Goal: Information Seeking & Learning: Find specific fact

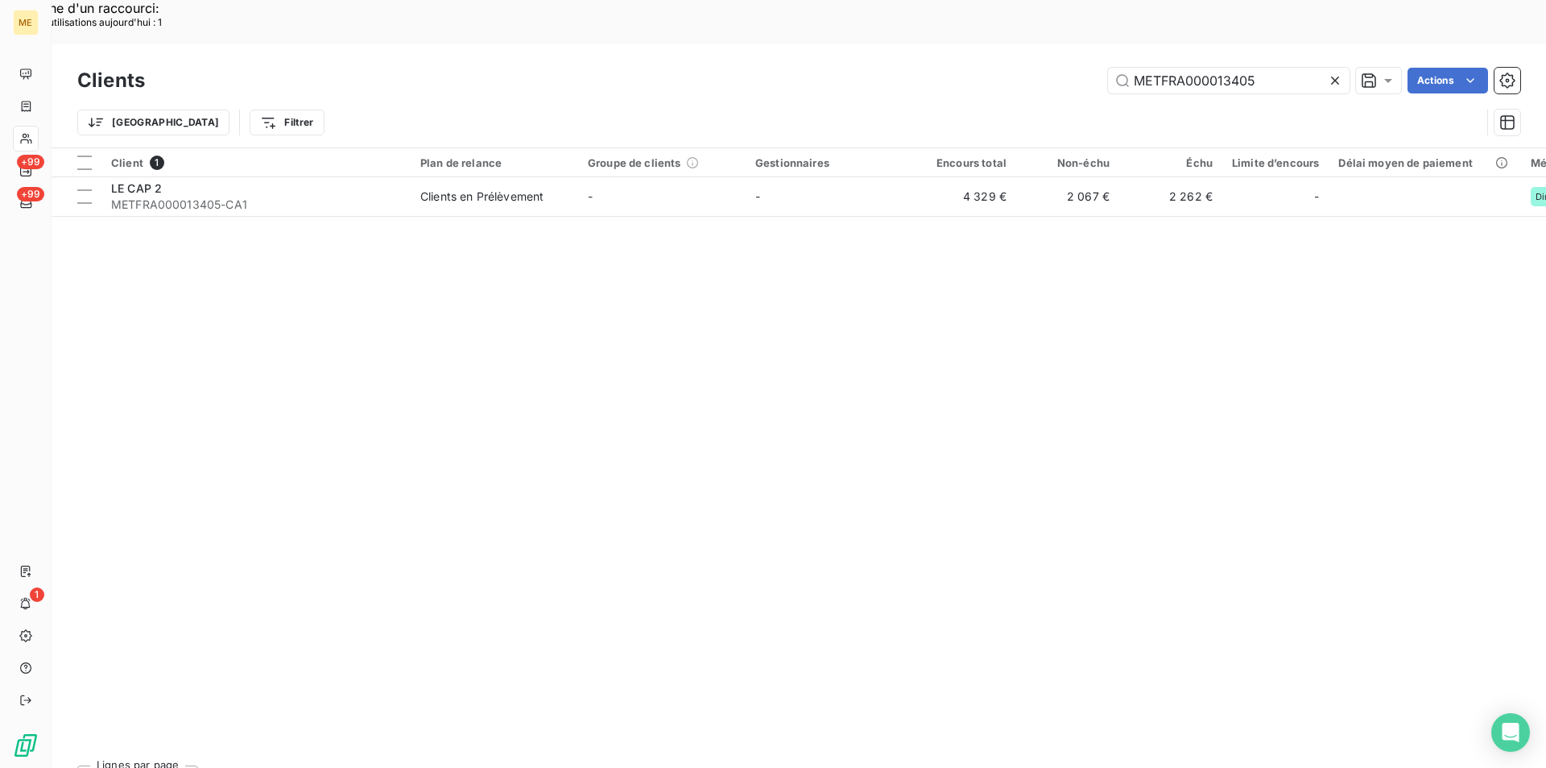
drag, startPoint x: 1111, startPoint y: -4, endPoint x: 1062, endPoint y: -6, distance: 50.0
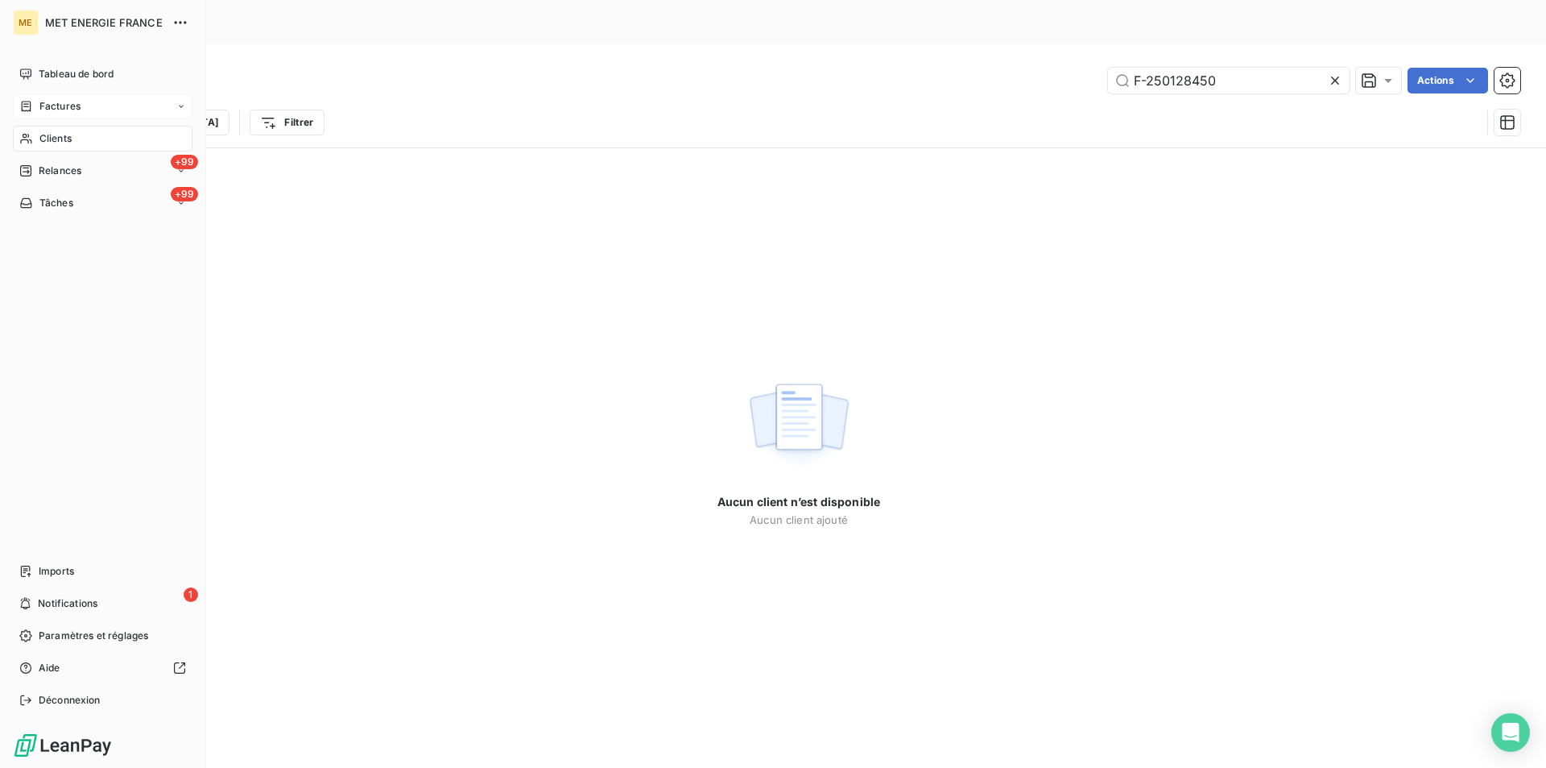
type input "F-250128450"
click at [67, 110] on span "Factures" at bounding box center [59, 106] width 41 height 14
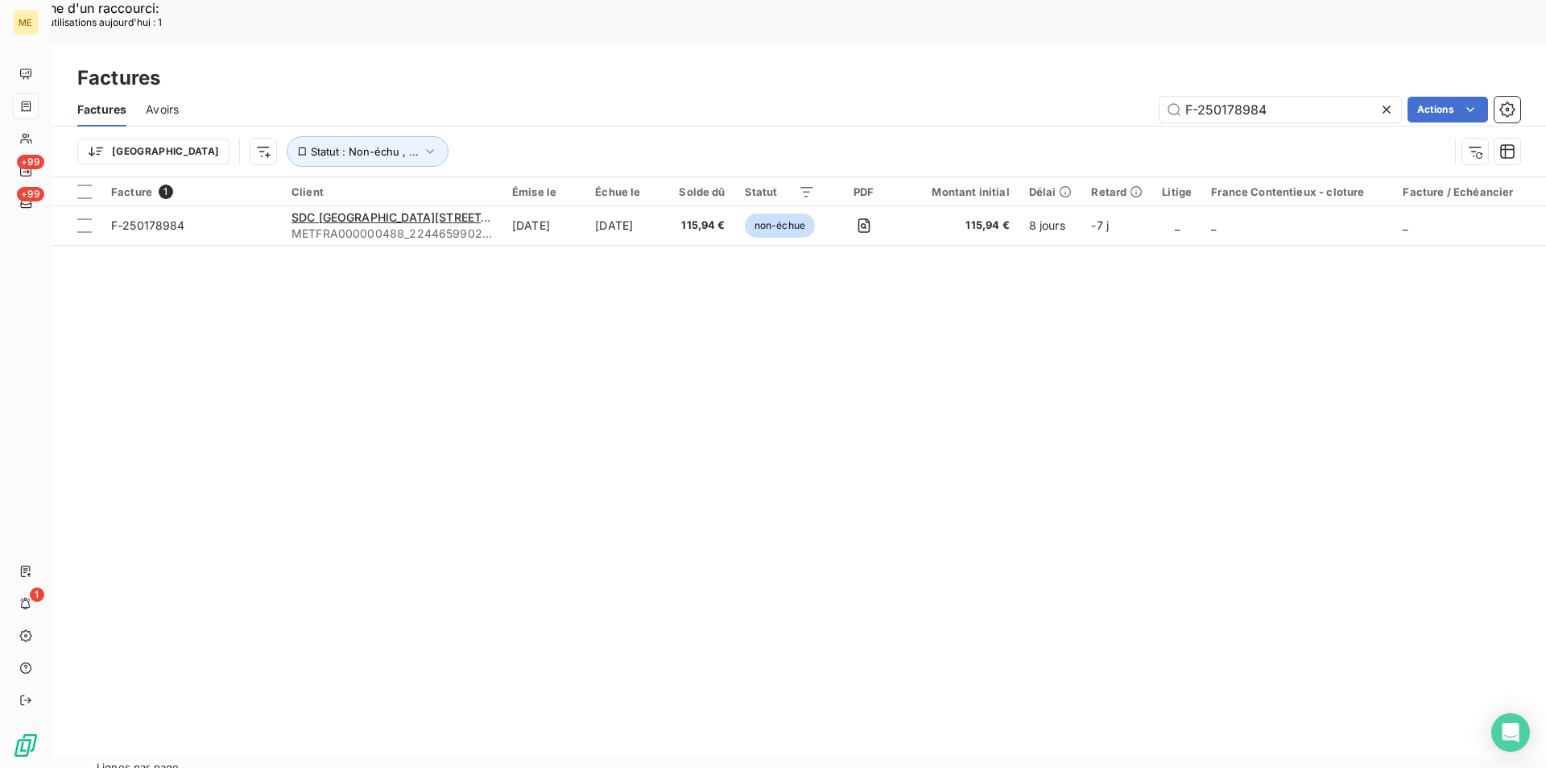
click at [1167, 93] on div "Factures Avoirs F-250178984 Actions" at bounding box center [799, 110] width 1495 height 34
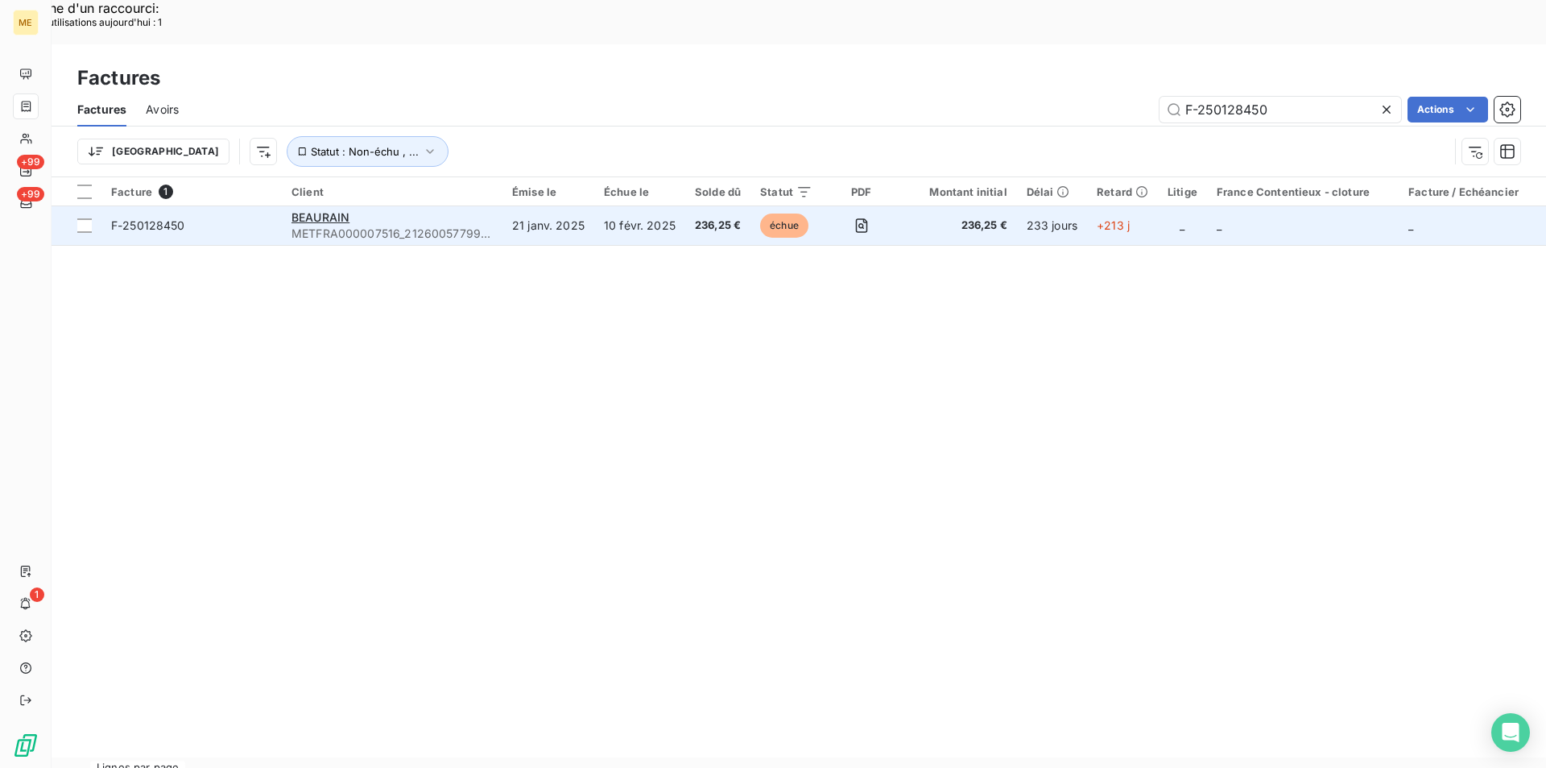
type input "F-250128450"
click at [170, 206] on td "F-250128450" at bounding box center [191, 225] width 180 height 39
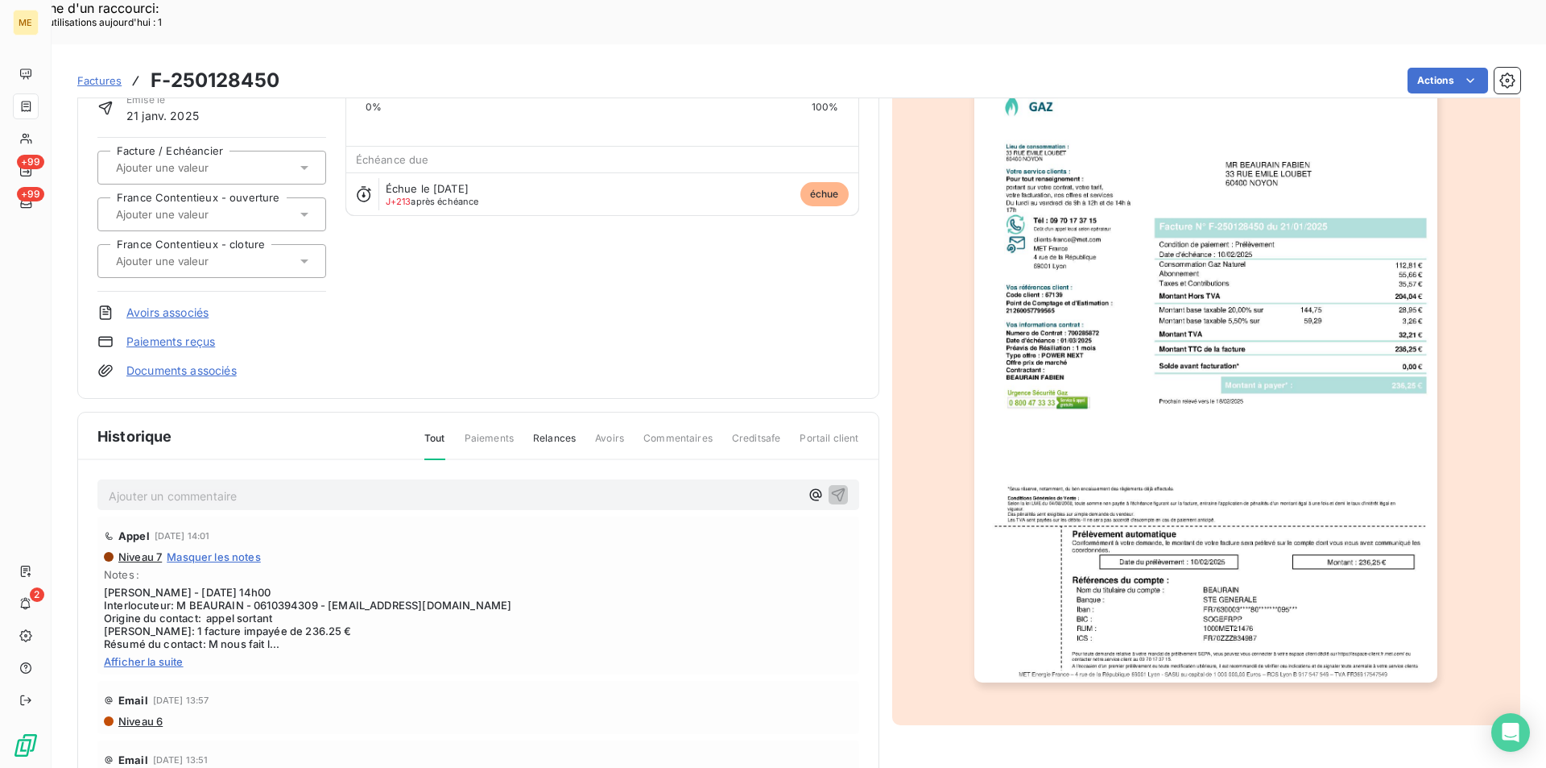
click at [512, 486] on p "Ajouter un commentaire ﻿" at bounding box center [454, 496] width 691 height 20
click at [251, 487] on span "[PERSON_NAME] de virement sur interaction suivante :" at bounding box center [257, 494] width 297 height 14
click at [546, 486] on p "[PERSON_NAME] de virement 236,25 € sur interaction suivante :" at bounding box center [454, 495] width 691 height 19
click at [830, 486] on icon "button" at bounding box center [838, 494] width 16 height 16
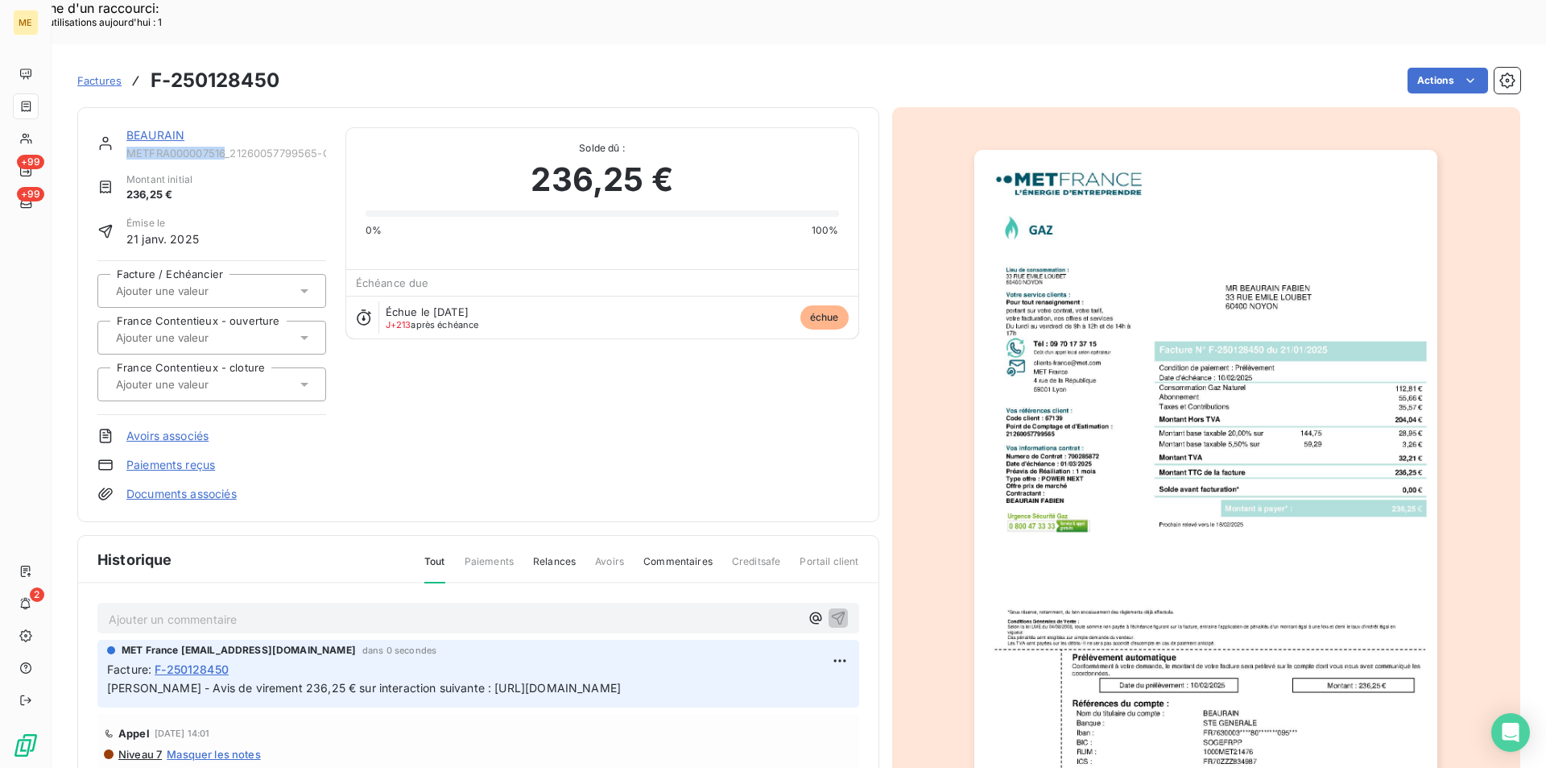
drag, startPoint x: 126, startPoint y: 111, endPoint x: 227, endPoint y: 108, distance: 100.7
click at [227, 147] on span "METFRA000007516_21260057799565-CA1" at bounding box center [226, 153] width 200 height 13
copy span "METFRA000007516"
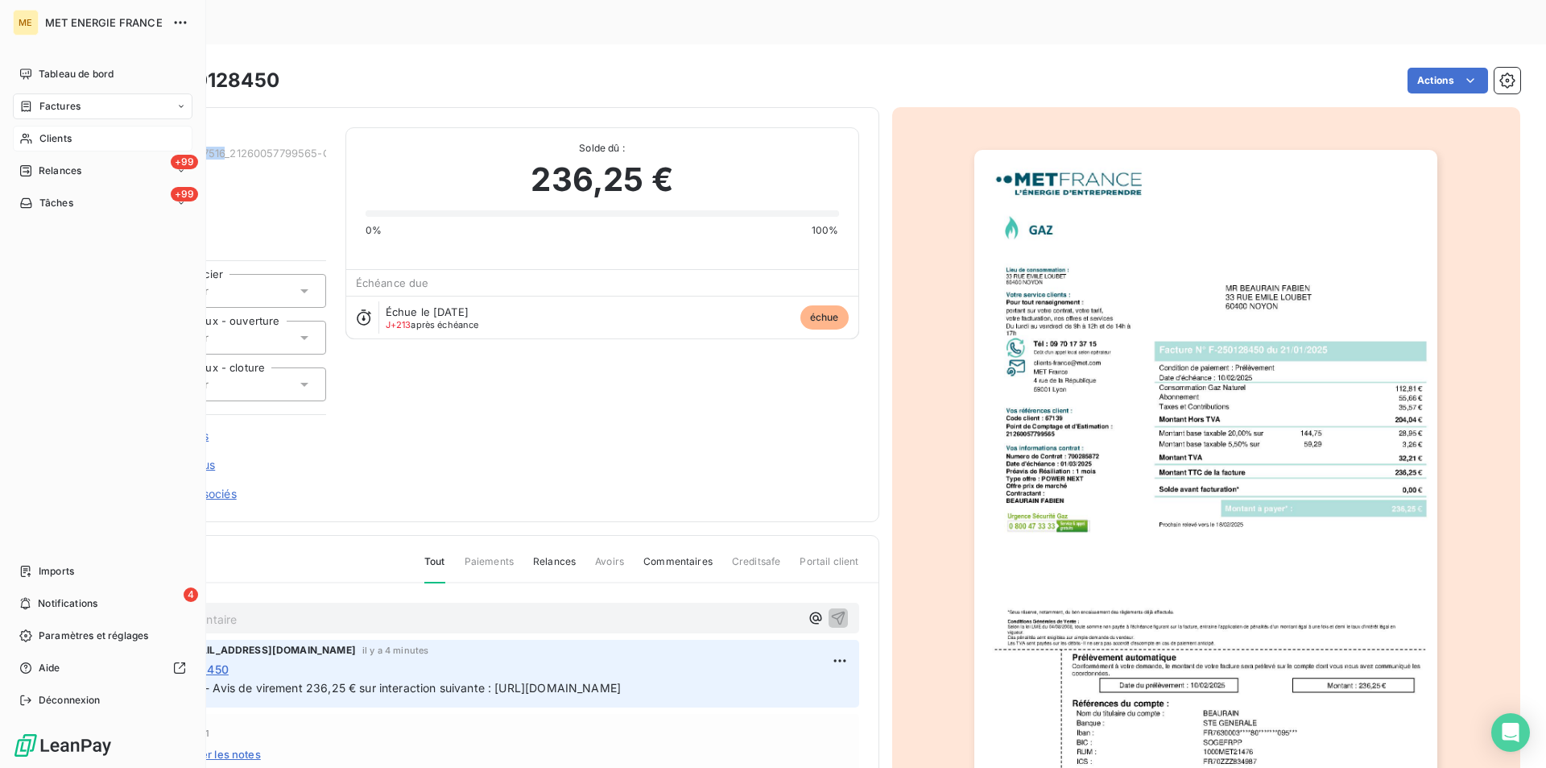
click at [31, 141] on icon at bounding box center [26, 138] width 14 height 13
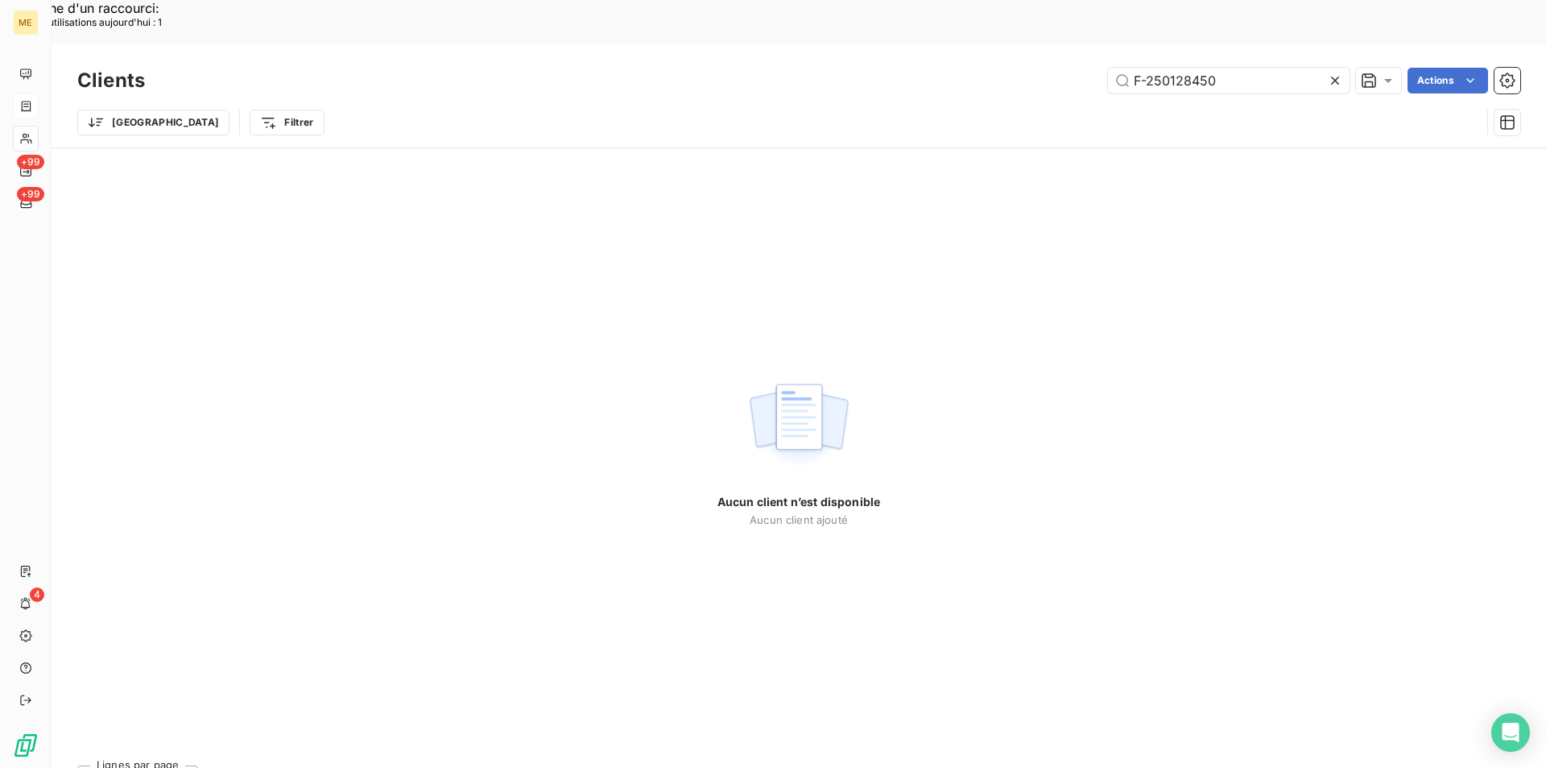
drag, startPoint x: 1232, startPoint y: 39, endPoint x: 1096, endPoint y: 44, distance: 136.2
click at [1096, 68] on div "F-250128450 Actions" at bounding box center [842, 81] width 1356 height 26
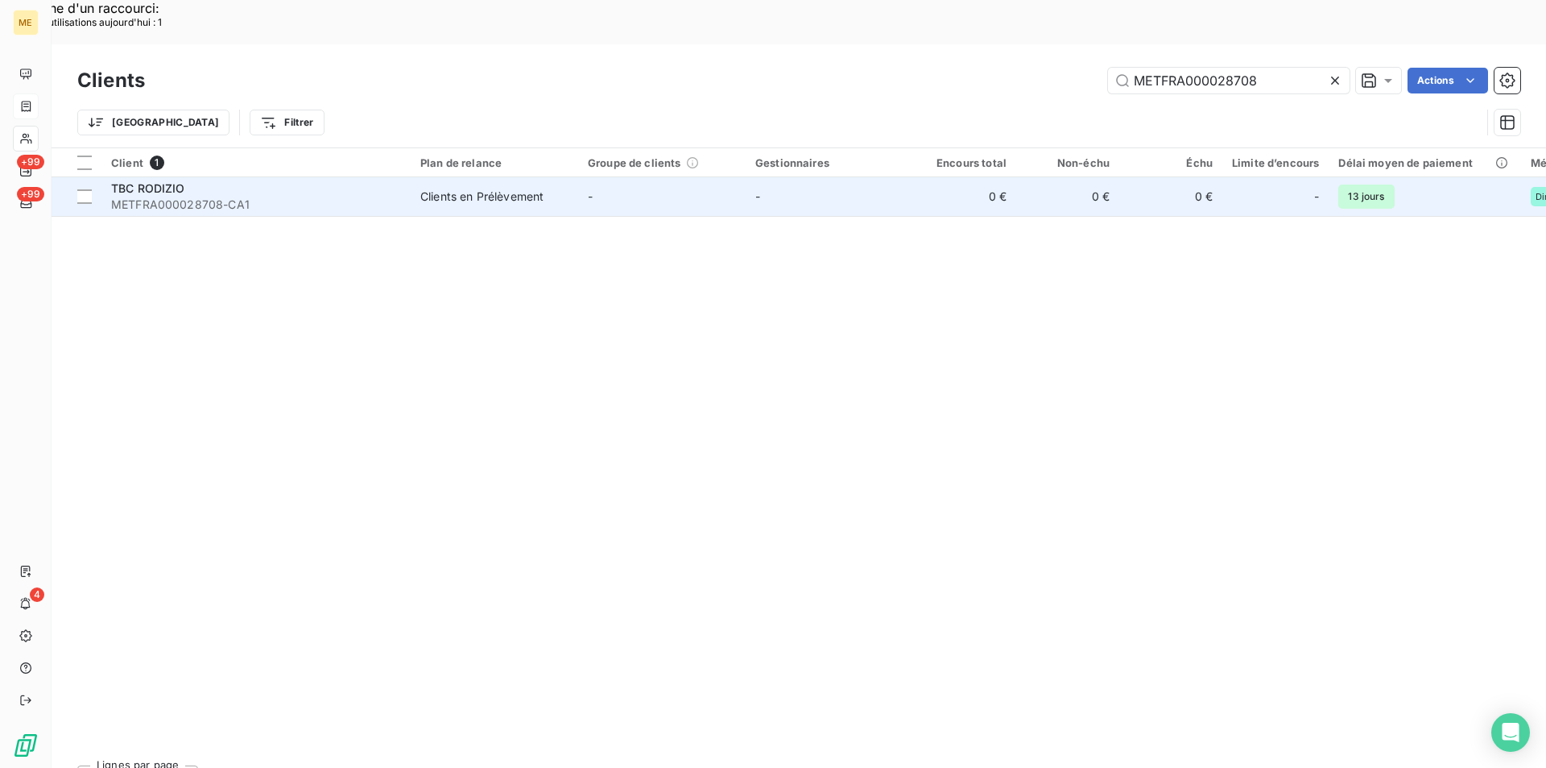
type input "METFRA000028708"
click at [243, 197] on span "METFRA000028708-CA1" at bounding box center [256, 205] width 290 height 16
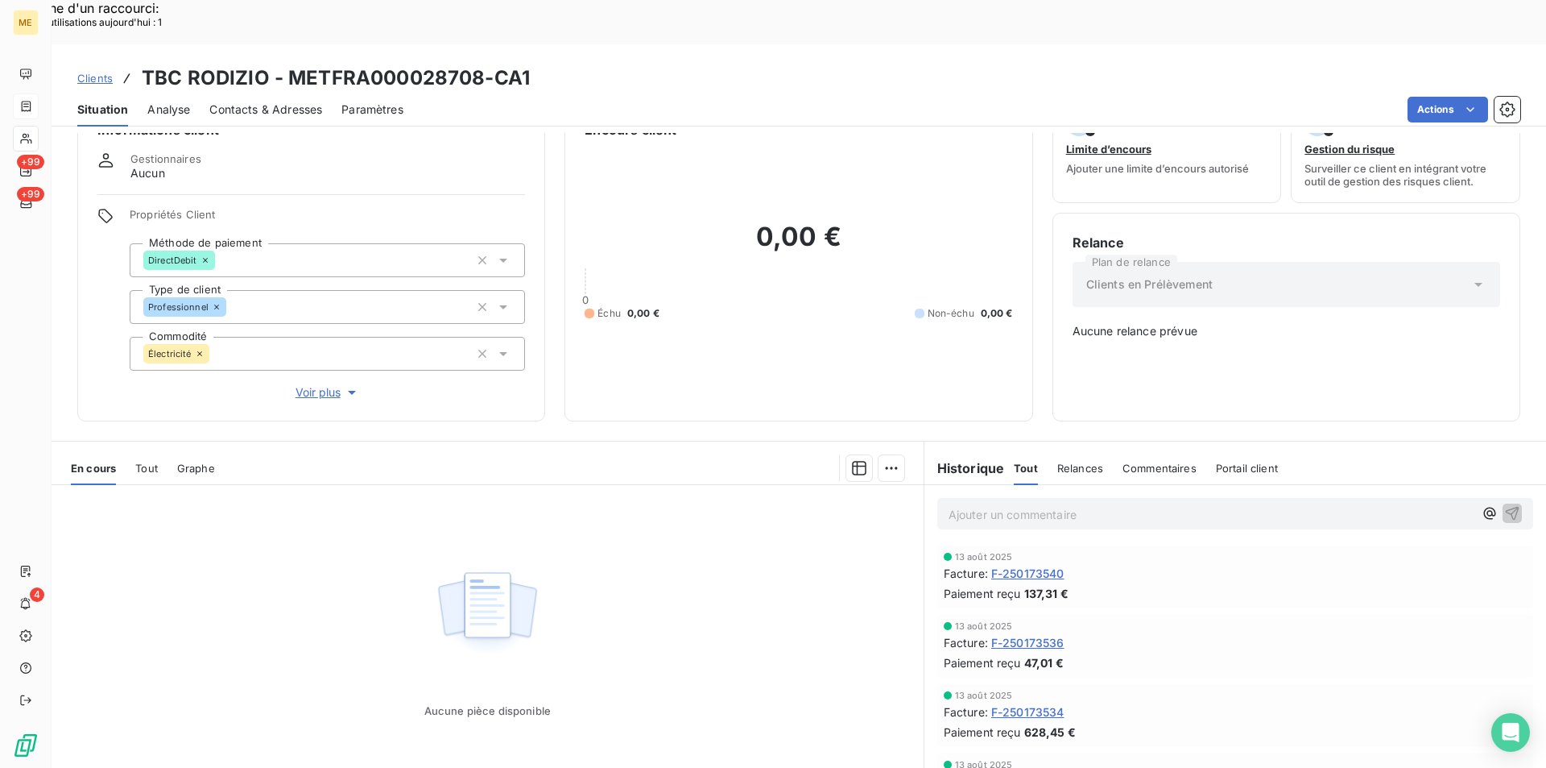
scroll to position [72, 0]
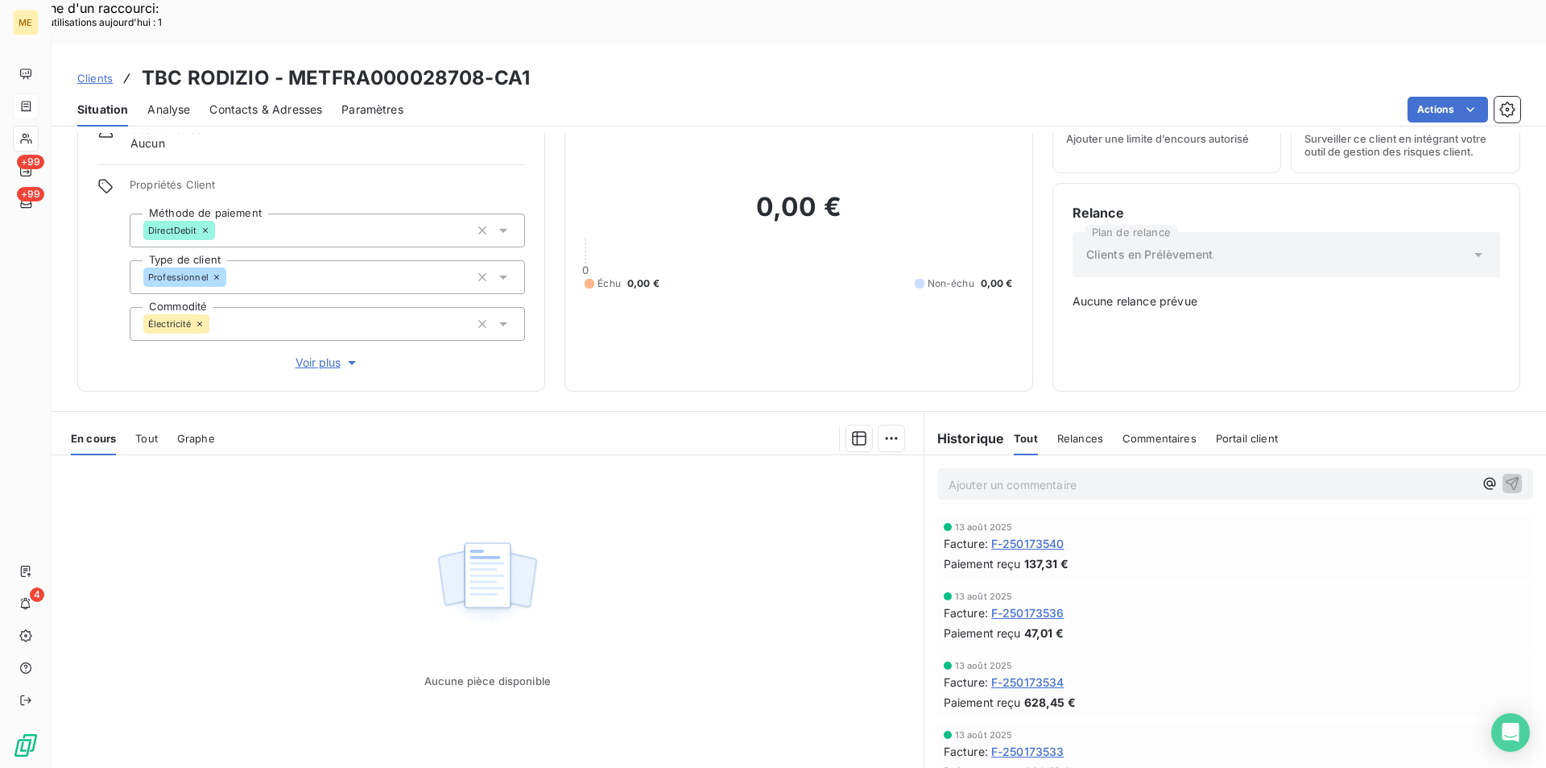
click at [1028, 535] on span "F-250173540" at bounding box center [1027, 543] width 73 height 17
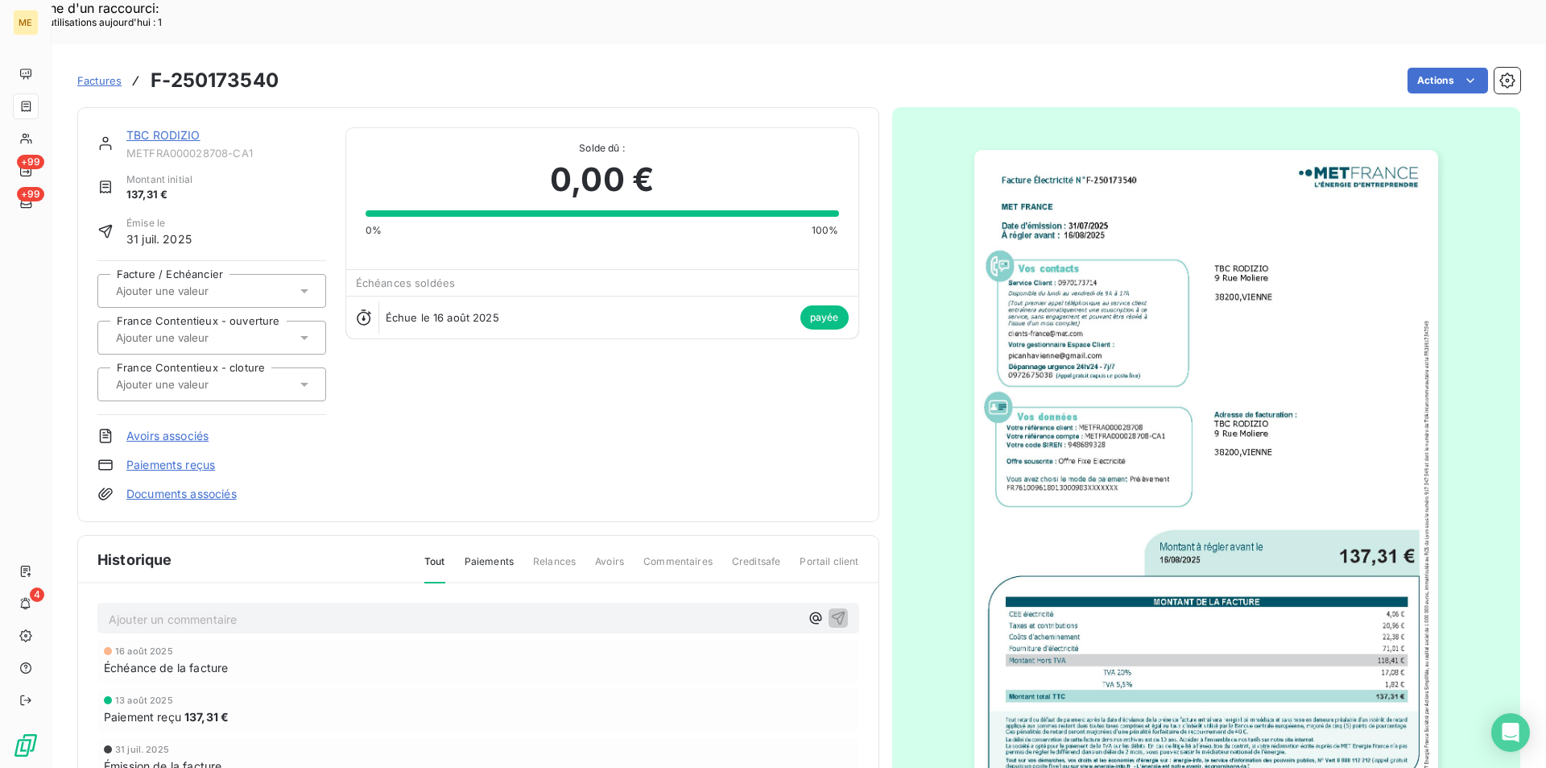
click at [1143, 489] on img "button" at bounding box center [1207, 478] width 464 height 656
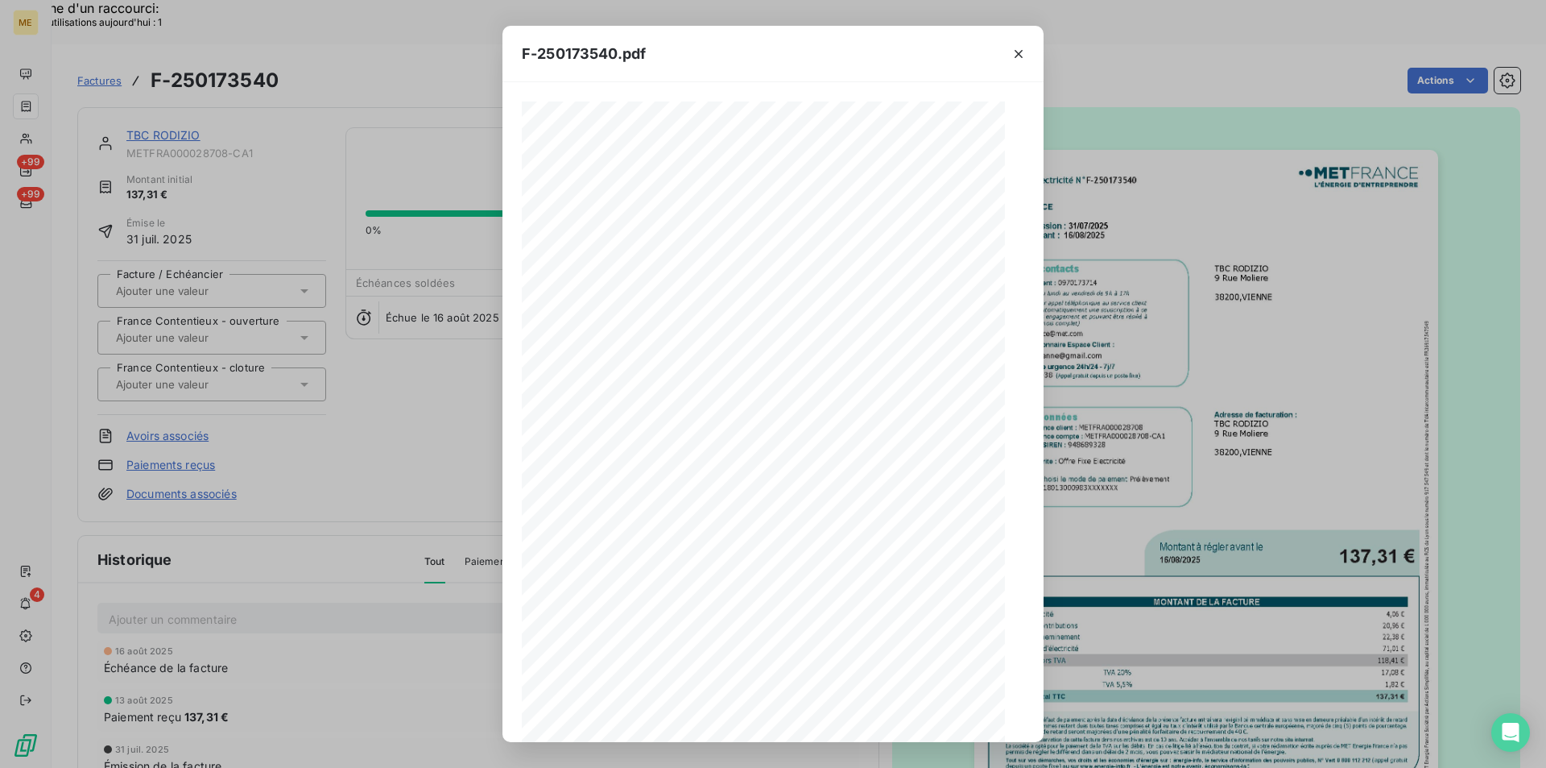
click at [834, 711] on icon "button" at bounding box center [833, 713] width 16 height 16
click at [1005, 42] on div at bounding box center [1019, 54] width 50 height 56
click at [1016, 54] on icon "button" at bounding box center [1019, 54] width 16 height 16
click at [1020, 54] on icon "button" at bounding box center [1019, 54] width 16 height 16
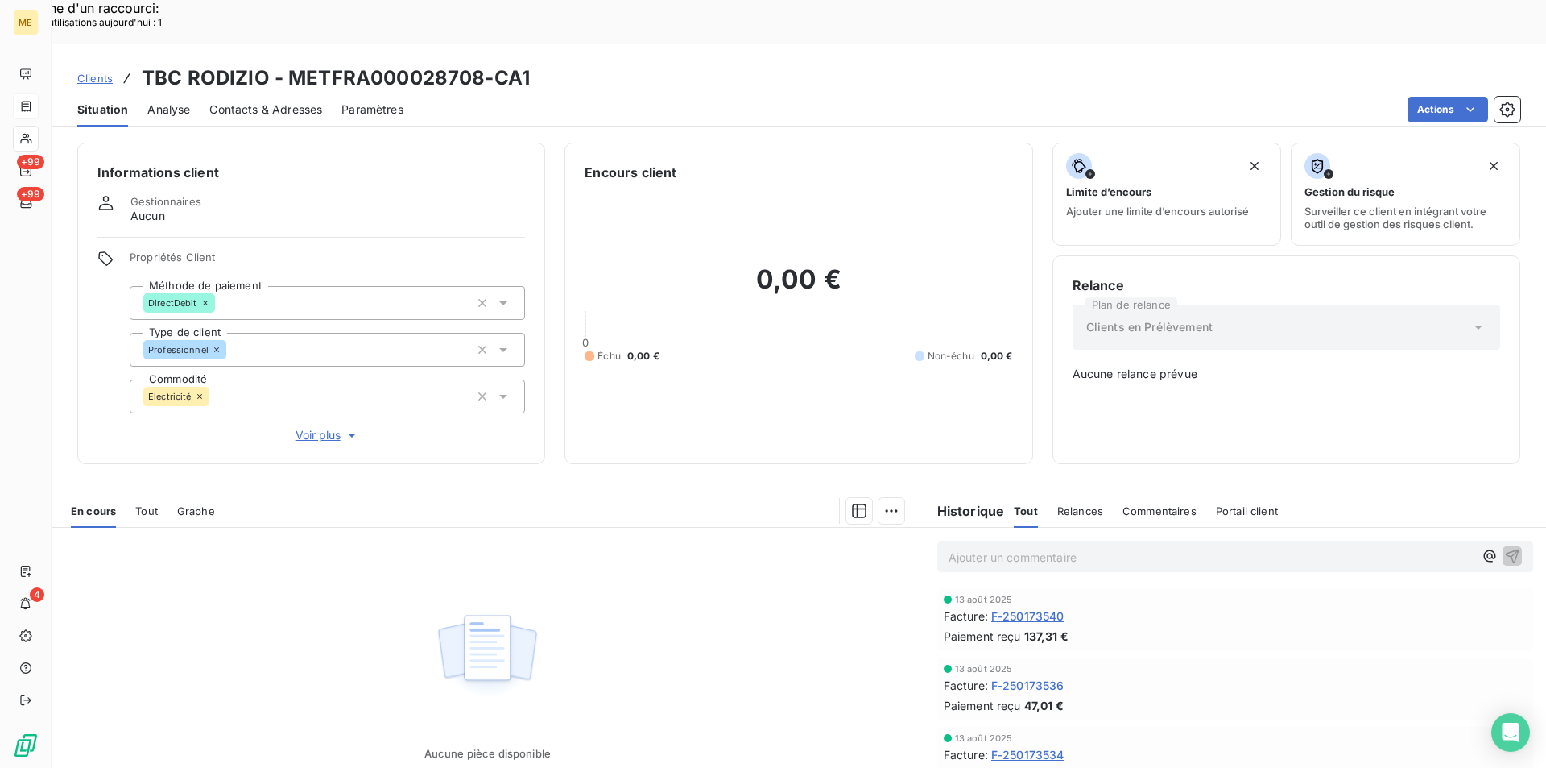
click at [1050, 677] on span "F-250173536" at bounding box center [1027, 685] width 73 height 17
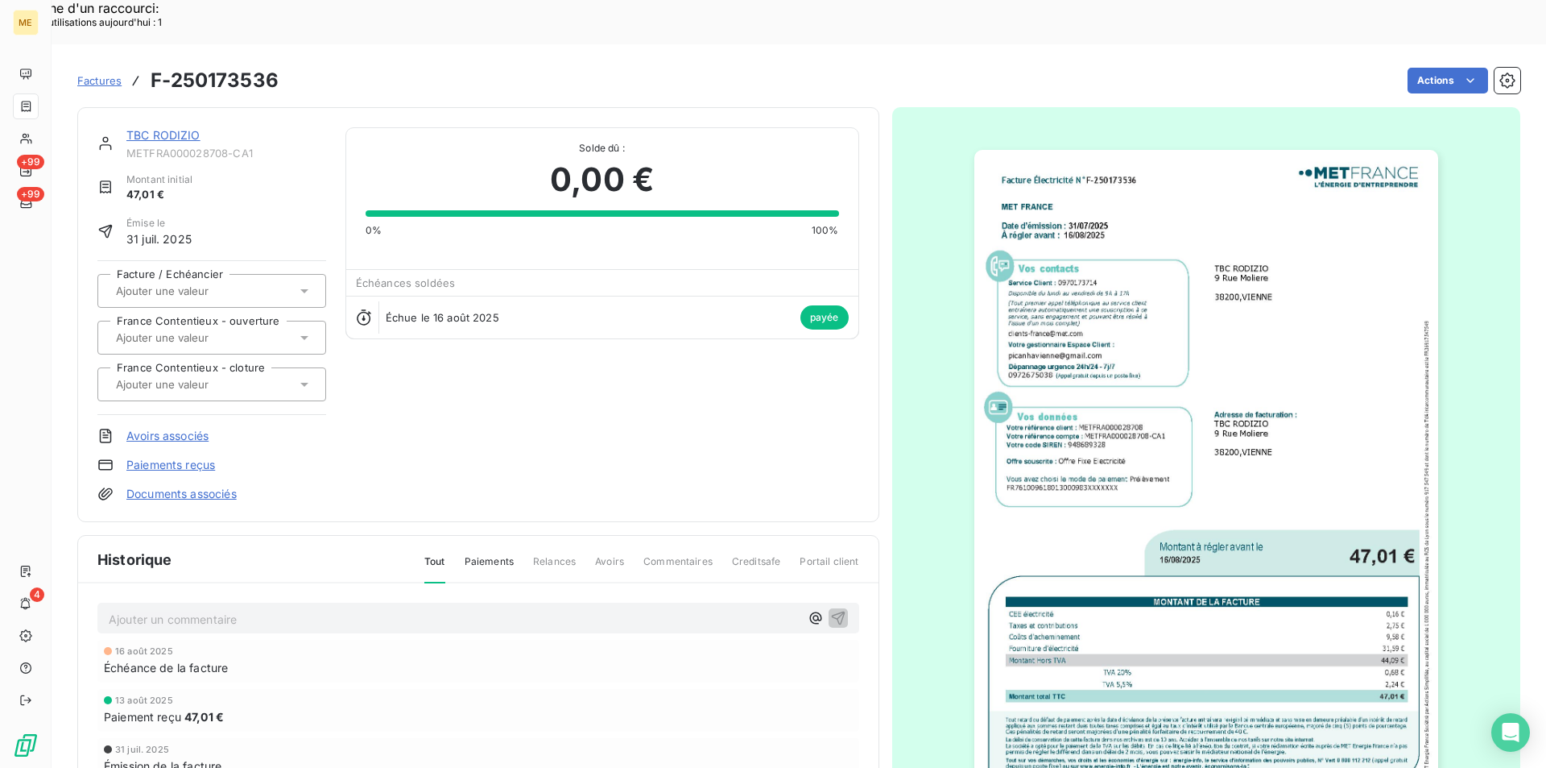
click at [1055, 643] on img "button" at bounding box center [1207, 478] width 464 height 656
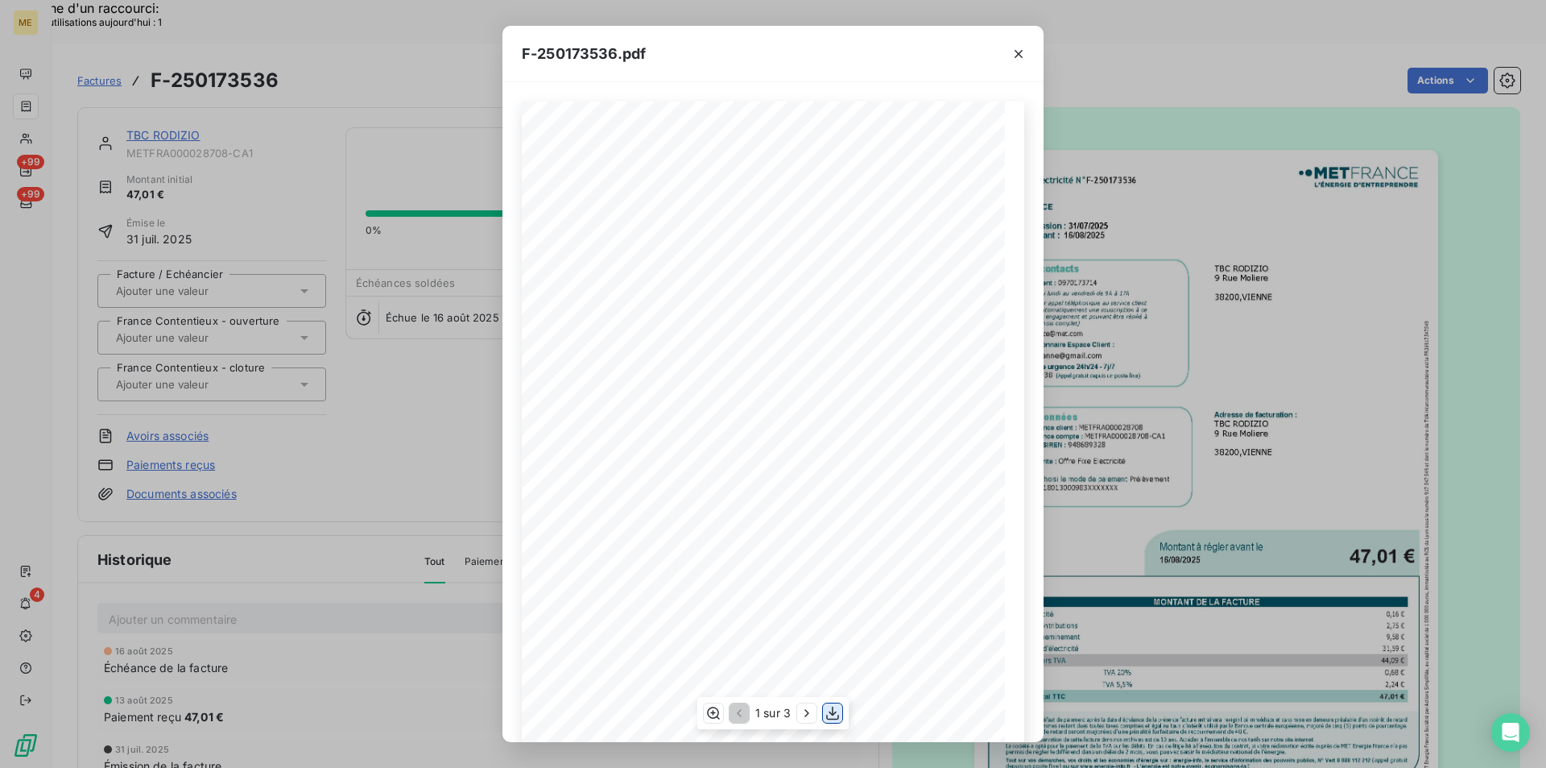
click at [826, 719] on icon "button" at bounding box center [833, 713] width 16 height 16
click at [1018, 55] on icon "button" at bounding box center [1019, 54] width 8 height 8
click at [1015, 49] on icon "button" at bounding box center [1019, 54] width 16 height 16
click at [1016, 54] on icon "button" at bounding box center [1019, 54] width 16 height 16
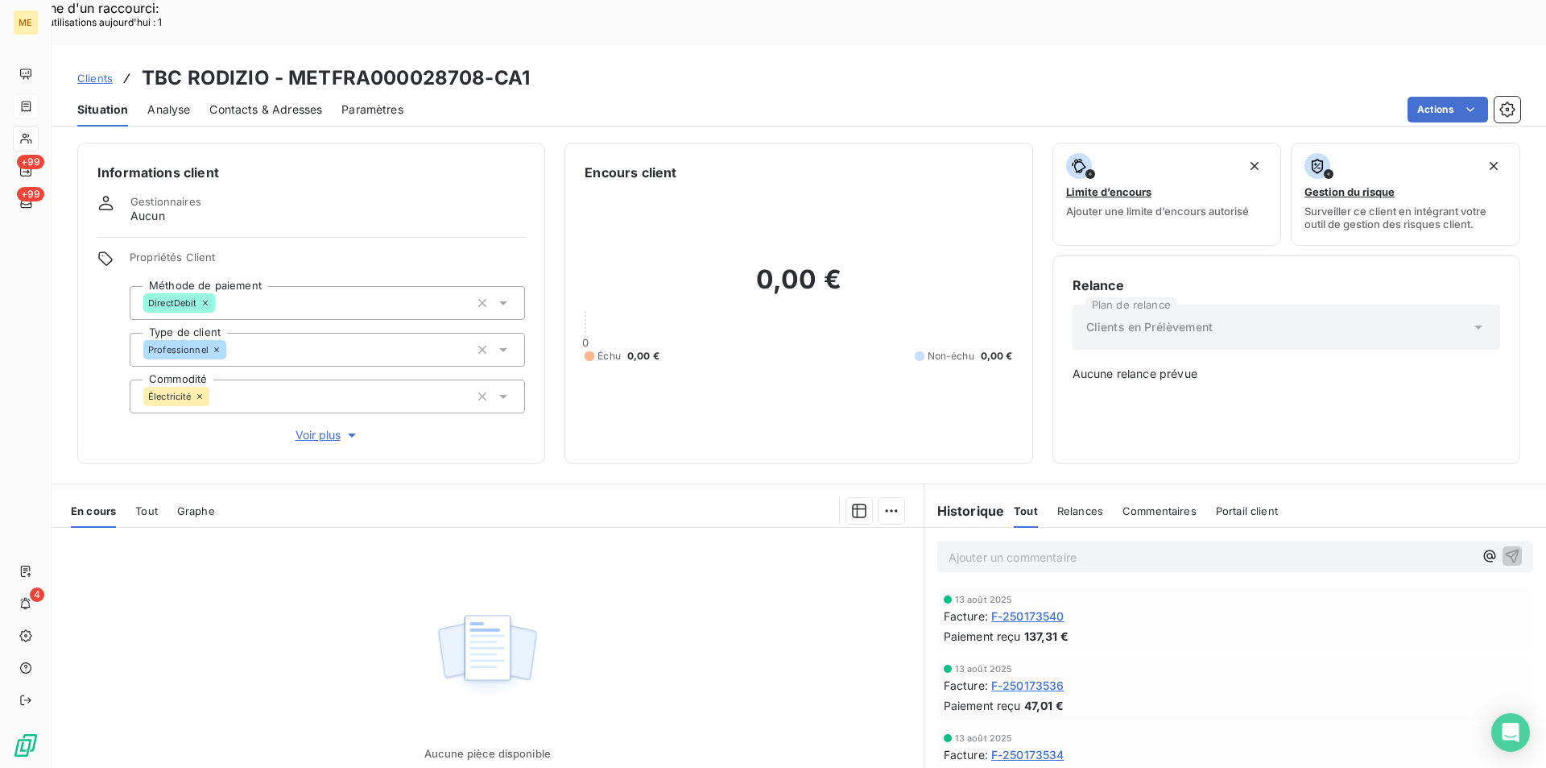
scroll to position [72, 0]
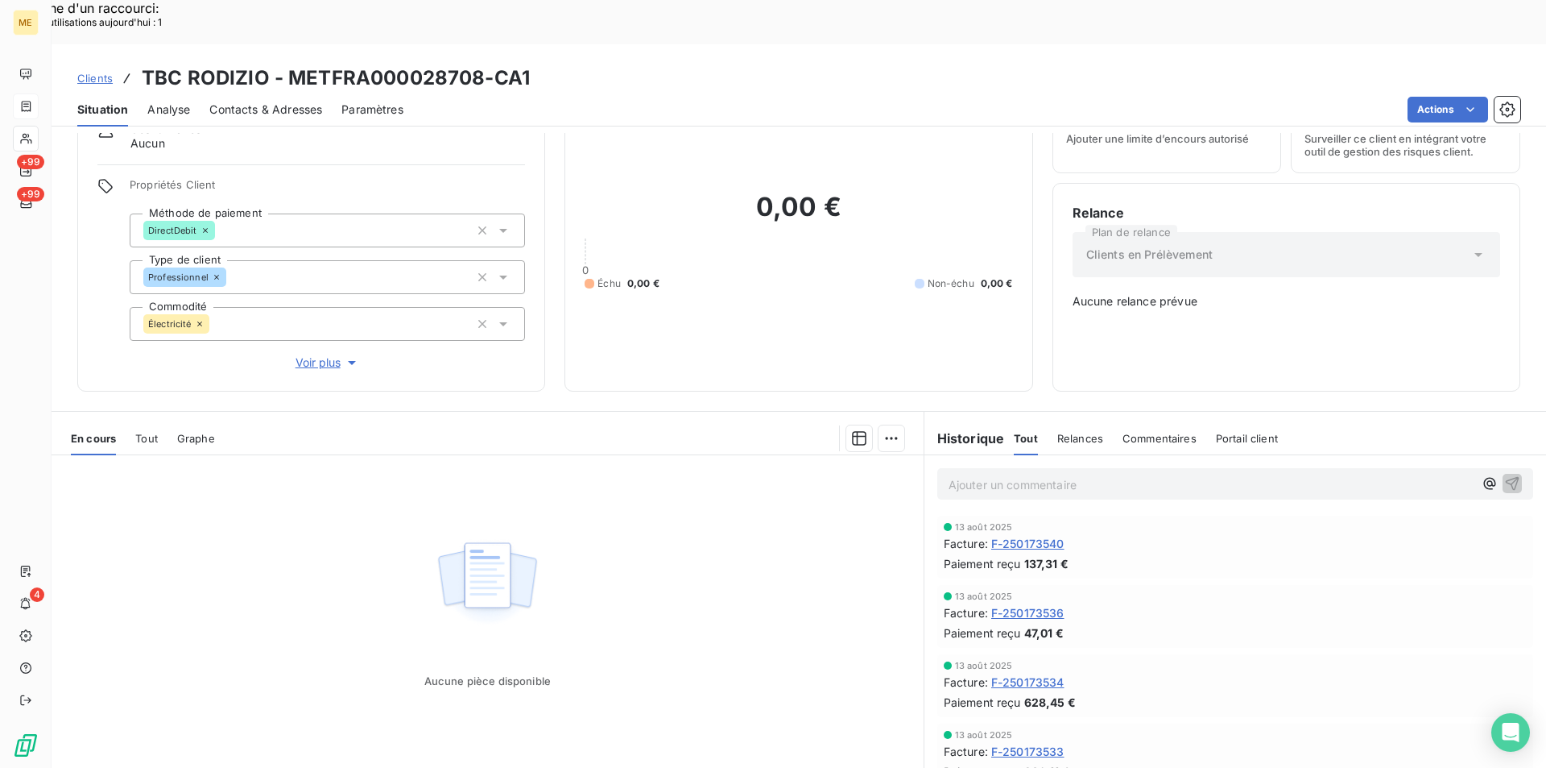
click at [1020, 673] on span "F-250173534" at bounding box center [1027, 681] width 73 height 17
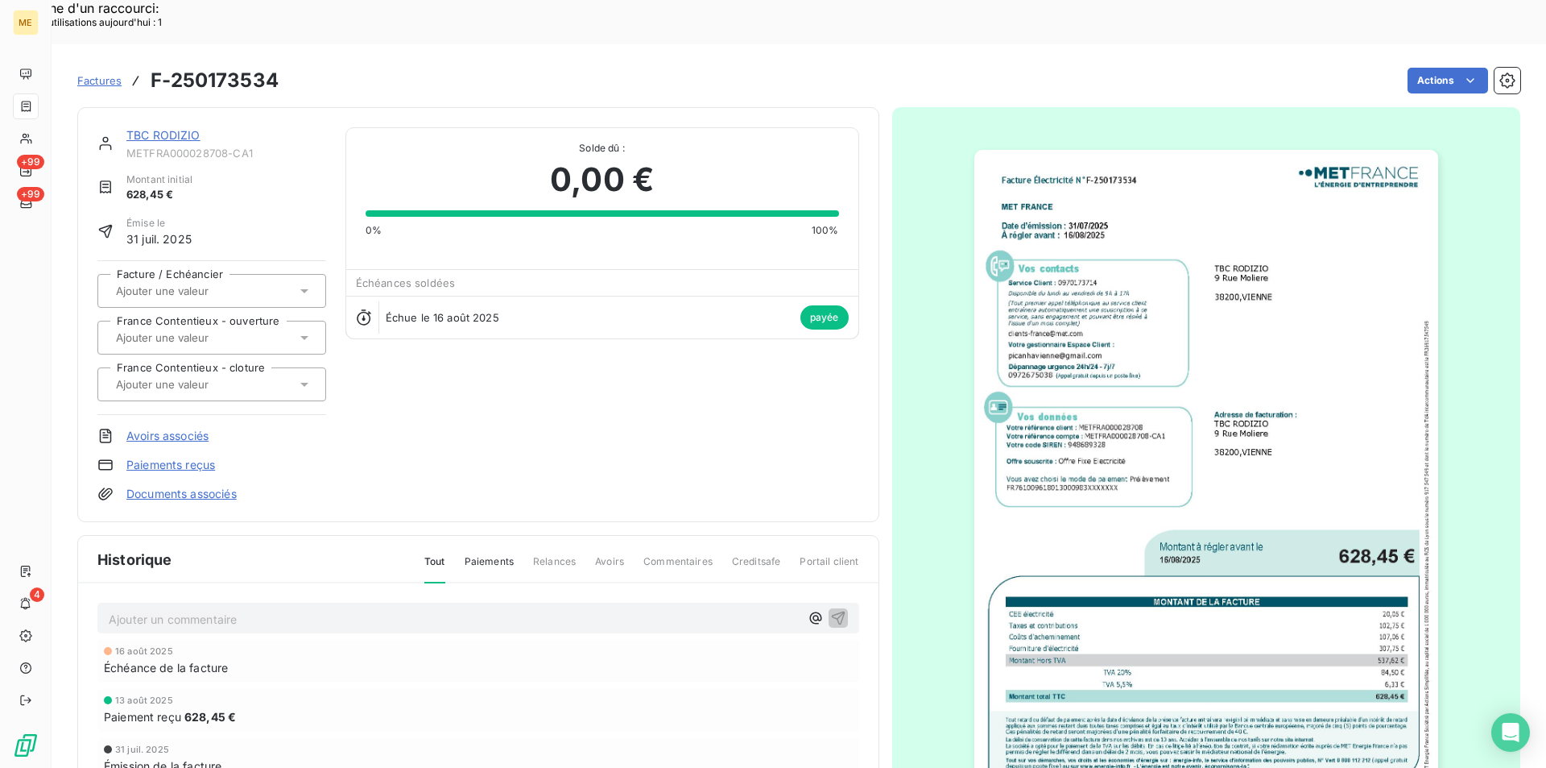
click at [1185, 453] on img "button" at bounding box center [1207, 478] width 464 height 656
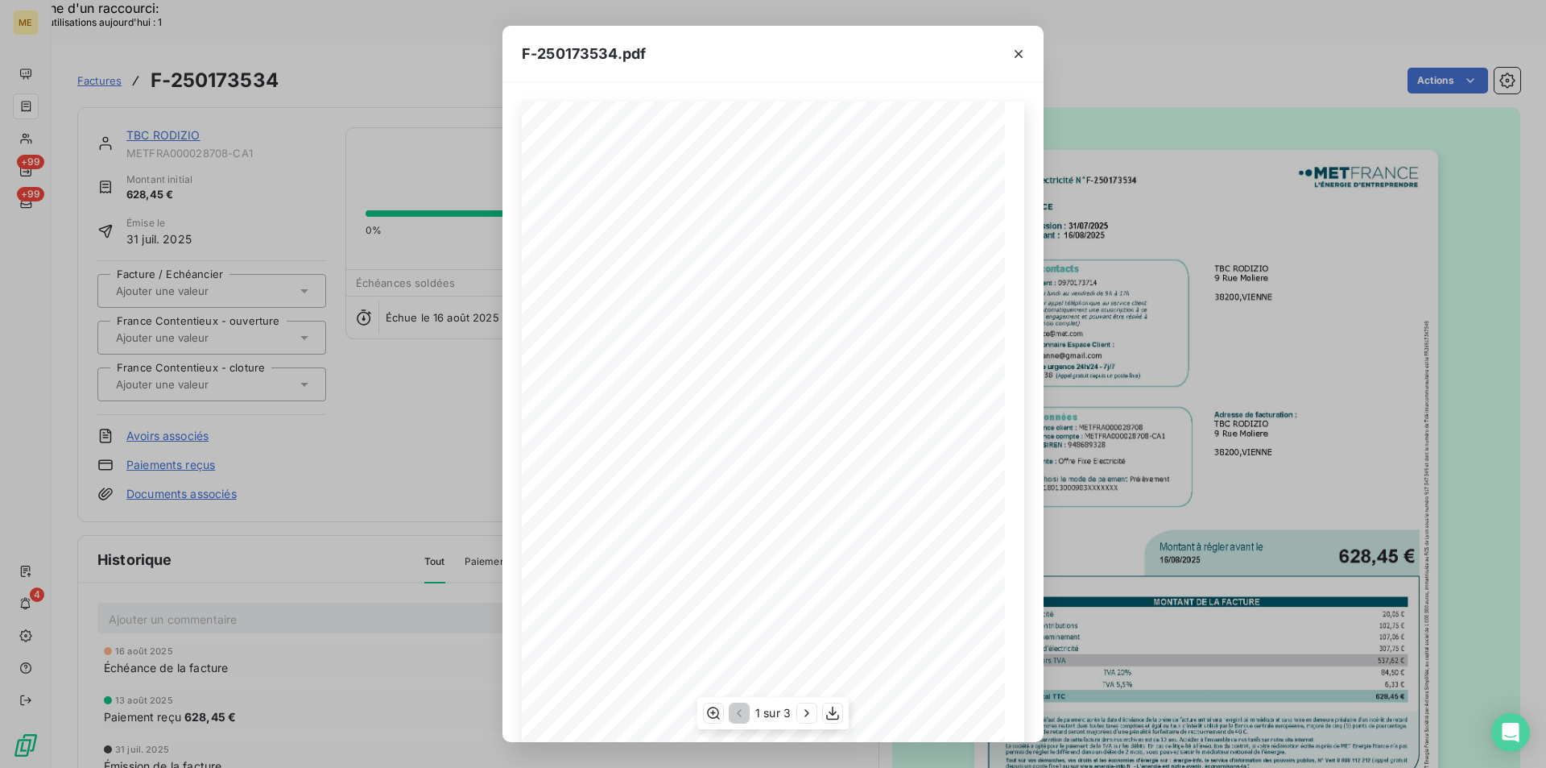
scroll to position [83, 0]
click at [828, 712] on icon "button" at bounding box center [833, 713] width 16 height 16
click at [1013, 52] on icon "button" at bounding box center [1019, 54] width 16 height 16
click at [1015, 56] on icon "button" at bounding box center [1019, 54] width 16 height 16
click at [1016, 52] on icon "button" at bounding box center [1019, 54] width 16 height 16
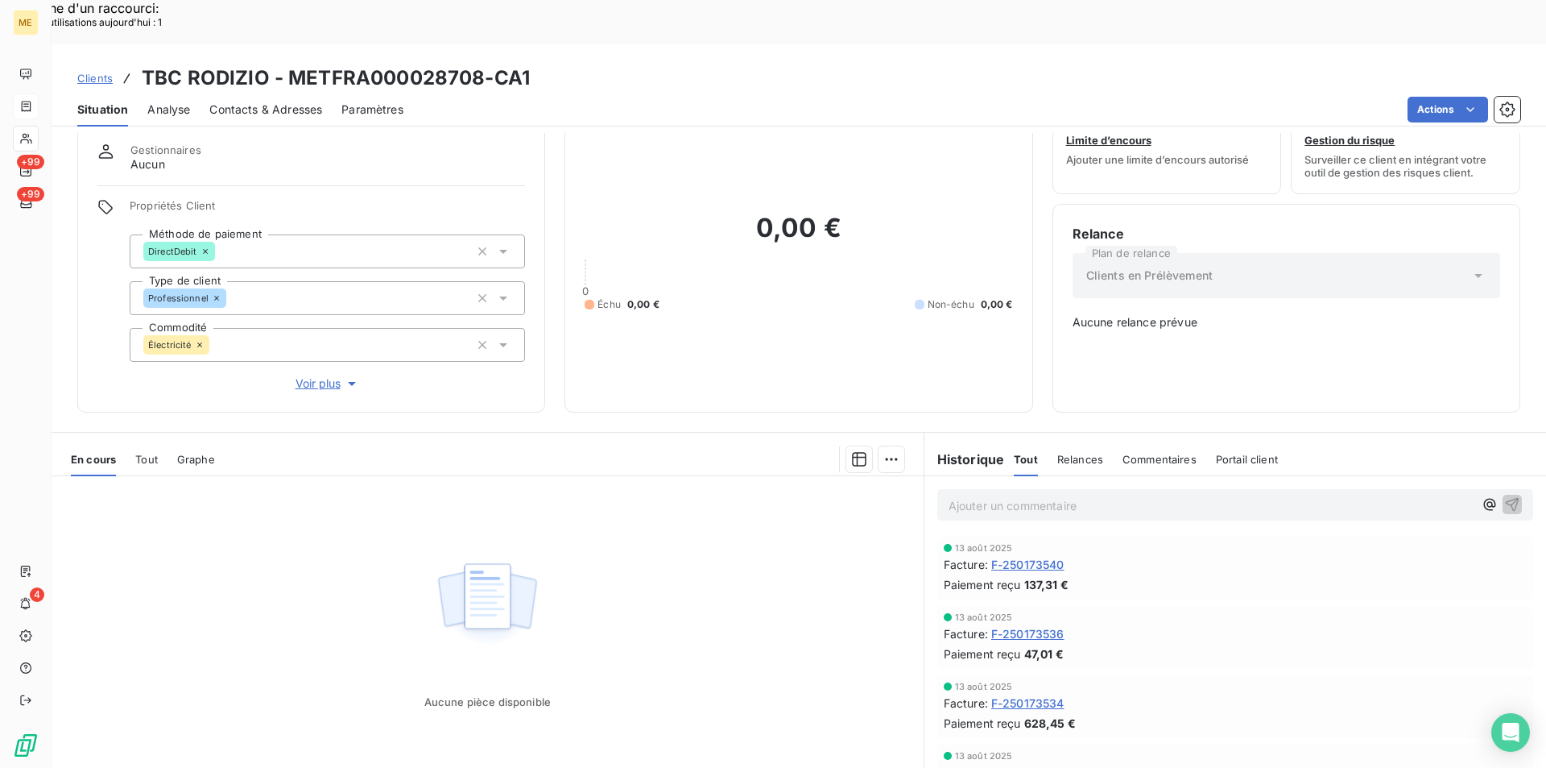
scroll to position [72, 0]
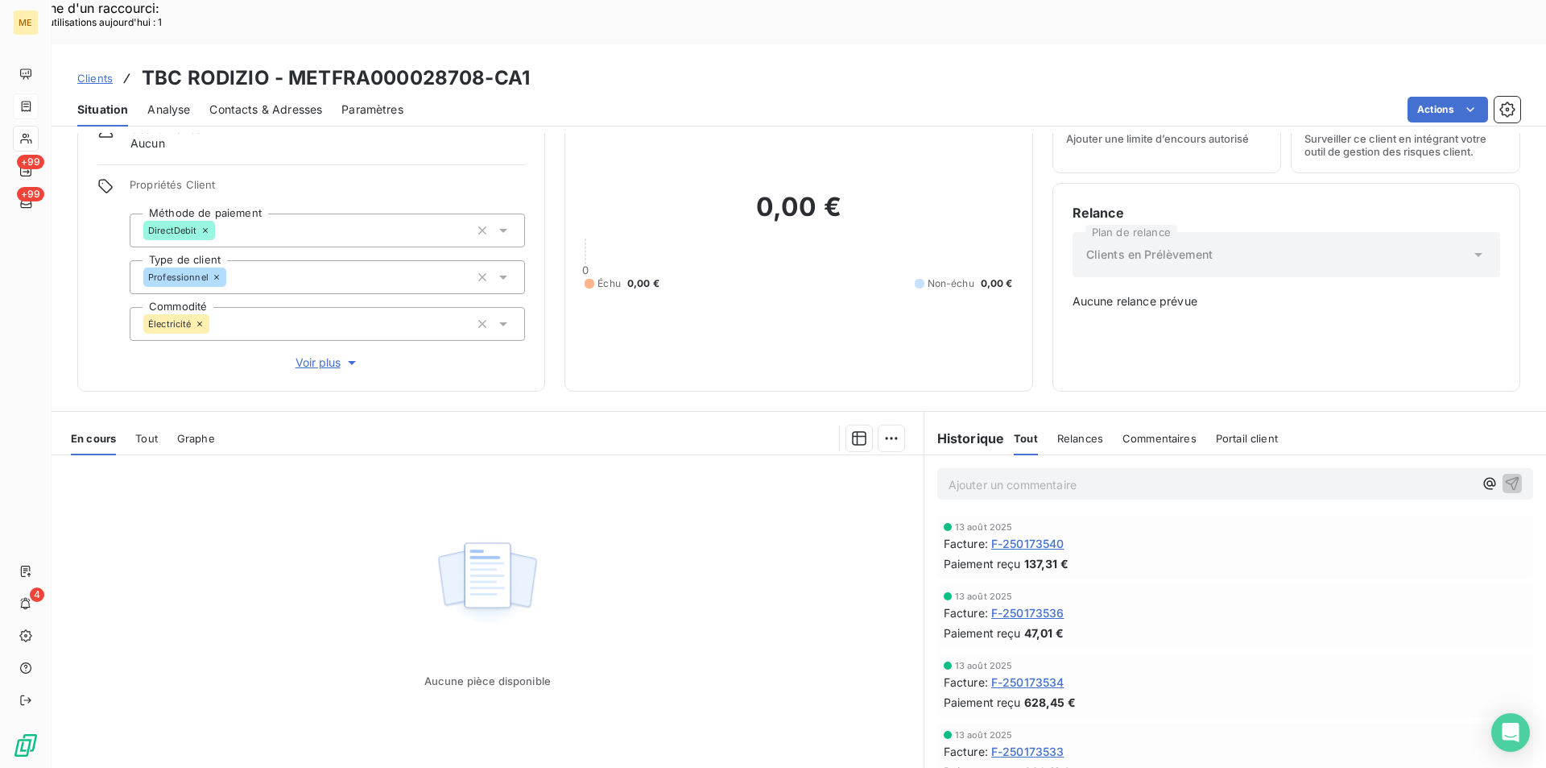
click at [1045, 743] on span "F-250173533" at bounding box center [1027, 751] width 73 height 17
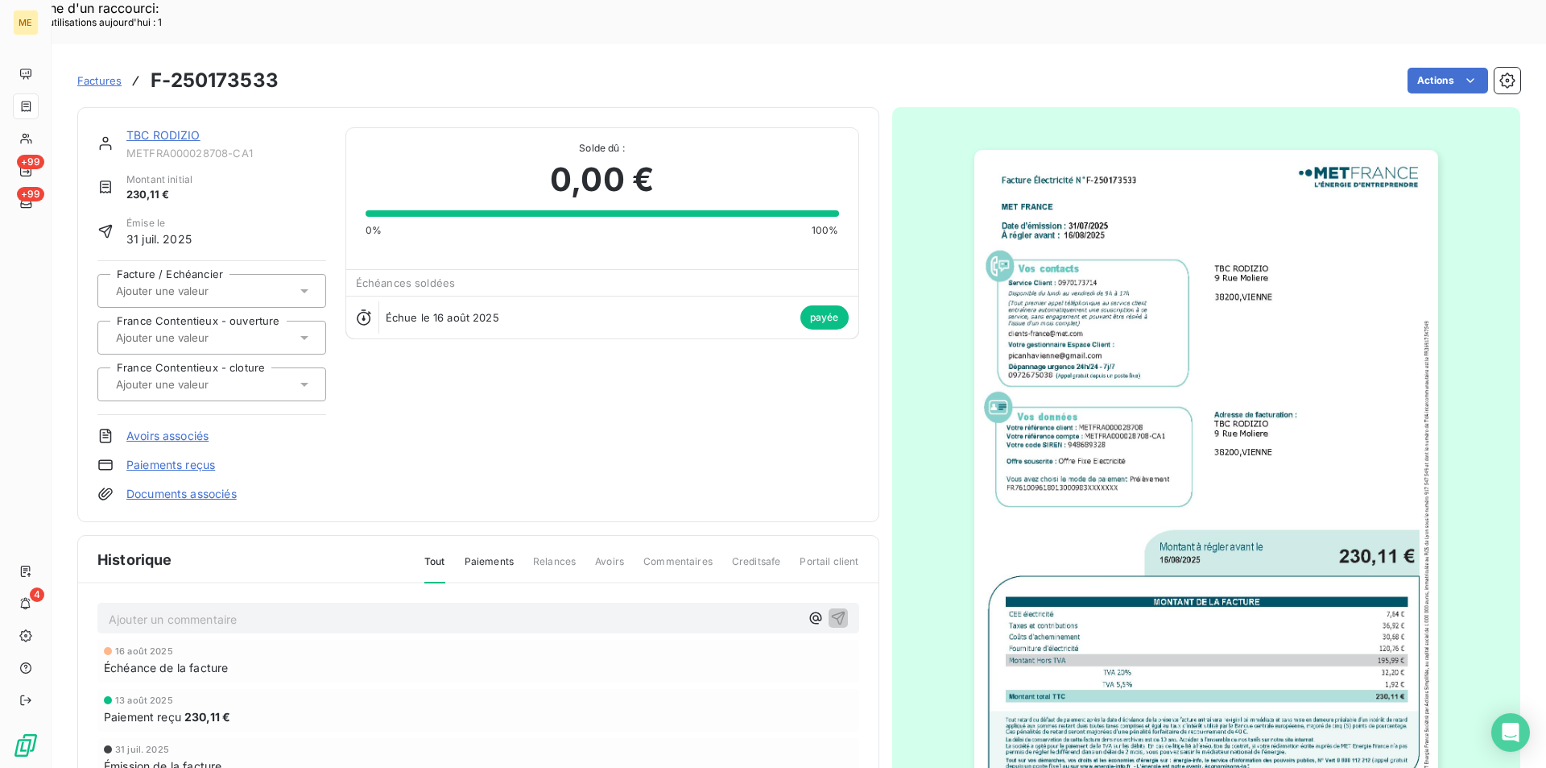
click at [1083, 391] on img "button" at bounding box center [1207, 478] width 464 height 656
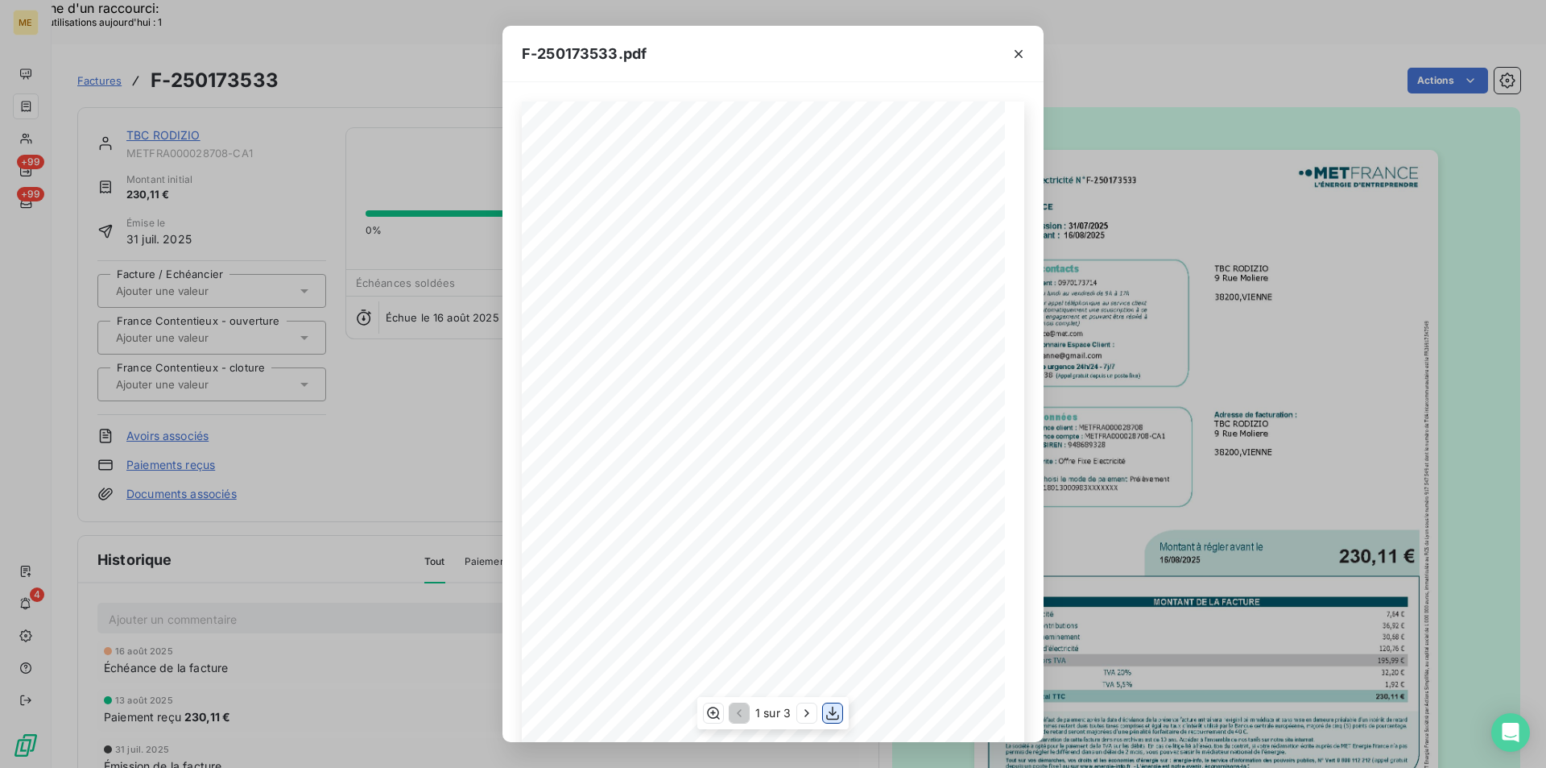
click at [835, 706] on icon "button" at bounding box center [833, 713] width 16 height 16
click at [1008, 58] on button "button" at bounding box center [1019, 54] width 26 height 26
click at [1019, 55] on icon "button" at bounding box center [1019, 54] width 16 height 16
click at [1015, 52] on icon "button" at bounding box center [1019, 54] width 16 height 16
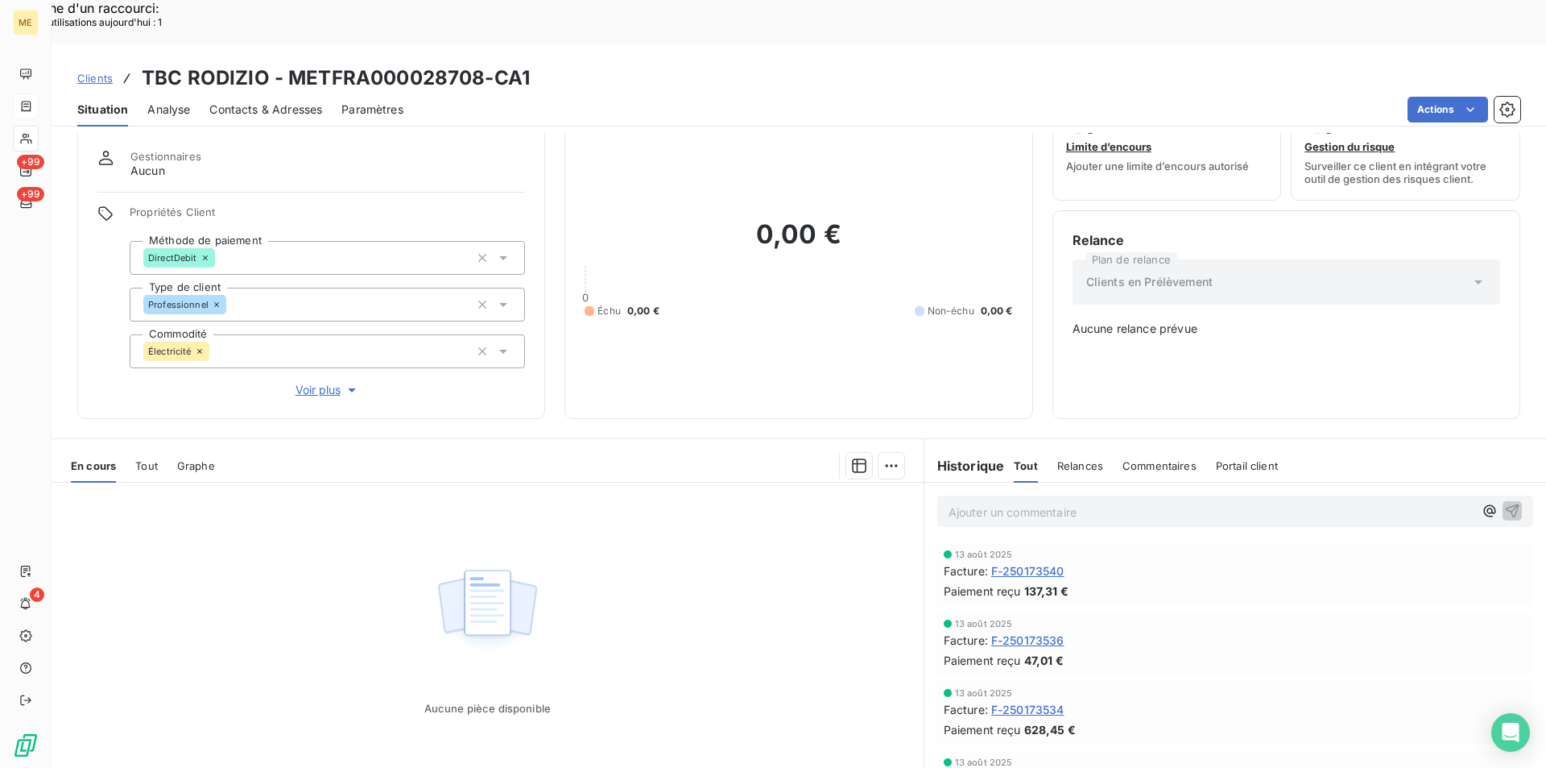
scroll to position [72, 0]
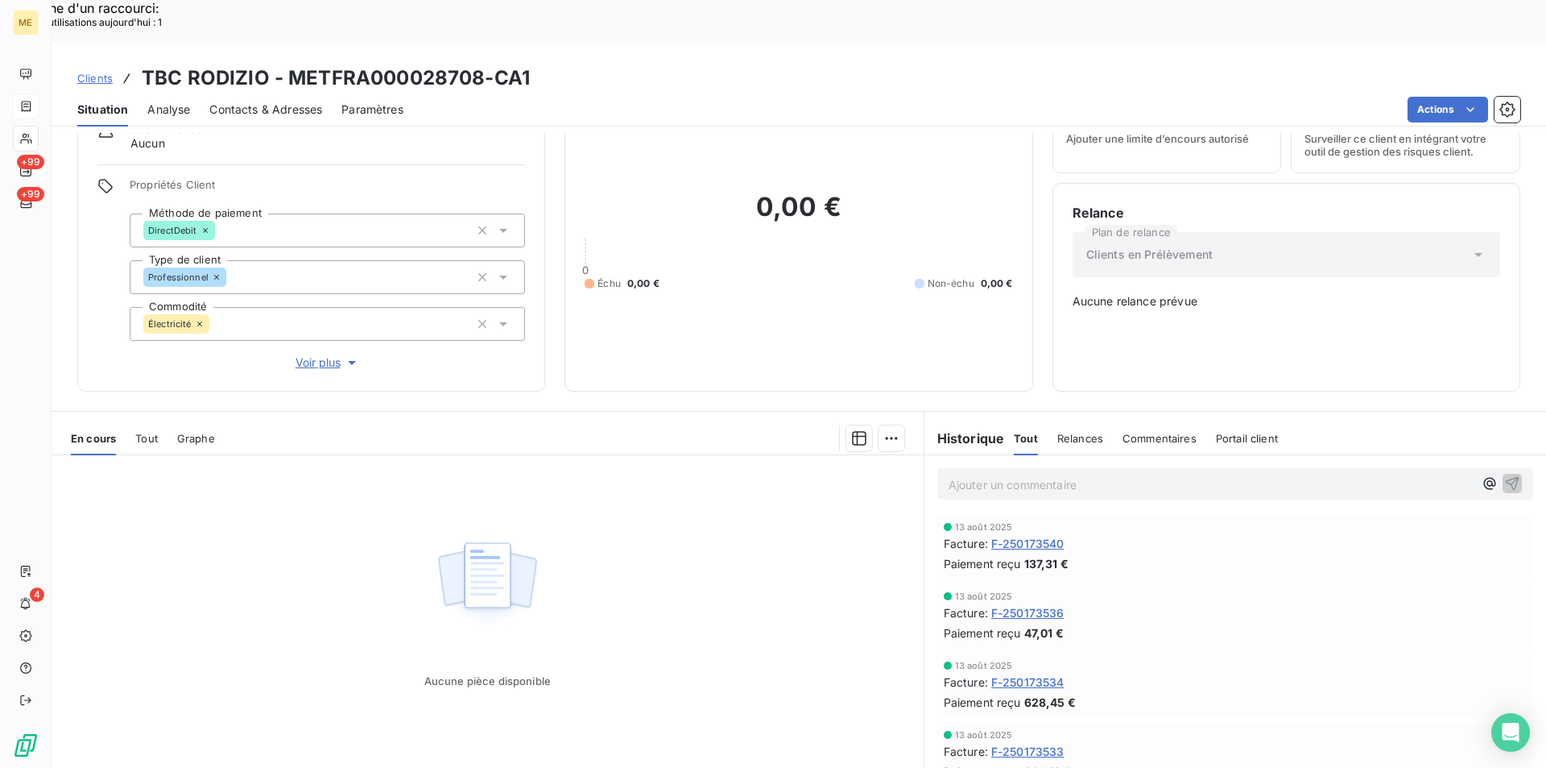
click at [973, 473] on div "Ajouter un commentaire ﻿" at bounding box center [1211, 484] width 525 height 22
click at [975, 474] on p "Ajouter un commentaire ﻿" at bounding box center [1211, 484] width 525 height 20
drag, startPoint x: 1008, startPoint y: 479, endPoint x: 948, endPoint y: 478, distance: 60.4
click at [948, 522] on div "13 août 2025" at bounding box center [1235, 527] width 583 height 10
click at [1054, 535] on span "F-250173540" at bounding box center [1027, 543] width 73 height 17
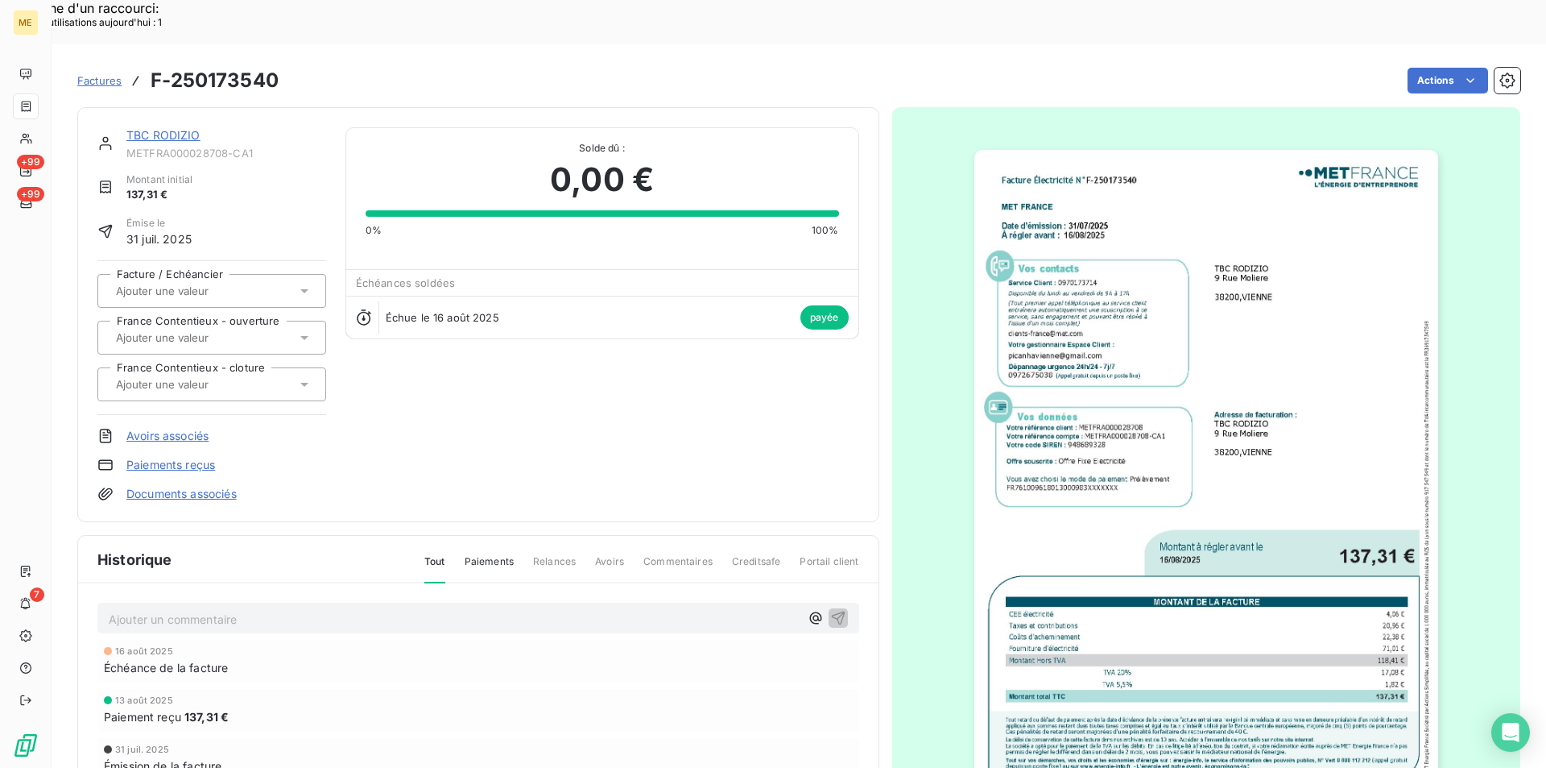
click at [97, 74] on span "Factures" at bounding box center [99, 80] width 44 height 13
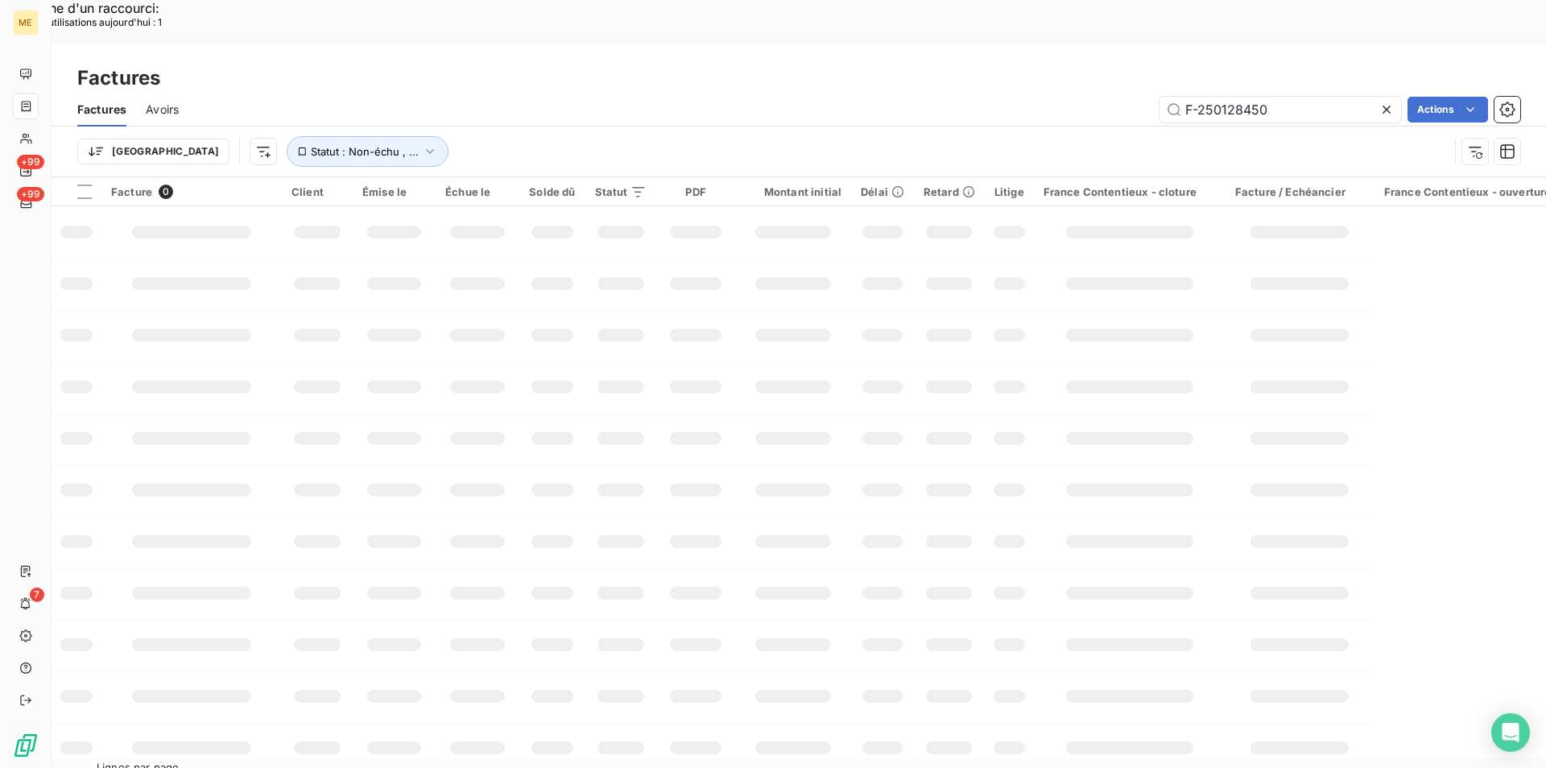
drag, startPoint x: 1287, startPoint y: 65, endPoint x: 1116, endPoint y: 68, distance: 170.8
click at [1116, 97] on div "F-250128450 Actions" at bounding box center [859, 110] width 1323 height 26
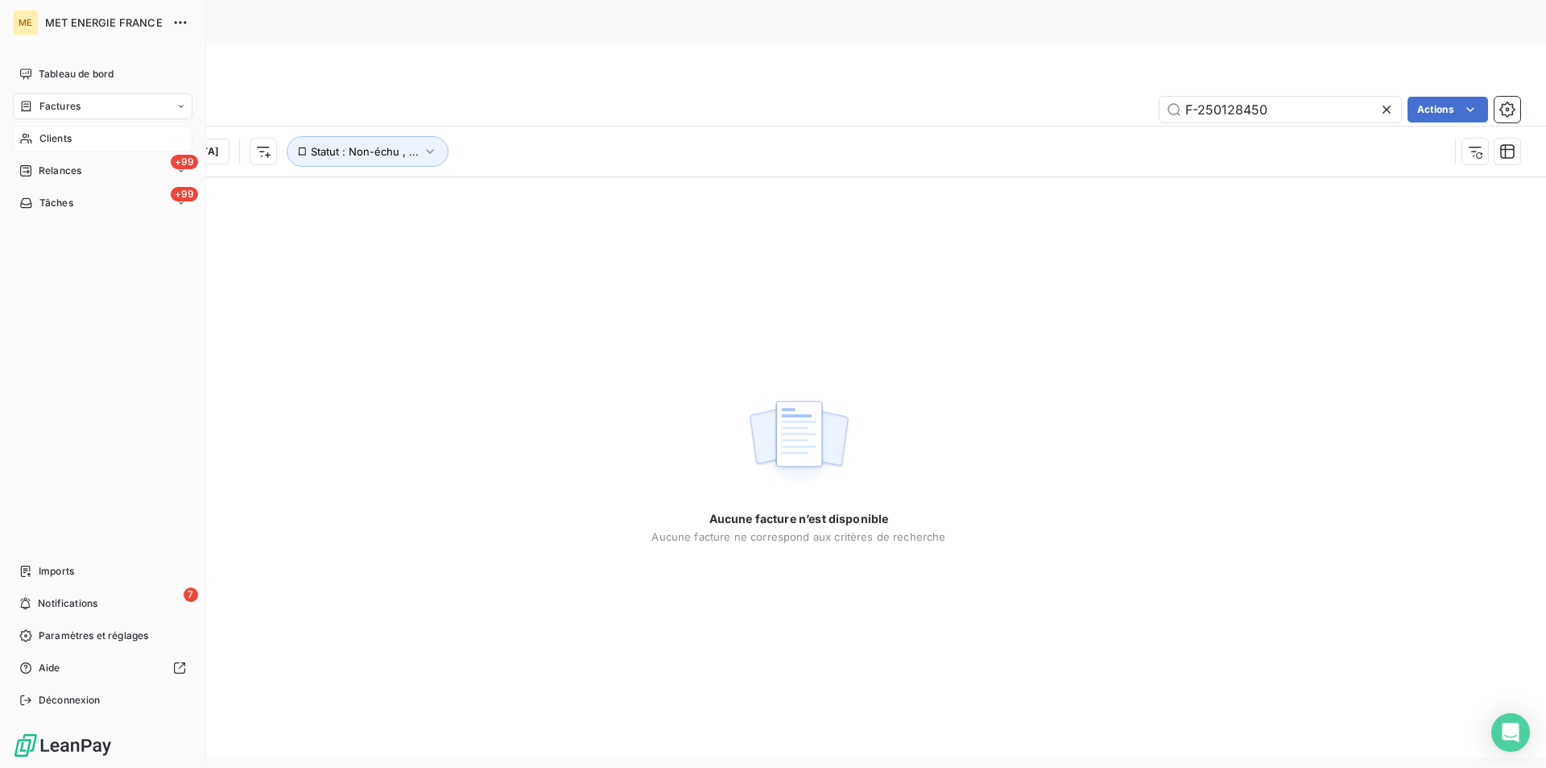
type input "F-250128450"
click at [59, 146] on div "Clients" at bounding box center [103, 139] width 180 height 26
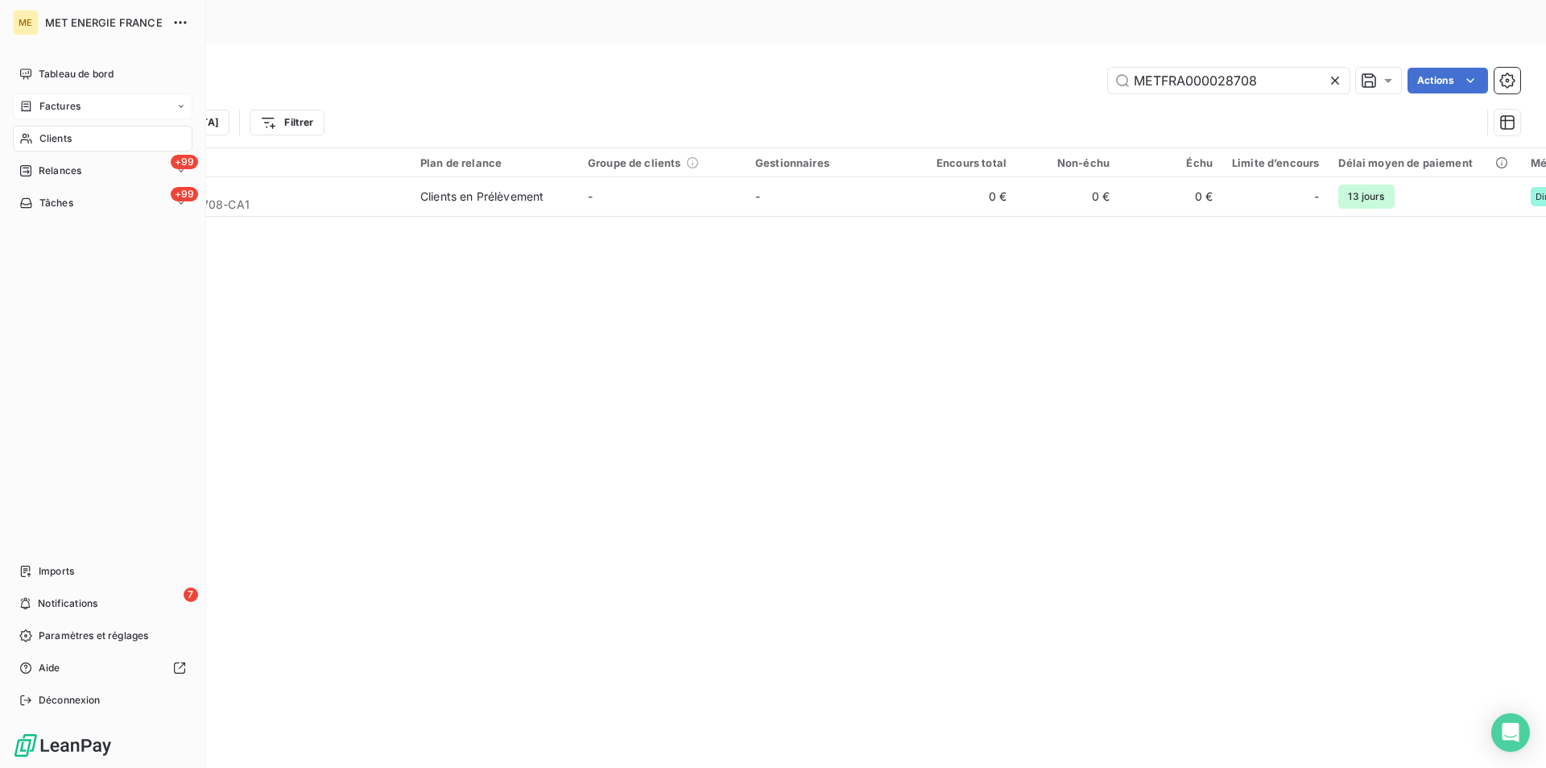
click at [69, 105] on span "Factures" at bounding box center [59, 106] width 41 height 14
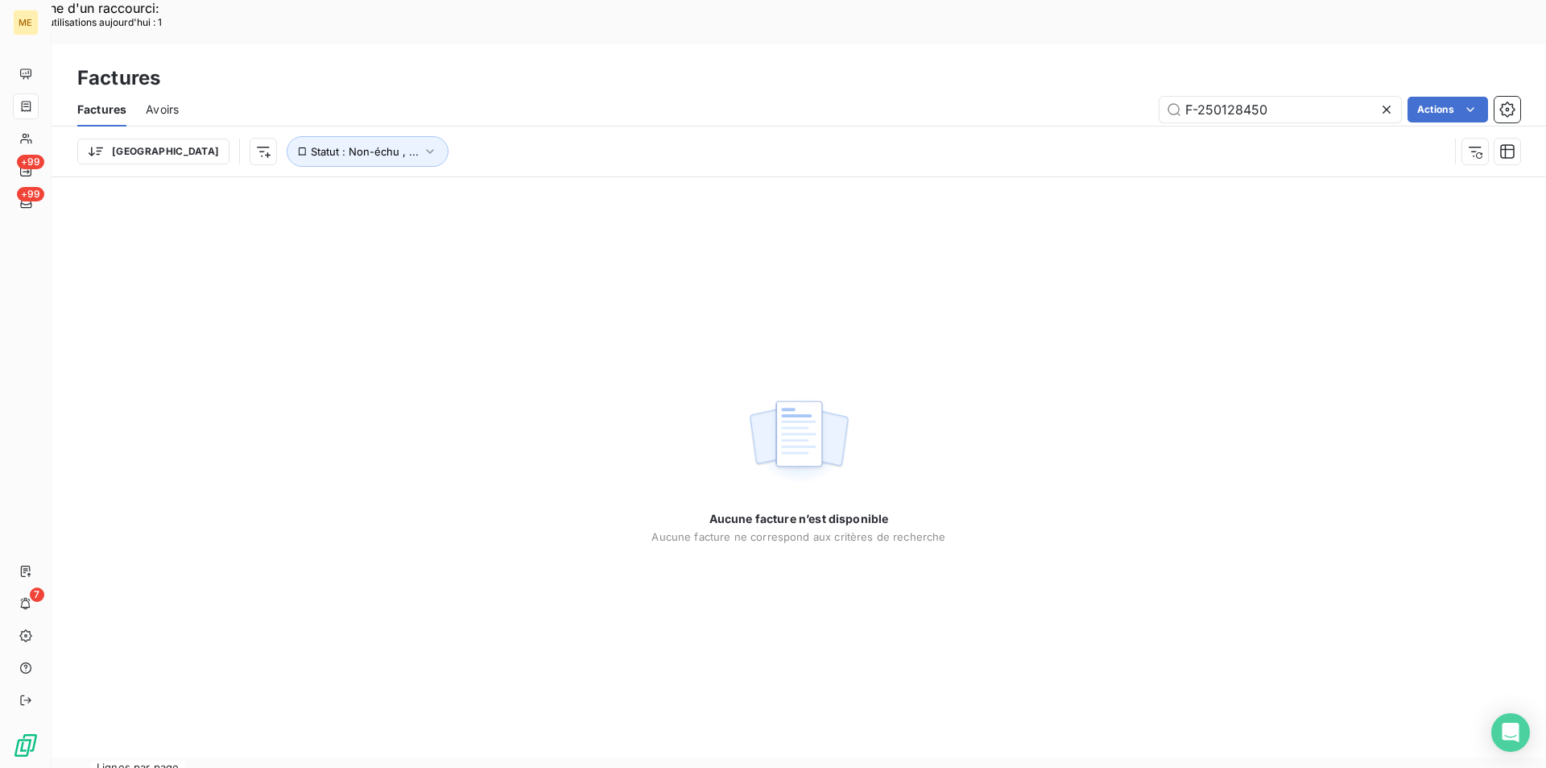
drag, startPoint x: 1281, startPoint y: 68, endPoint x: 1134, endPoint y: 68, distance: 147.4
click at [1134, 97] on div "F-250128450 Actions" at bounding box center [859, 110] width 1323 height 26
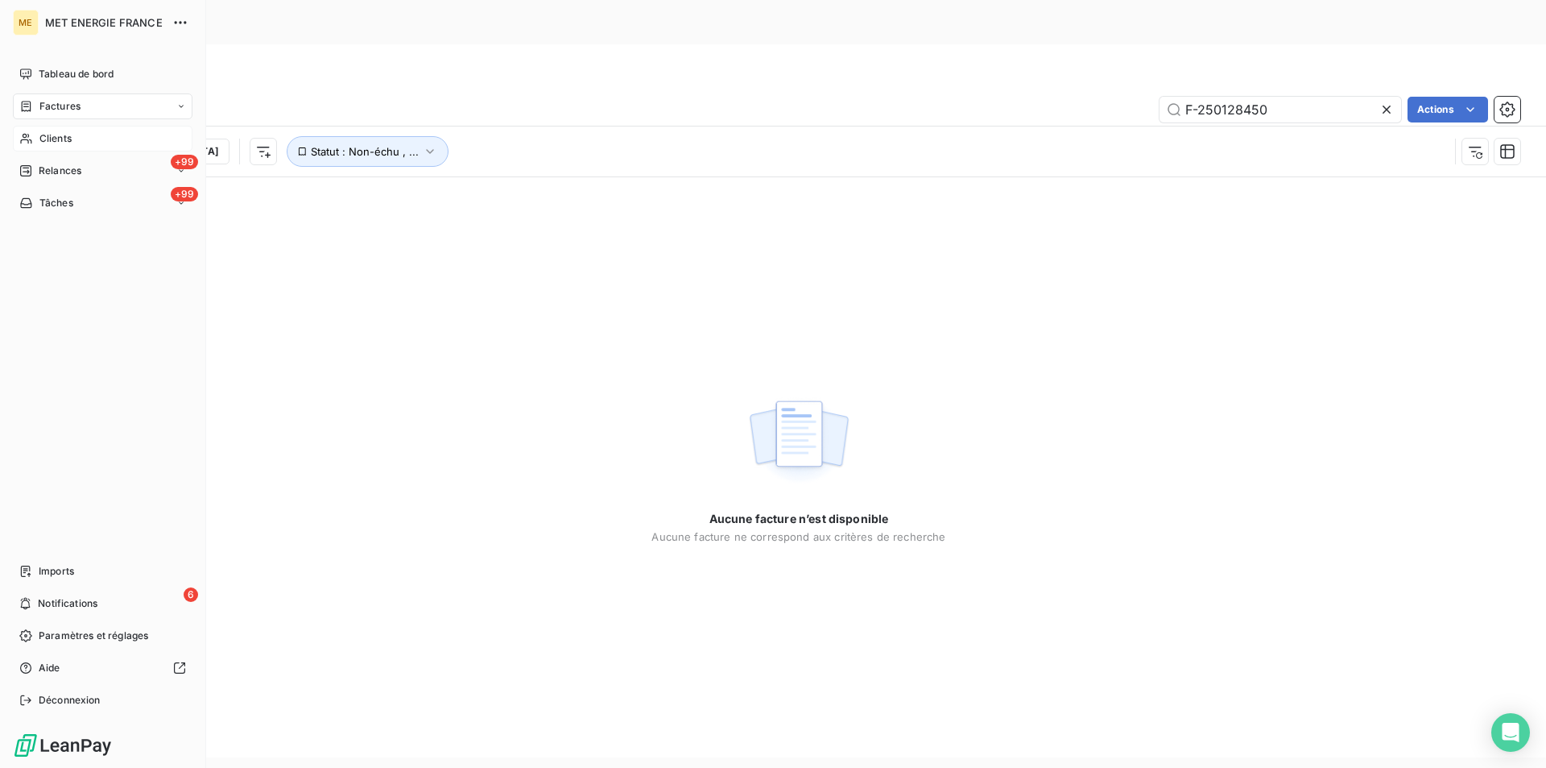
click at [45, 130] on div "Clients" at bounding box center [103, 139] width 180 height 26
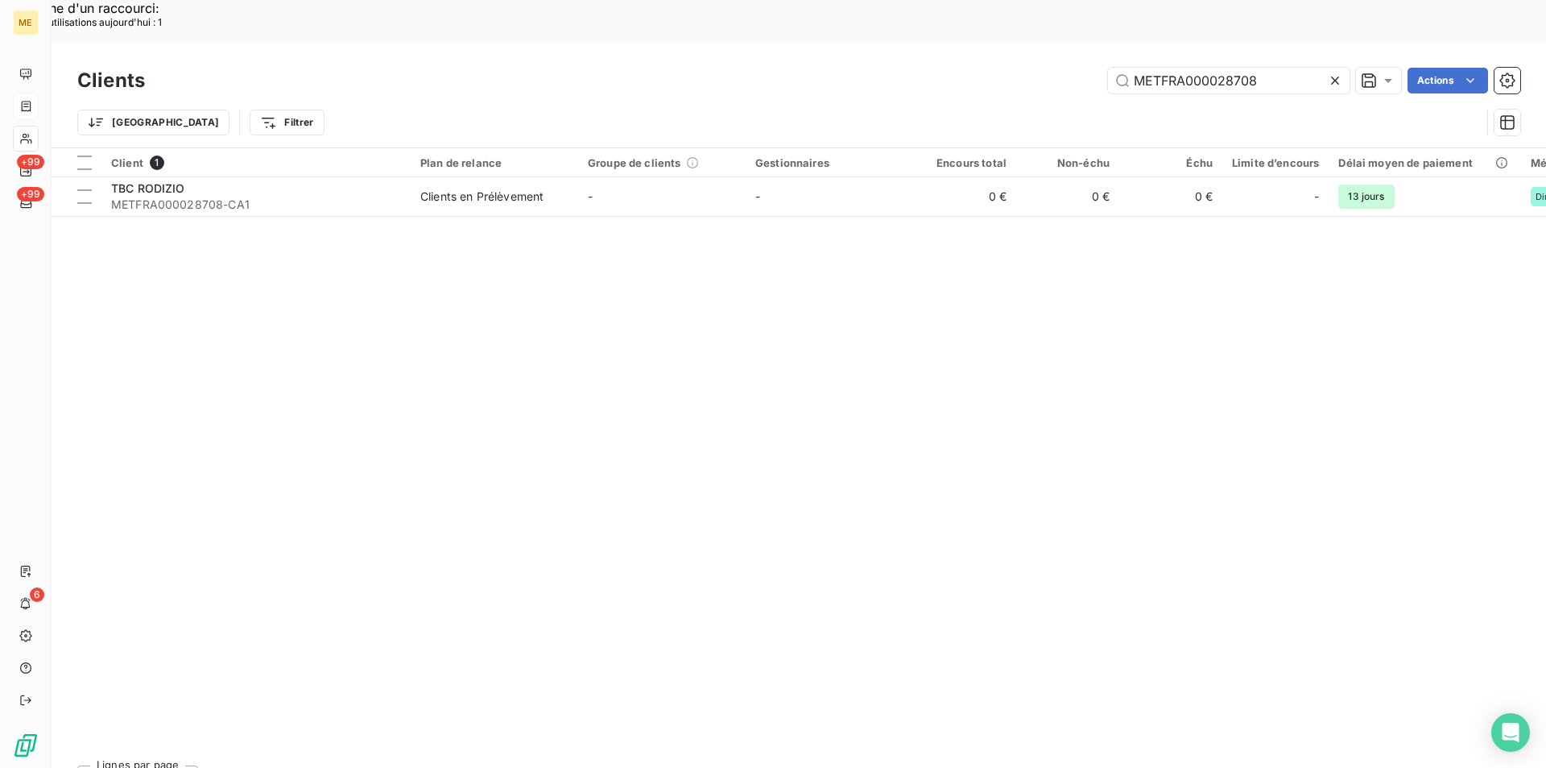
drag, startPoint x: 1265, startPoint y: 32, endPoint x: 1051, endPoint y: 10, distance: 215.4
click at [1051, 44] on div "Clients METFRA000028708 Actions Trier Filtrer" at bounding box center [799, 95] width 1495 height 103
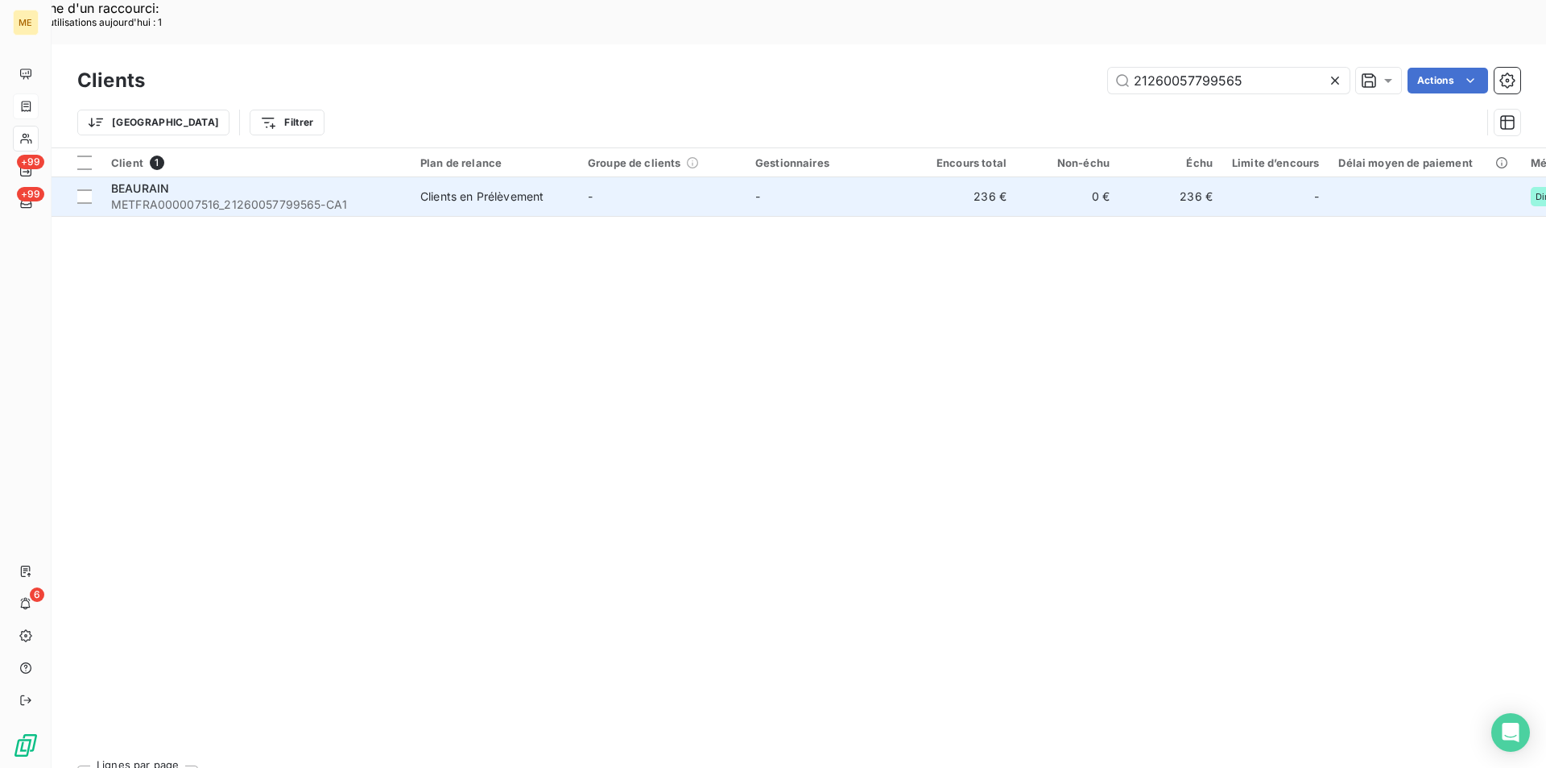
type input "21260057799565"
click at [137, 197] on span "METFRA000007516_21260057799565-CA1" at bounding box center [256, 205] width 290 height 16
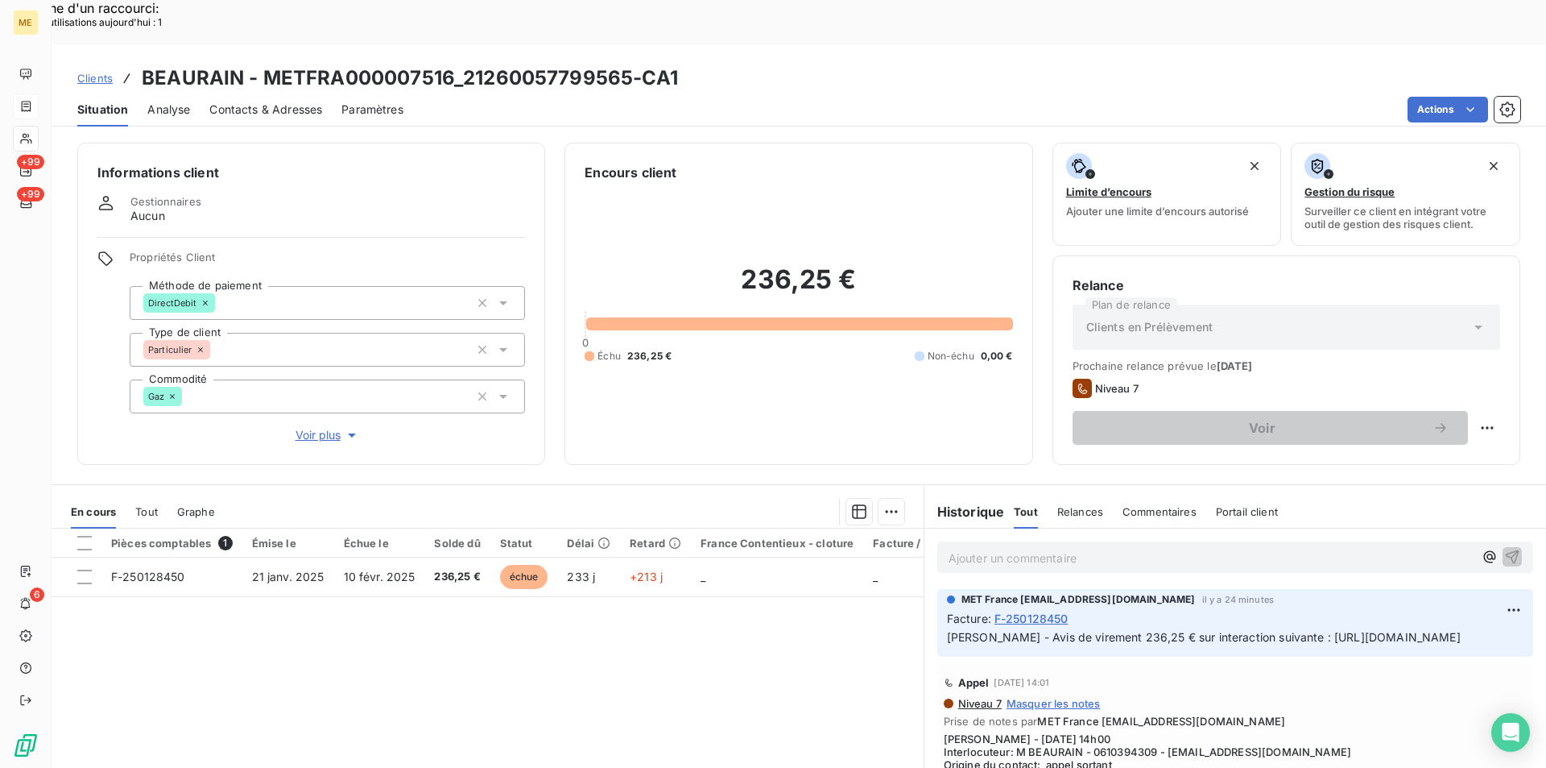
click at [93, 72] on span "Clients" at bounding box center [94, 78] width 35 height 13
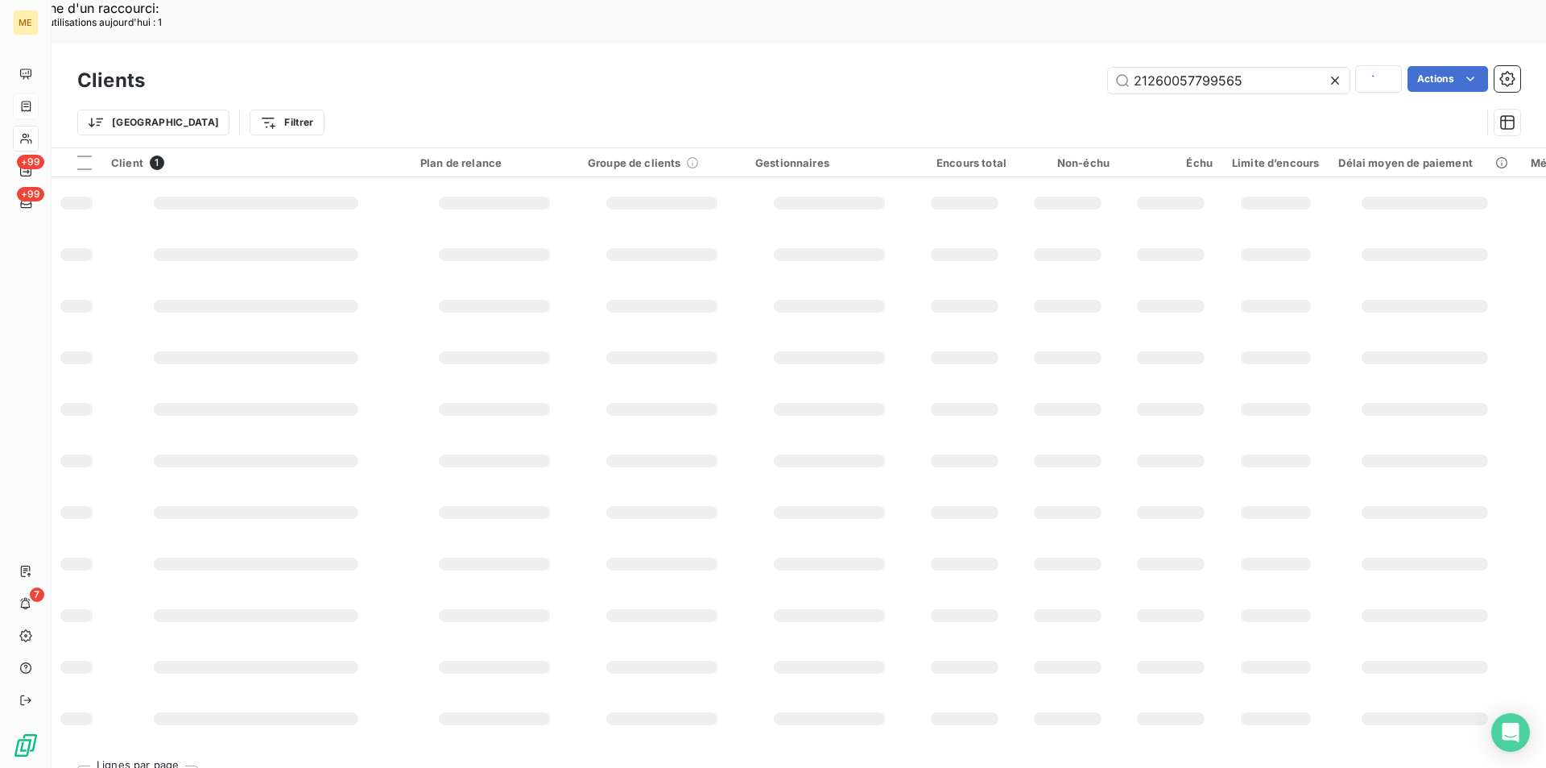
click at [105, 66] on h3 "Clients" at bounding box center [111, 80] width 68 height 29
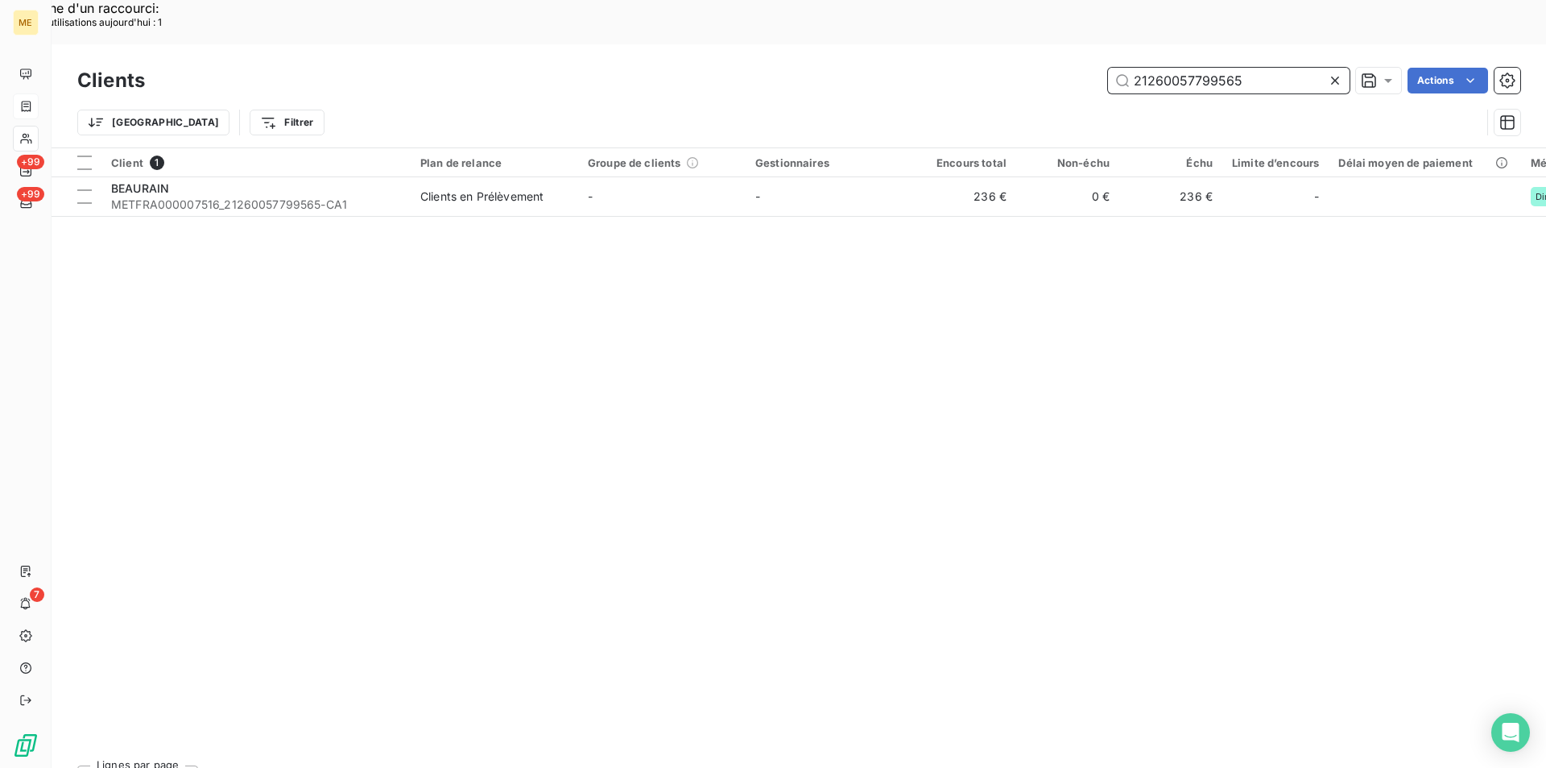
drag, startPoint x: 1287, startPoint y: 37, endPoint x: 1104, endPoint y: 44, distance: 183.0
click at [1104, 68] on div "21260057799565 Actions" at bounding box center [842, 81] width 1356 height 26
paste input "METFRA000021221"
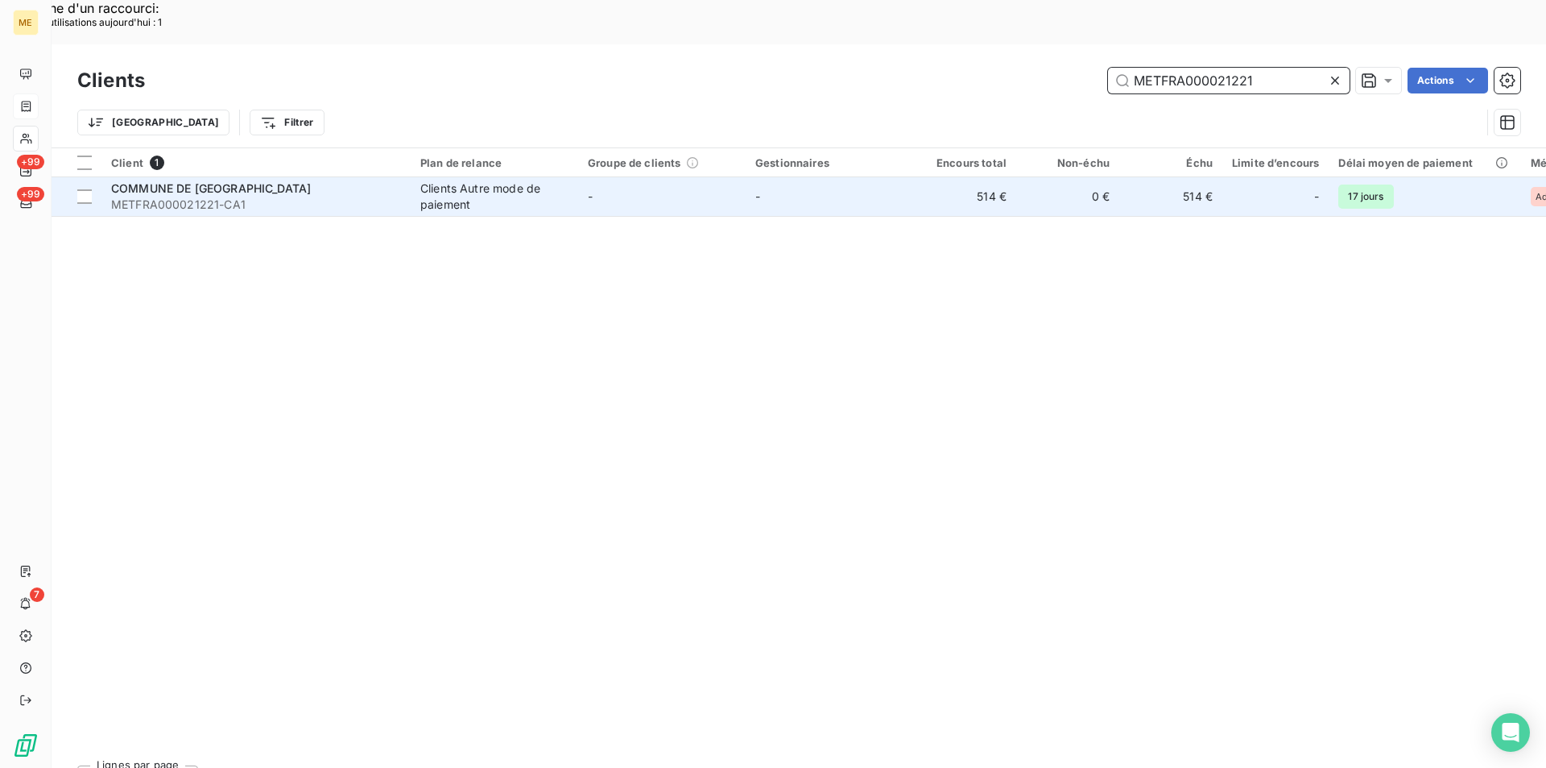
type input "METFRA000021221"
click at [391, 197] on span "METFRA000021221-CA1" at bounding box center [256, 205] width 290 height 16
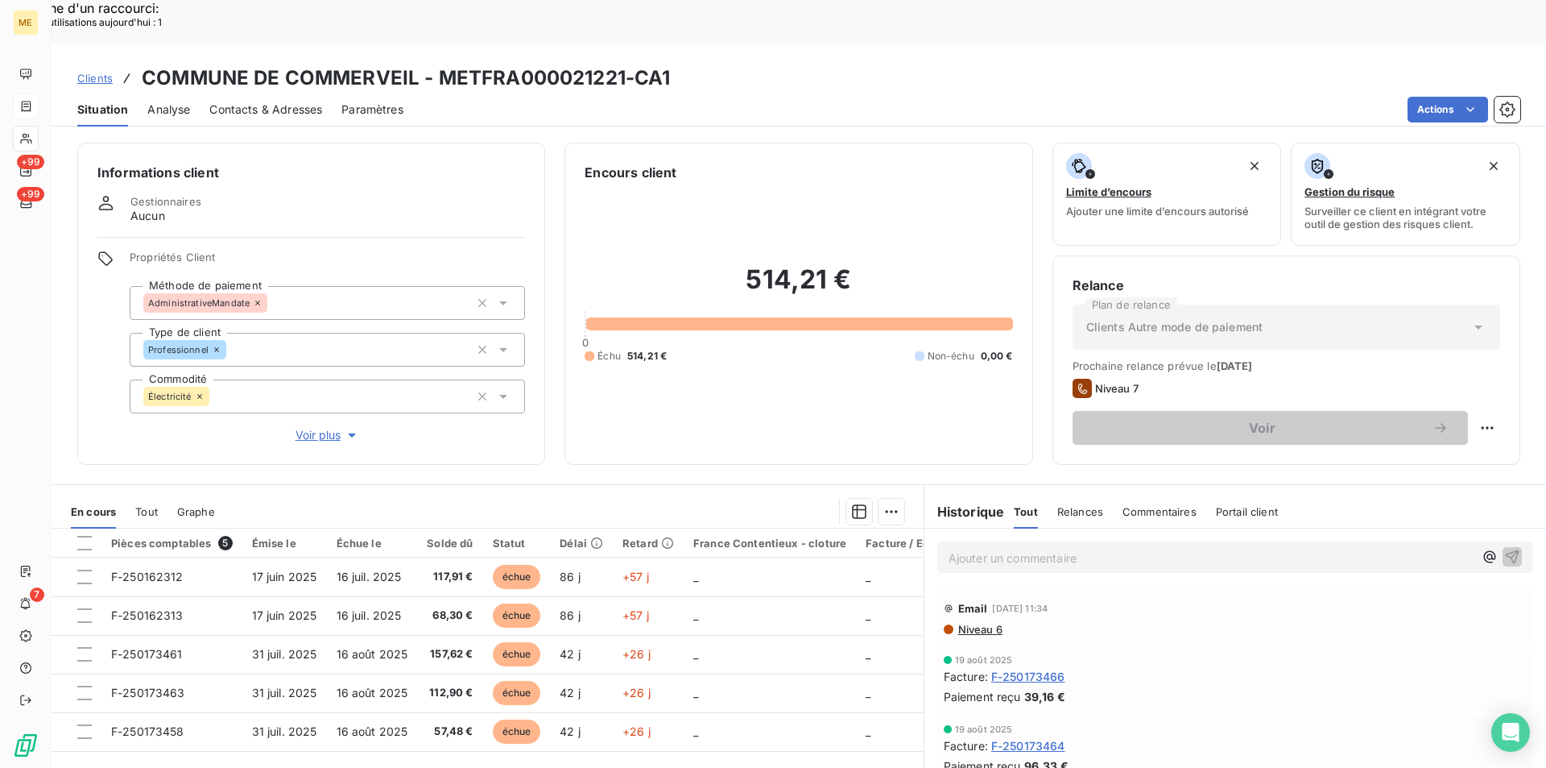
click at [344, 427] on icon "button" at bounding box center [352, 435] width 16 height 16
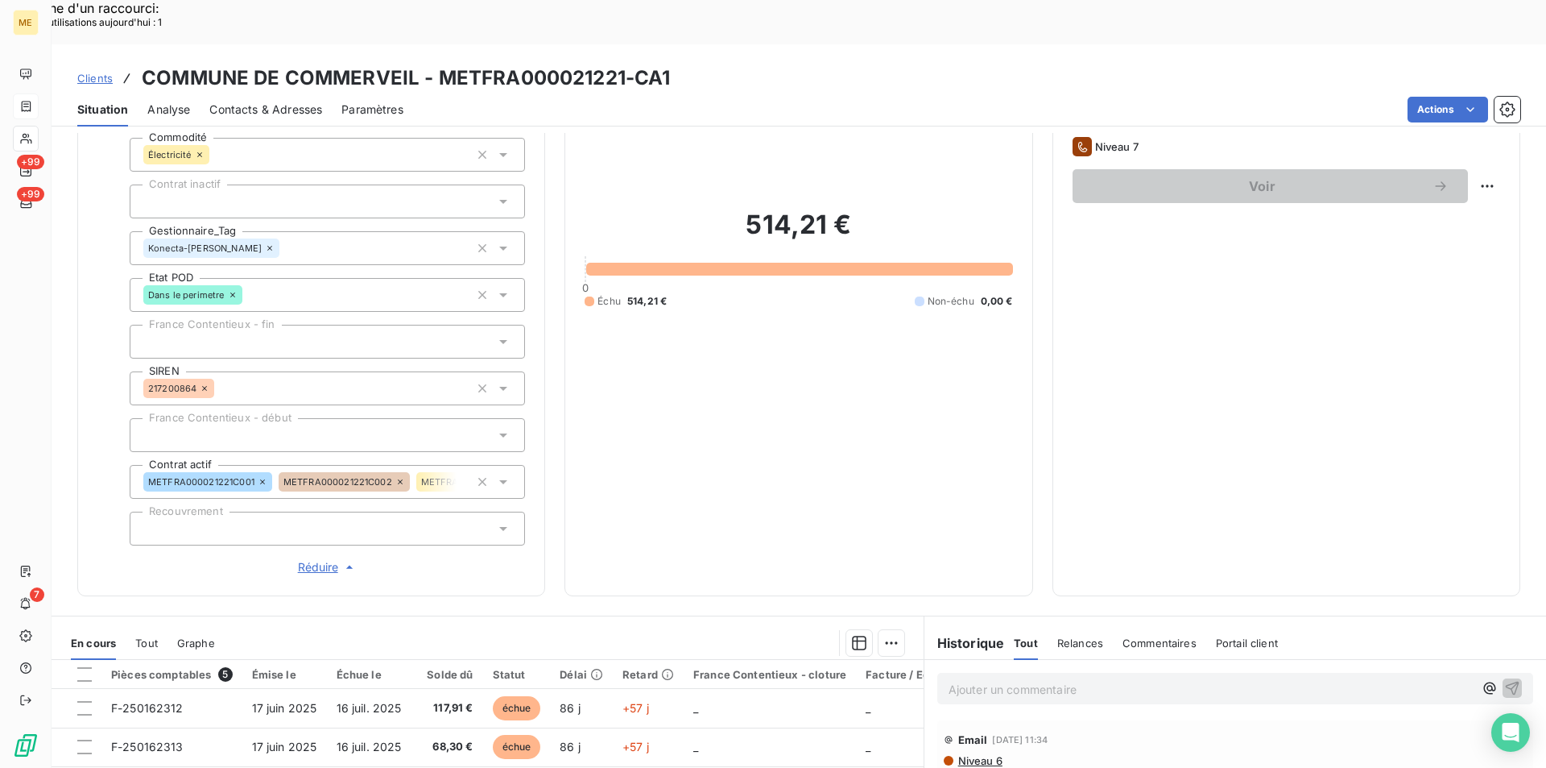
scroll to position [446, 0]
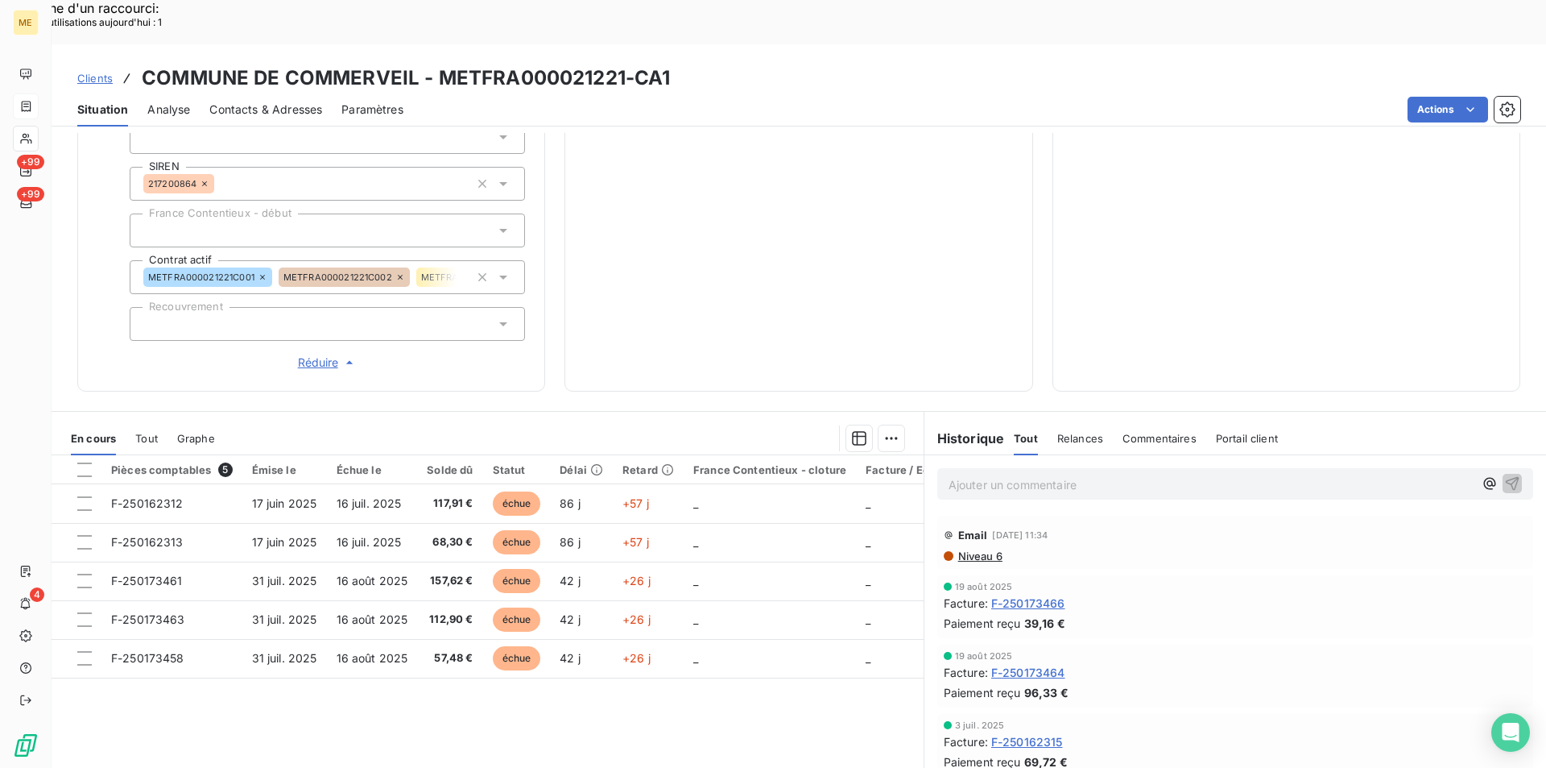
click at [103, 72] on span "Clients" at bounding box center [94, 78] width 35 height 13
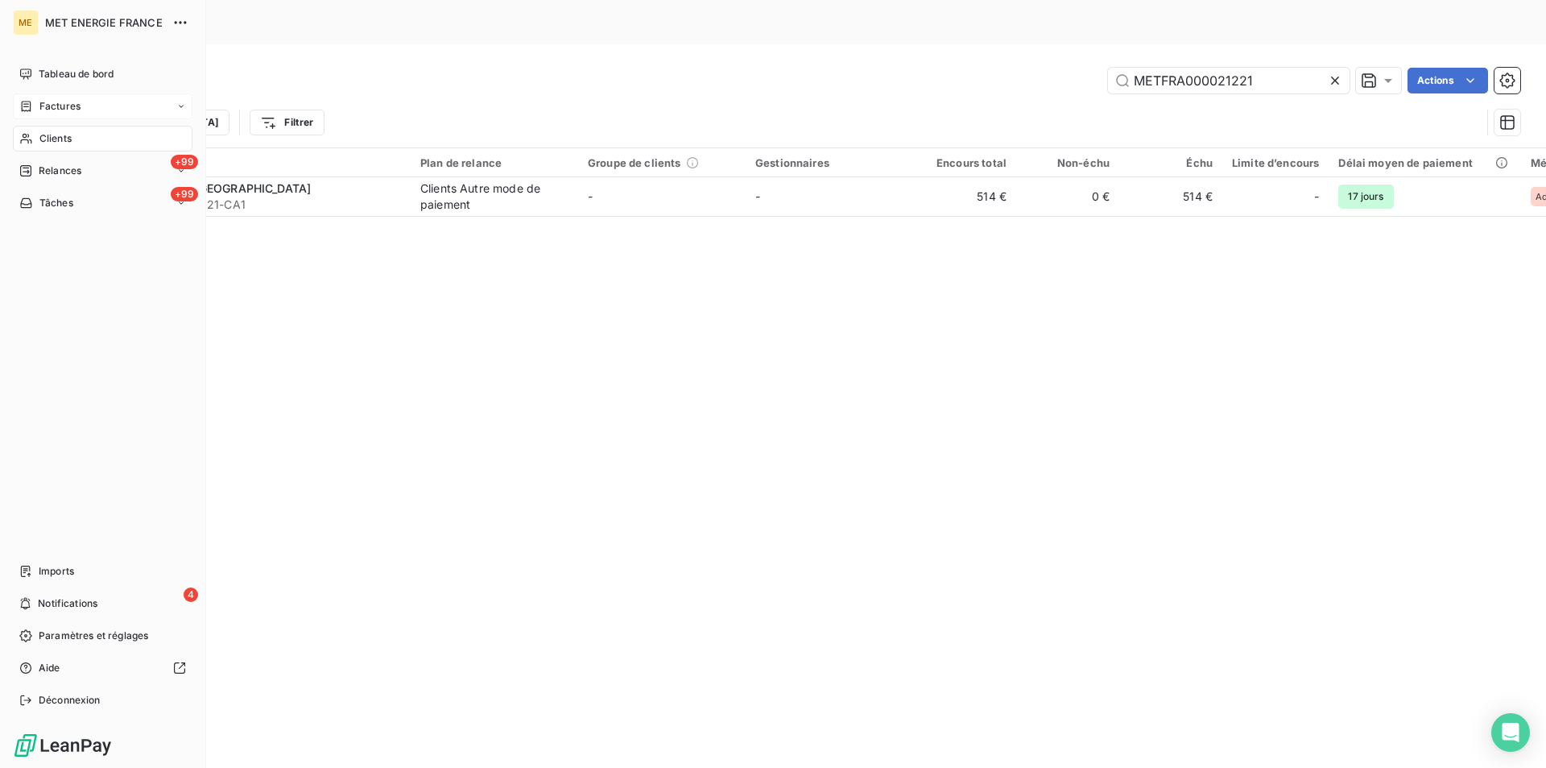
click at [68, 110] on span "Factures" at bounding box center [59, 106] width 41 height 14
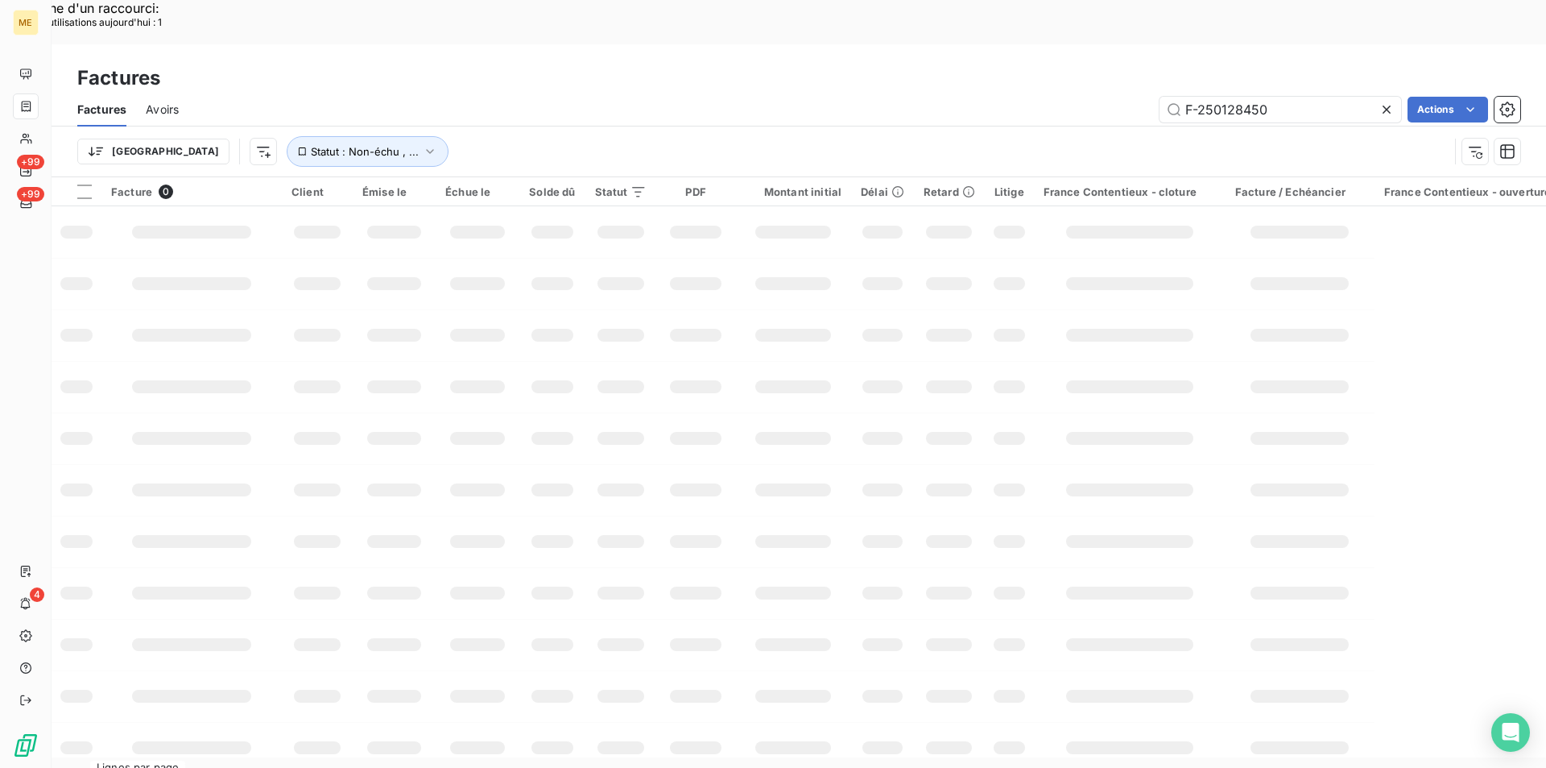
drag, startPoint x: 1293, startPoint y: 65, endPoint x: 1064, endPoint y: 56, distance: 228.9
click at [1064, 97] on div "F-250128450 Actions" at bounding box center [859, 110] width 1323 height 26
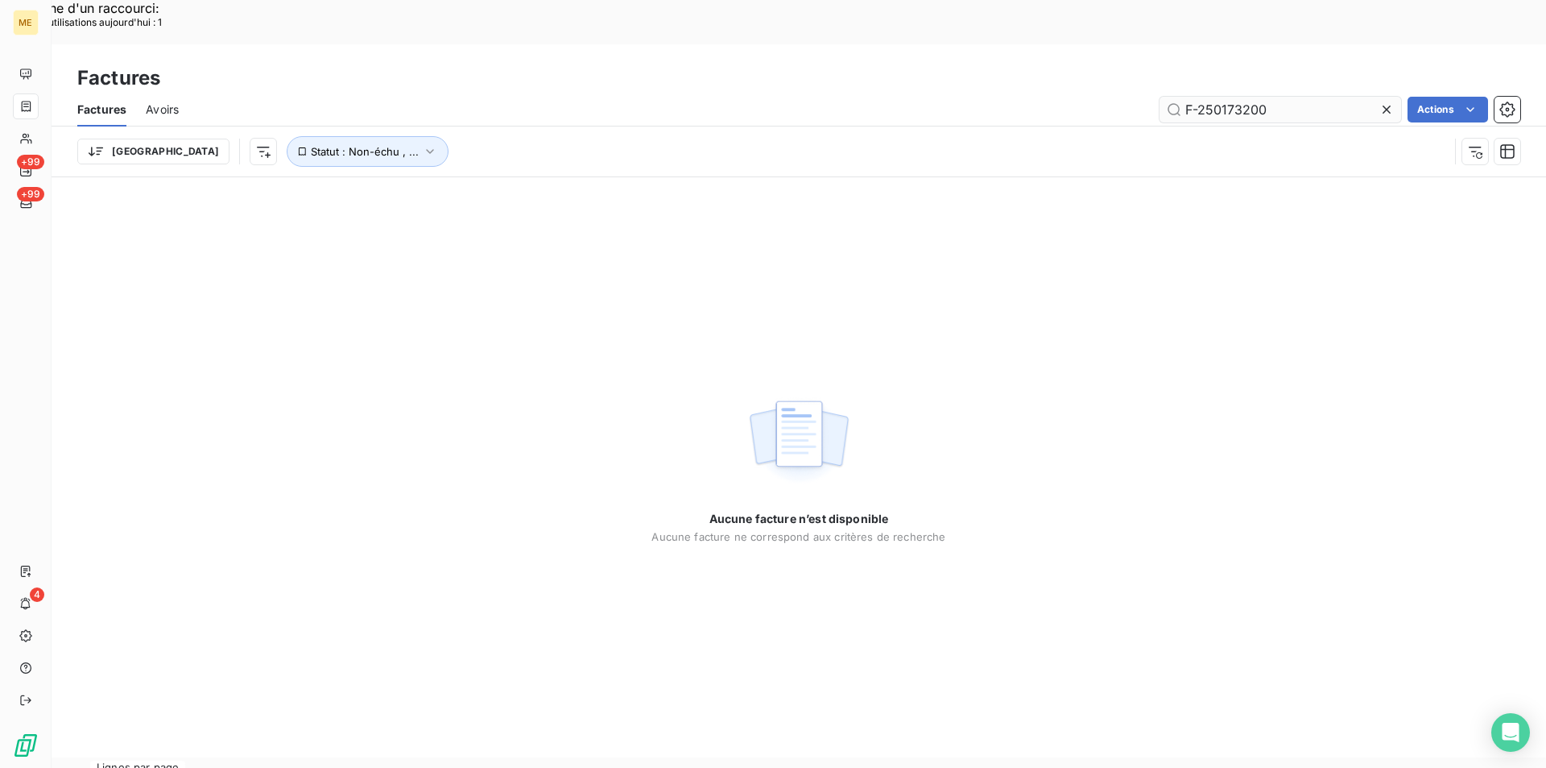
click at [1310, 97] on input "F-250173200" at bounding box center [1281, 110] width 242 height 26
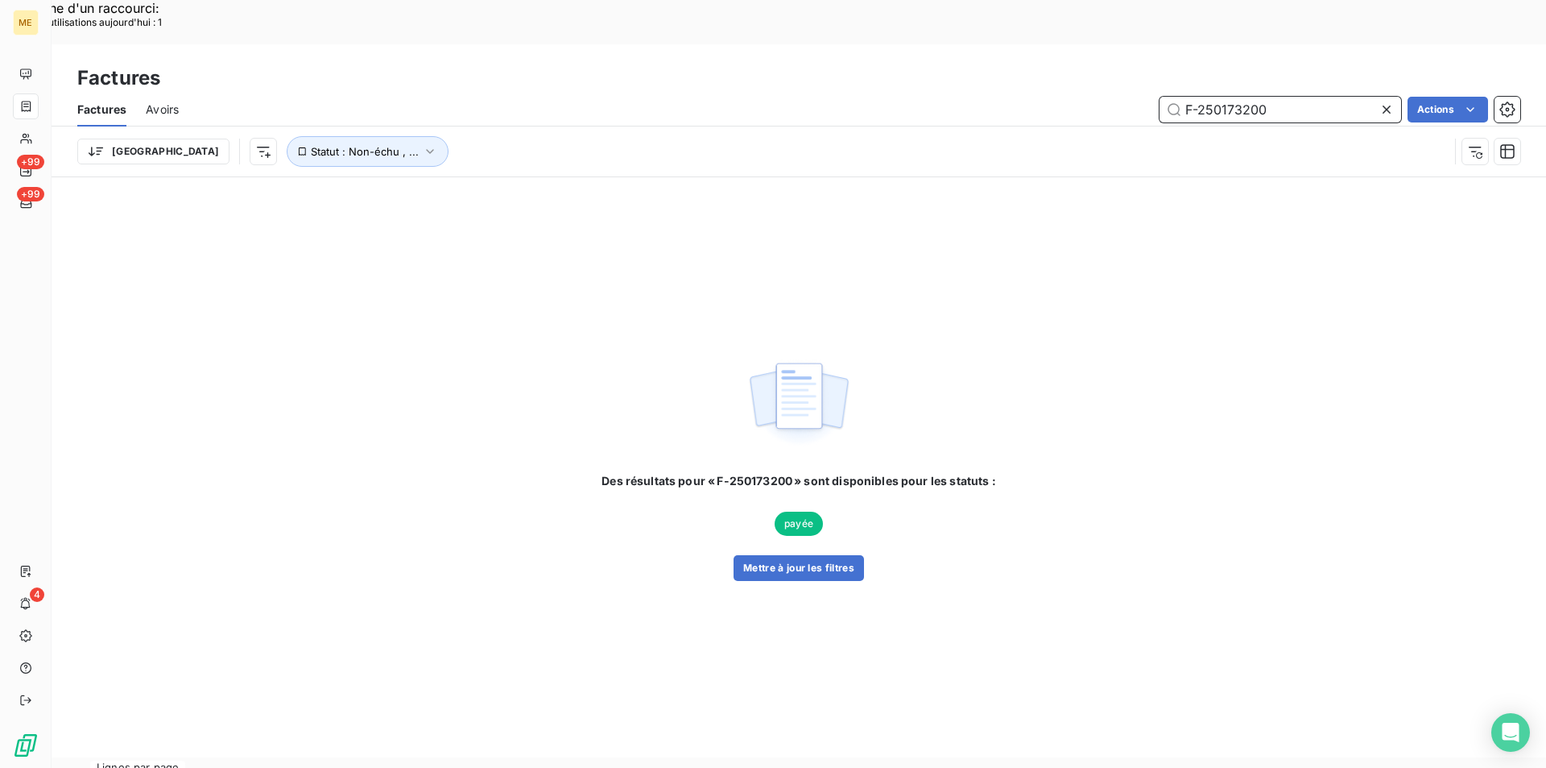
drag, startPoint x: 1277, startPoint y: 69, endPoint x: 1152, endPoint y: 69, distance: 124.8
click at [1152, 97] on div "F-250173200 Actions" at bounding box center [859, 110] width 1323 height 26
paste input "METFRA000011199"
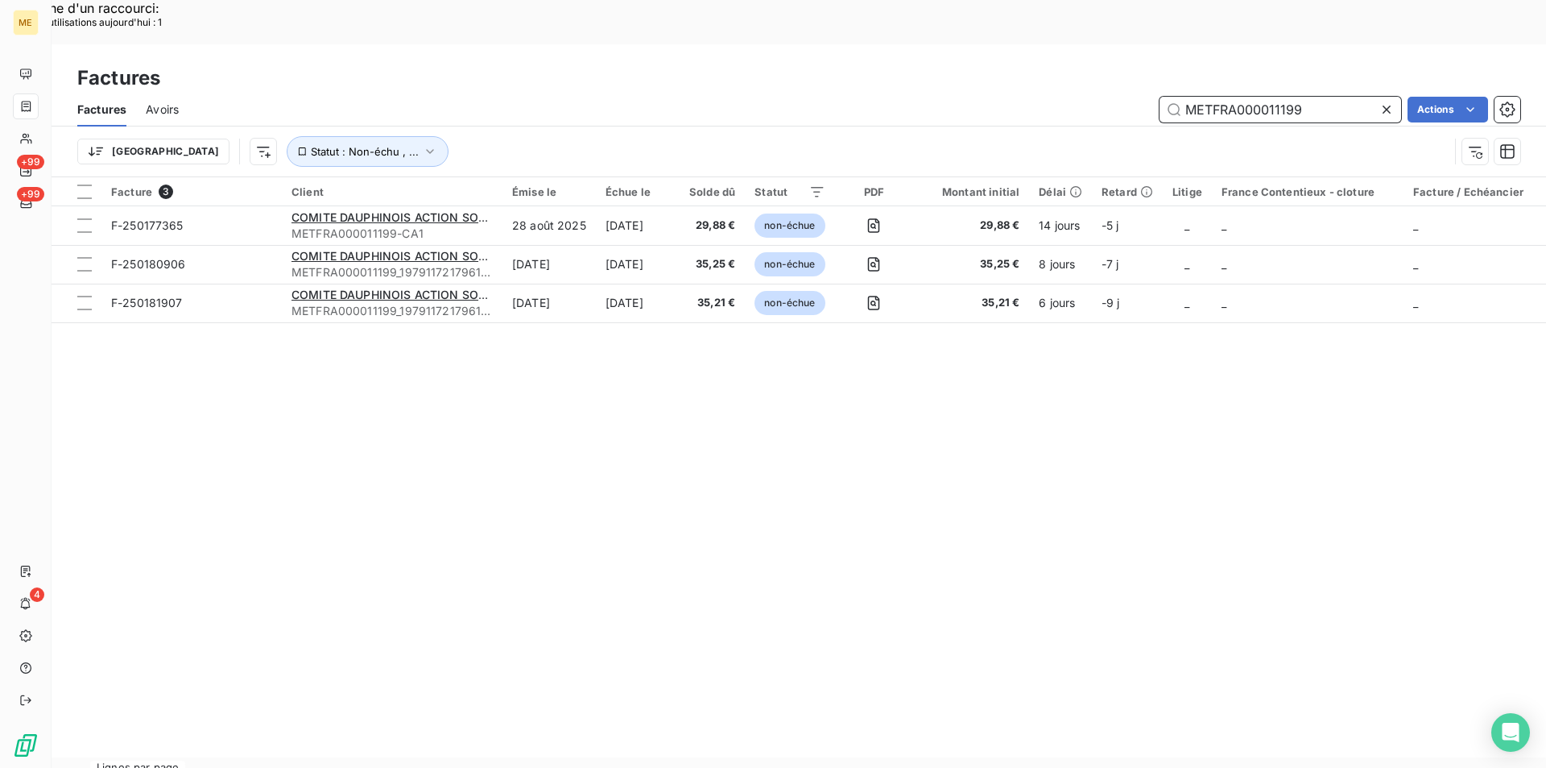
drag, startPoint x: 1320, startPoint y: 64, endPoint x: 1147, endPoint y: 63, distance: 173.2
click at [1147, 97] on div "METFRA000011199 Actions" at bounding box center [859, 110] width 1323 height 26
paste input "175504933231"
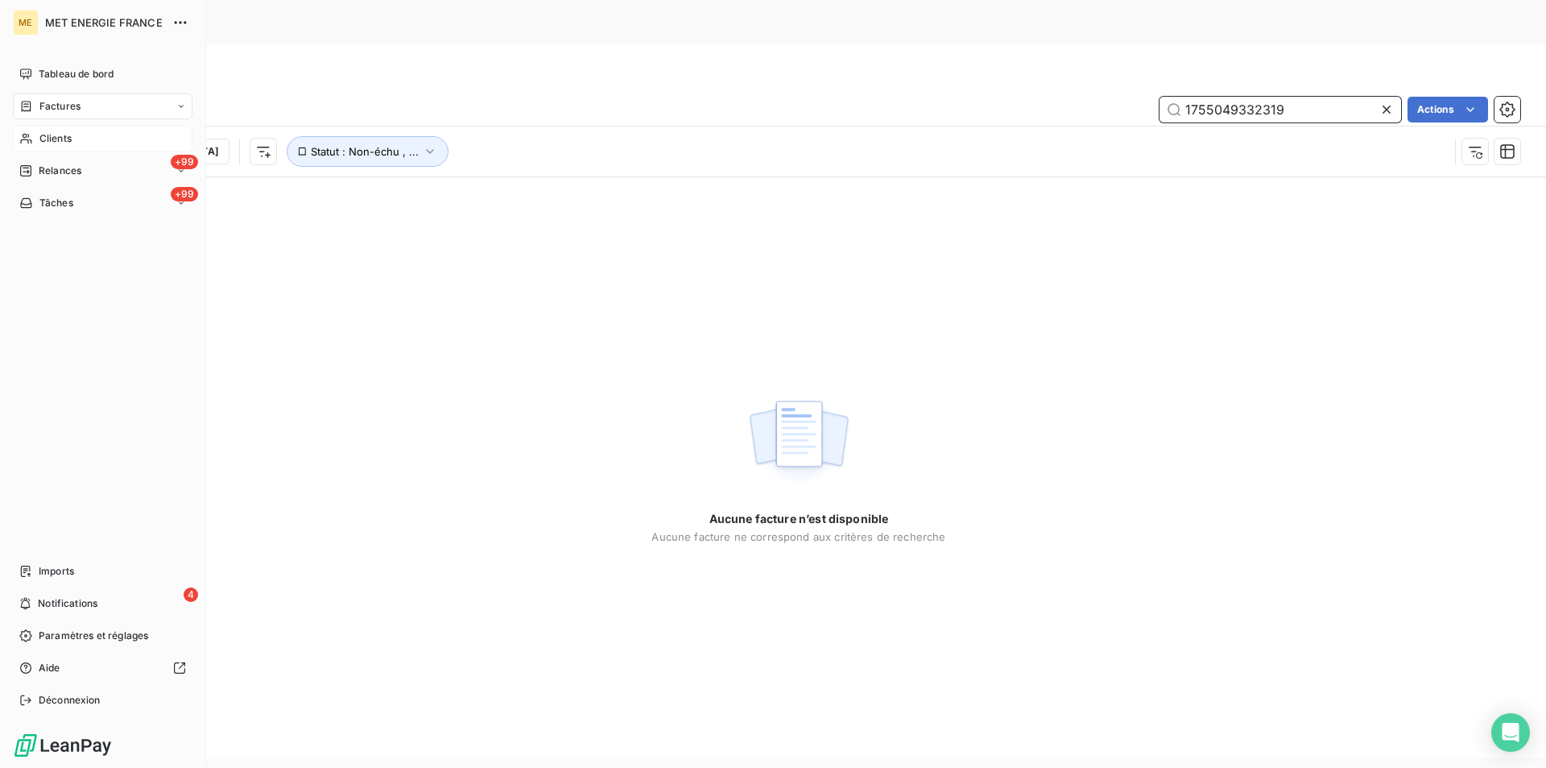
type input "1755049332319"
click at [36, 131] on div "Clients" at bounding box center [103, 139] width 180 height 26
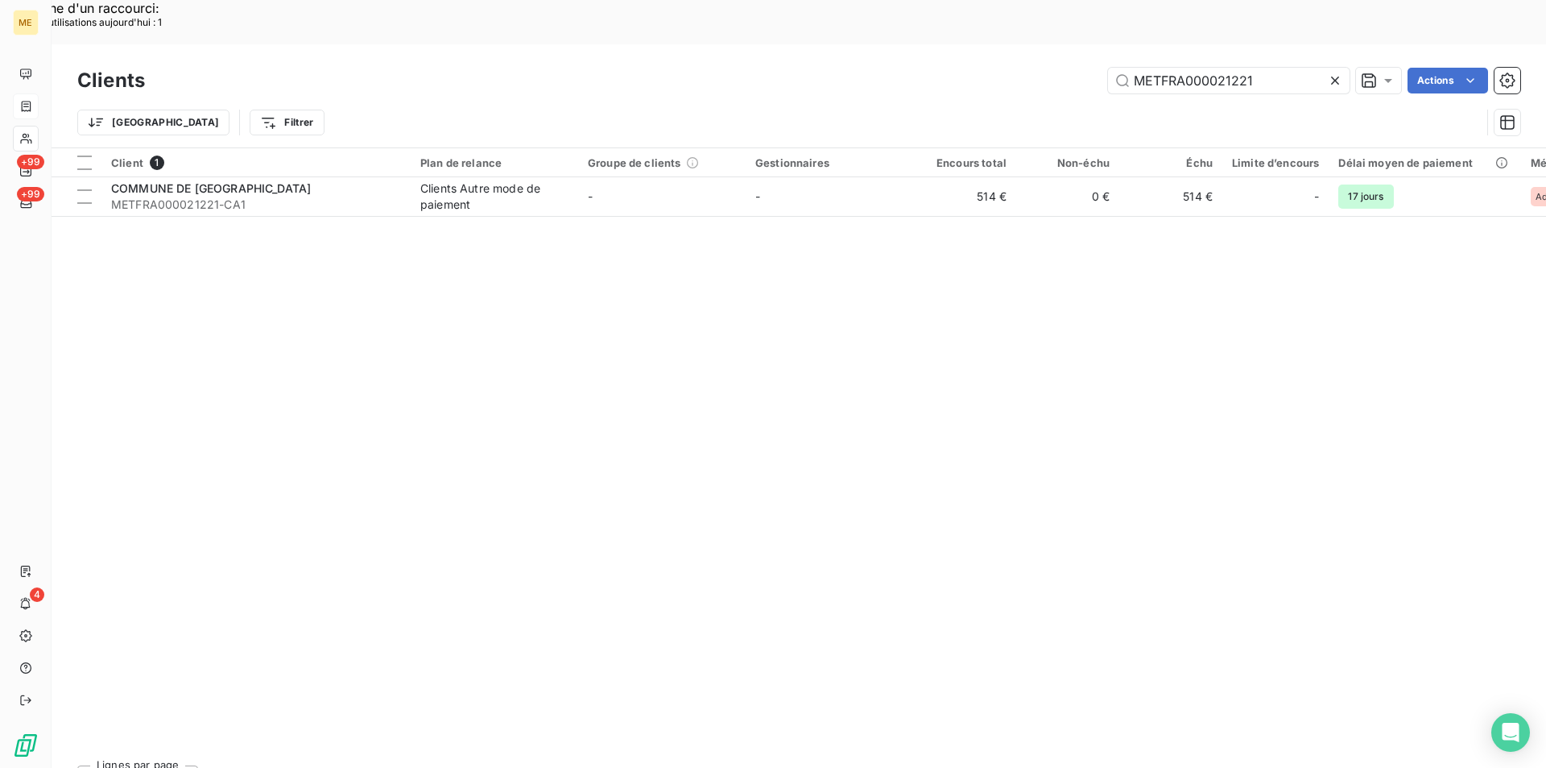
drag, startPoint x: 1275, startPoint y: 35, endPoint x: 1062, endPoint y: 34, distance: 212.6
click at [1062, 68] on div "METFRA000021221 Actions" at bounding box center [842, 81] width 1356 height 26
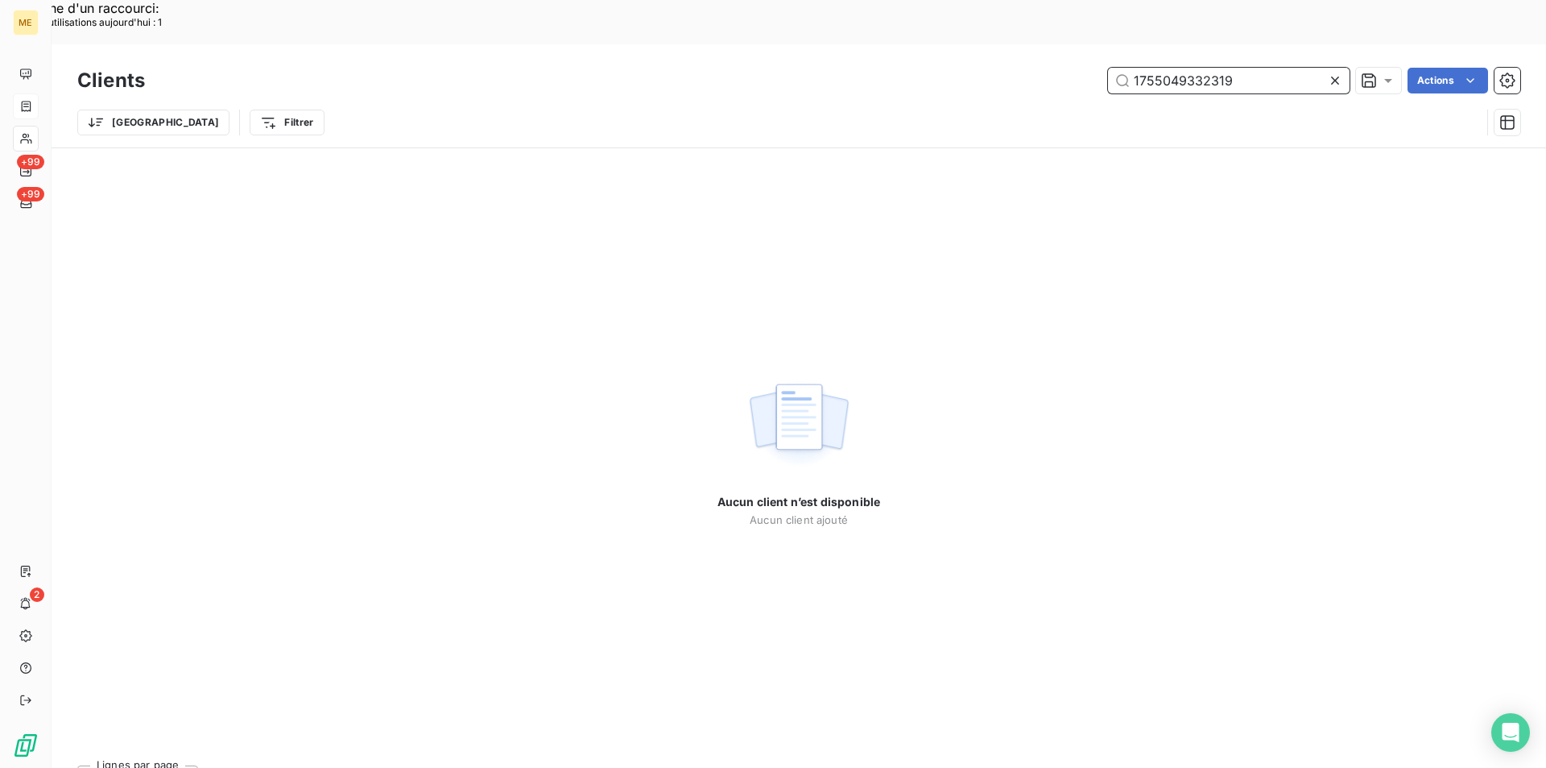
drag, startPoint x: 1240, startPoint y: 39, endPoint x: 969, endPoint y: 34, distance: 271.5
click at [969, 68] on div "1755049332319 Actions" at bounding box center [842, 81] width 1356 height 26
paste input "225378871145216"
type input "225378871145216"
click at [1122, 68] on input "225378871145216" at bounding box center [1229, 81] width 242 height 26
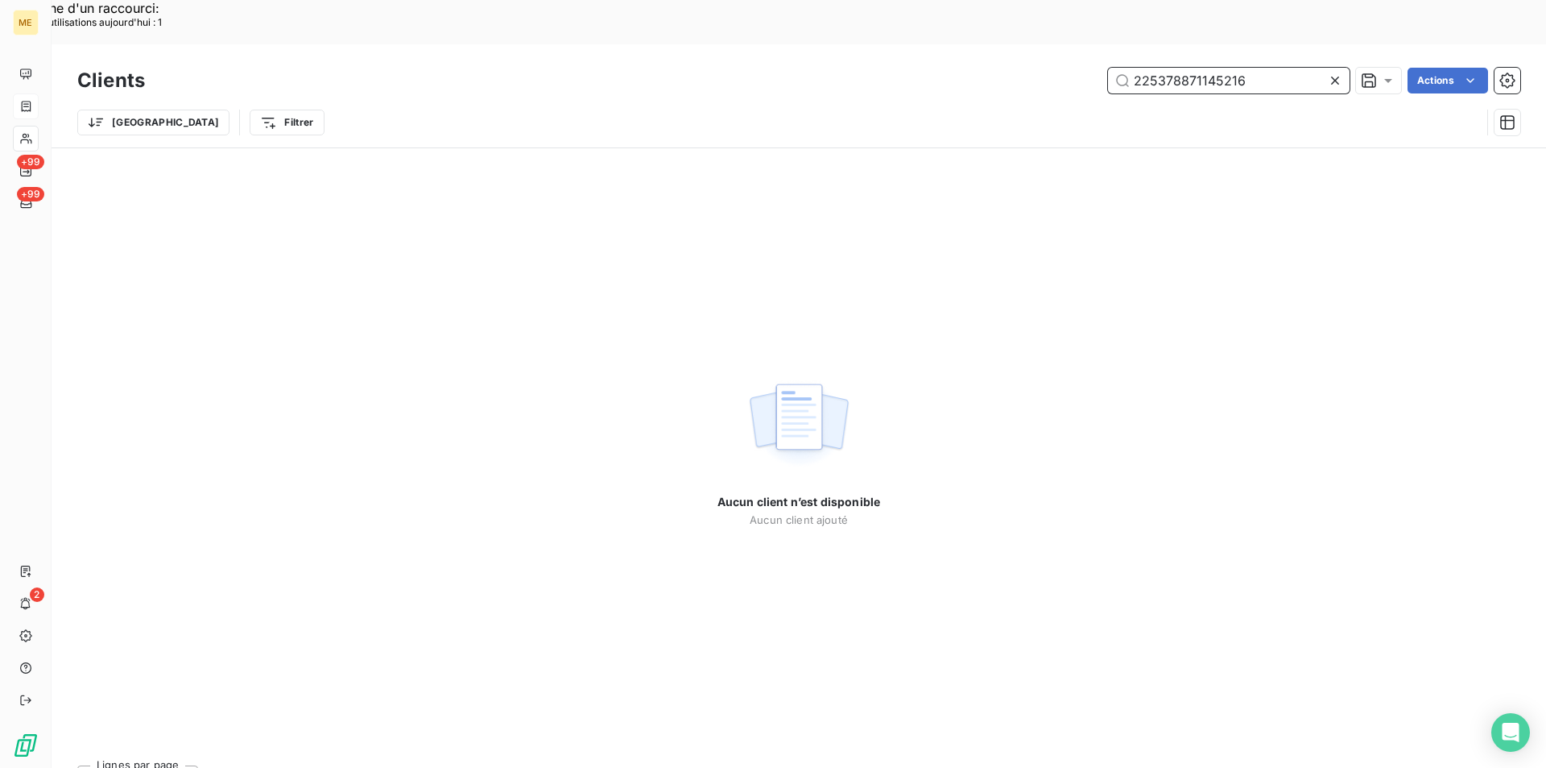
click at [1183, 68] on input "225378871145216" at bounding box center [1229, 81] width 242 height 26
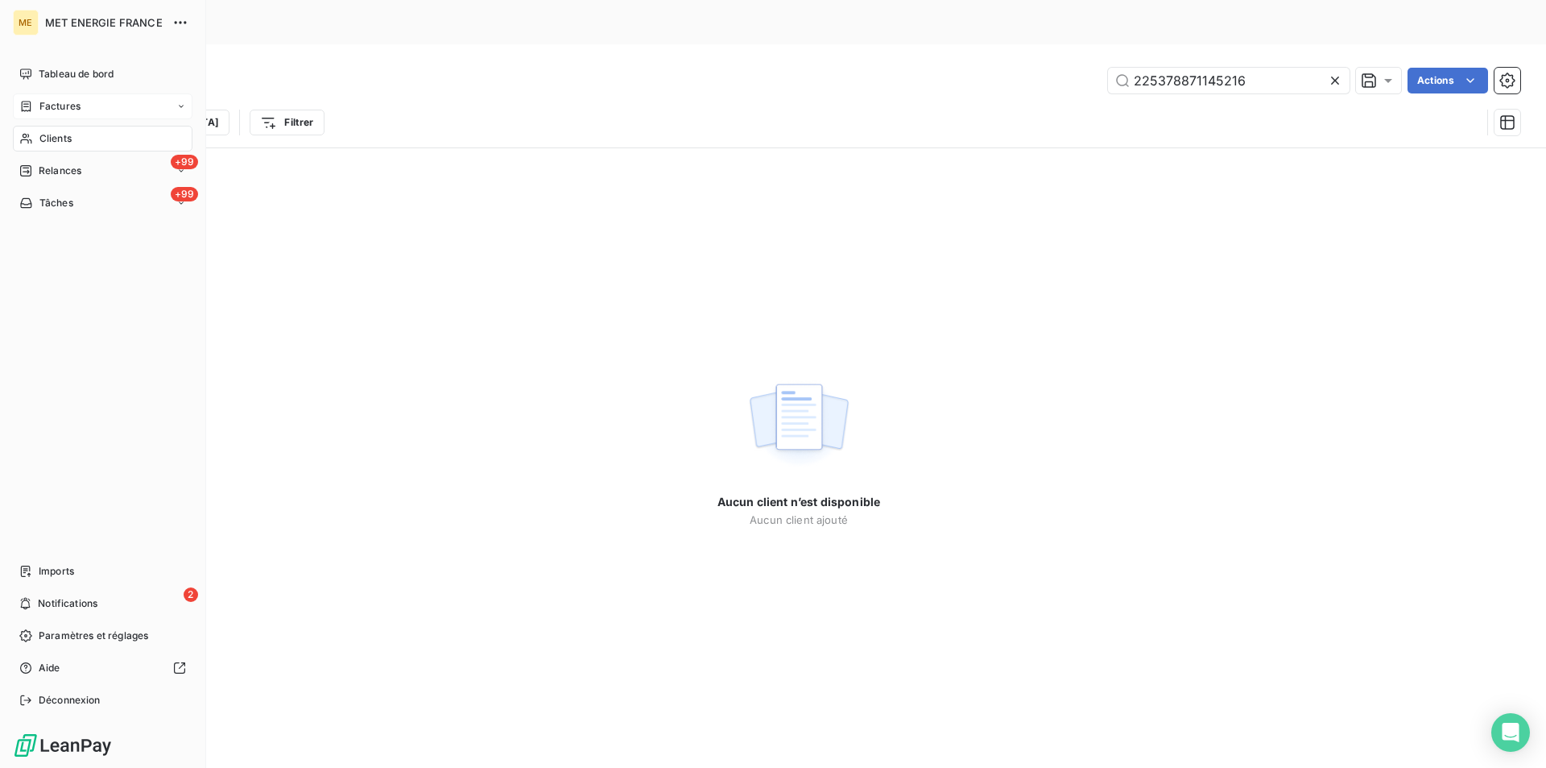
click at [72, 102] on span "Factures" at bounding box center [59, 106] width 41 height 14
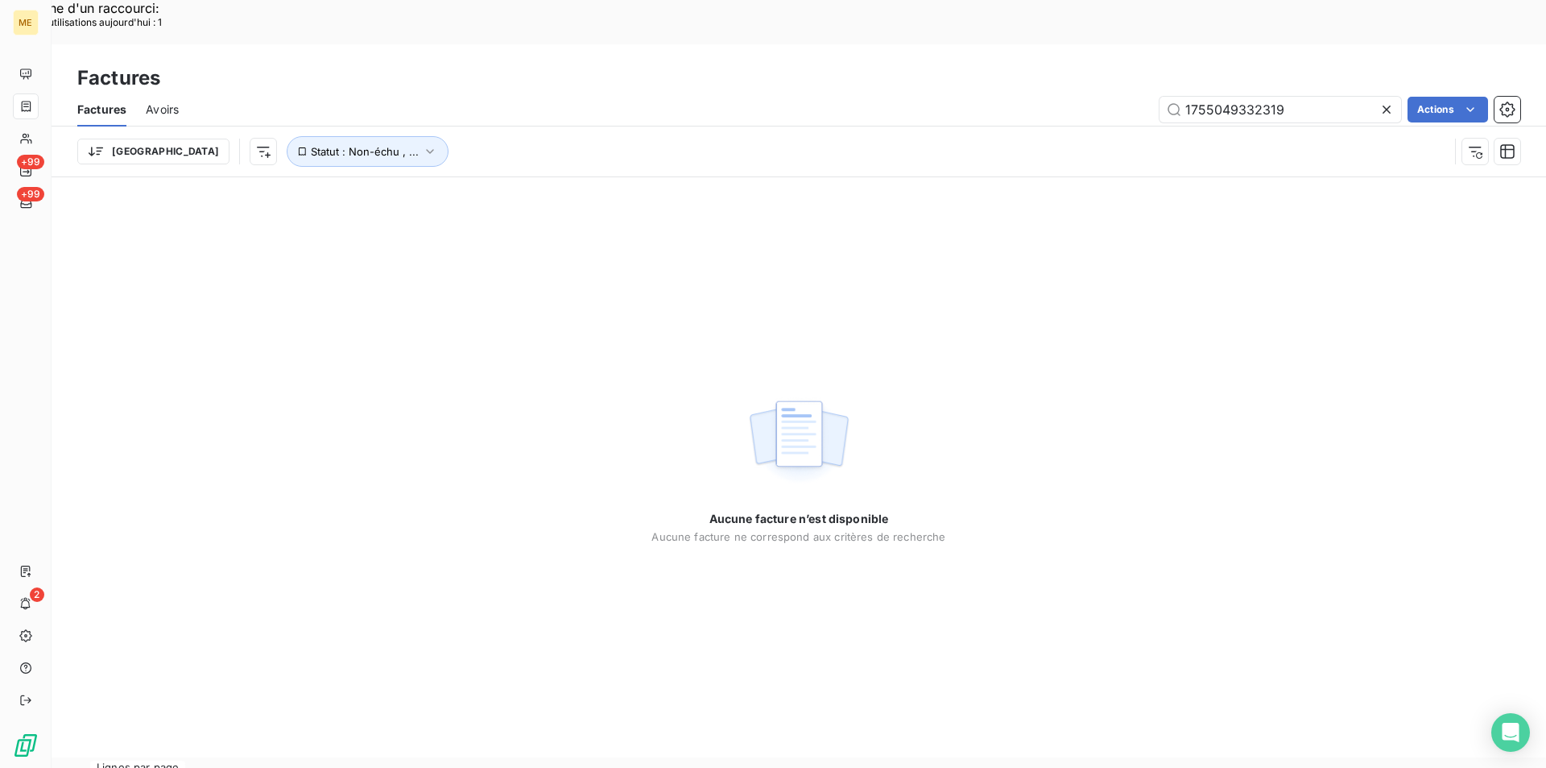
drag, startPoint x: 1301, startPoint y: 65, endPoint x: 1099, endPoint y: 60, distance: 201.4
click at [1099, 97] on div "1755049332319 Actions" at bounding box center [859, 110] width 1323 height 26
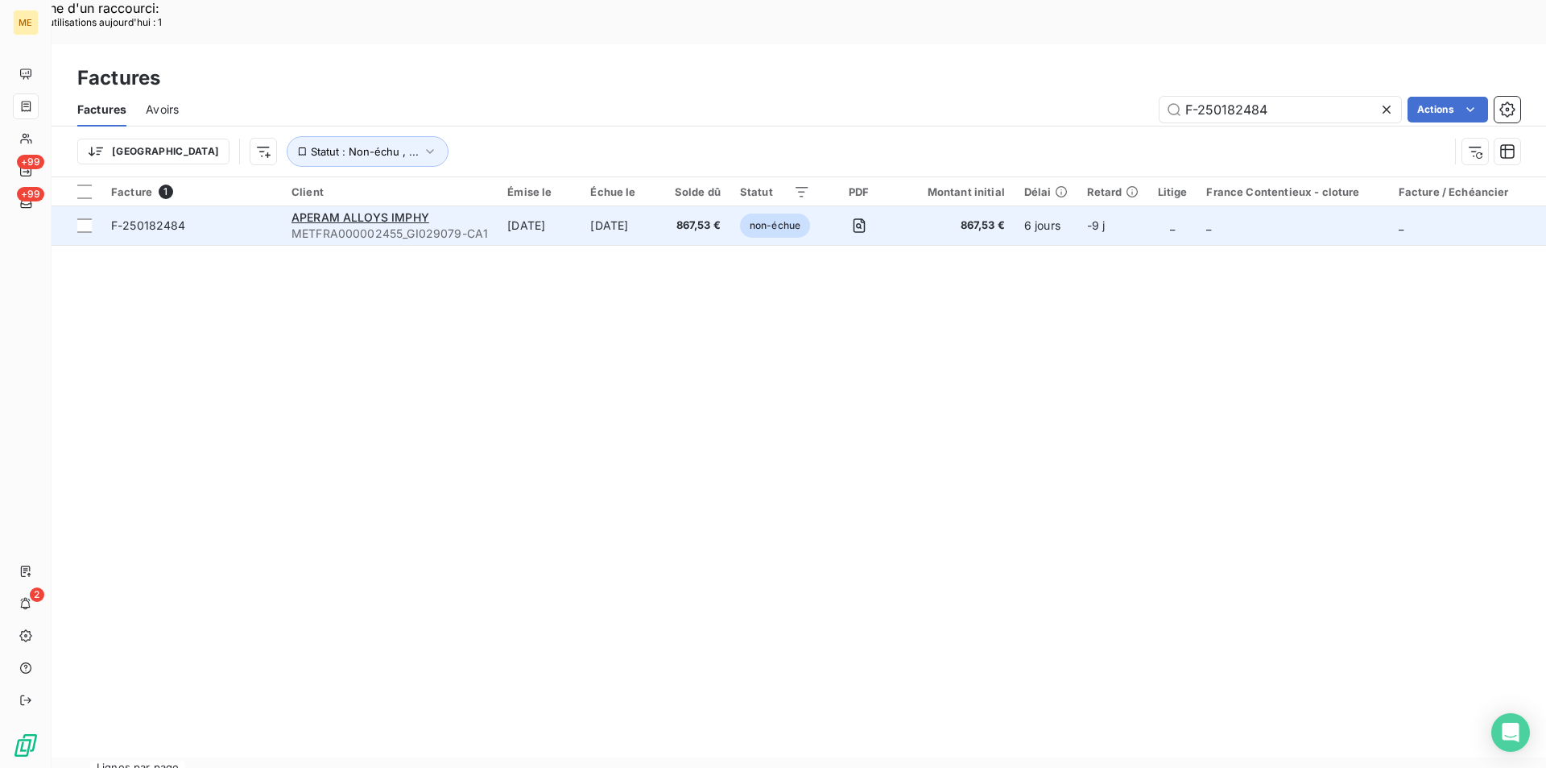
type input "F-250182484"
click at [196, 217] on span "F-250182484" at bounding box center [191, 225] width 161 height 16
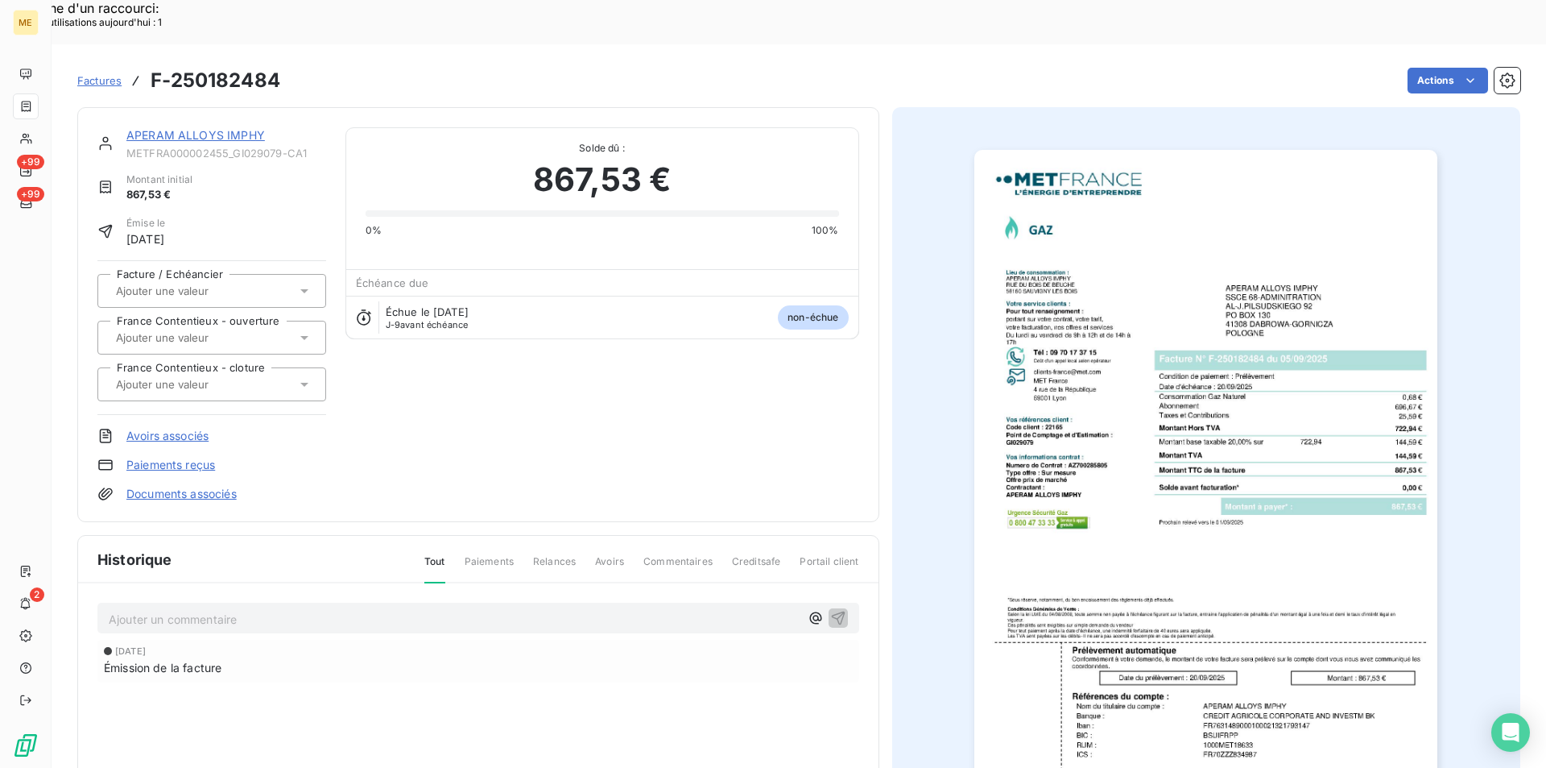
click at [1169, 391] on img "button" at bounding box center [1206, 478] width 463 height 656
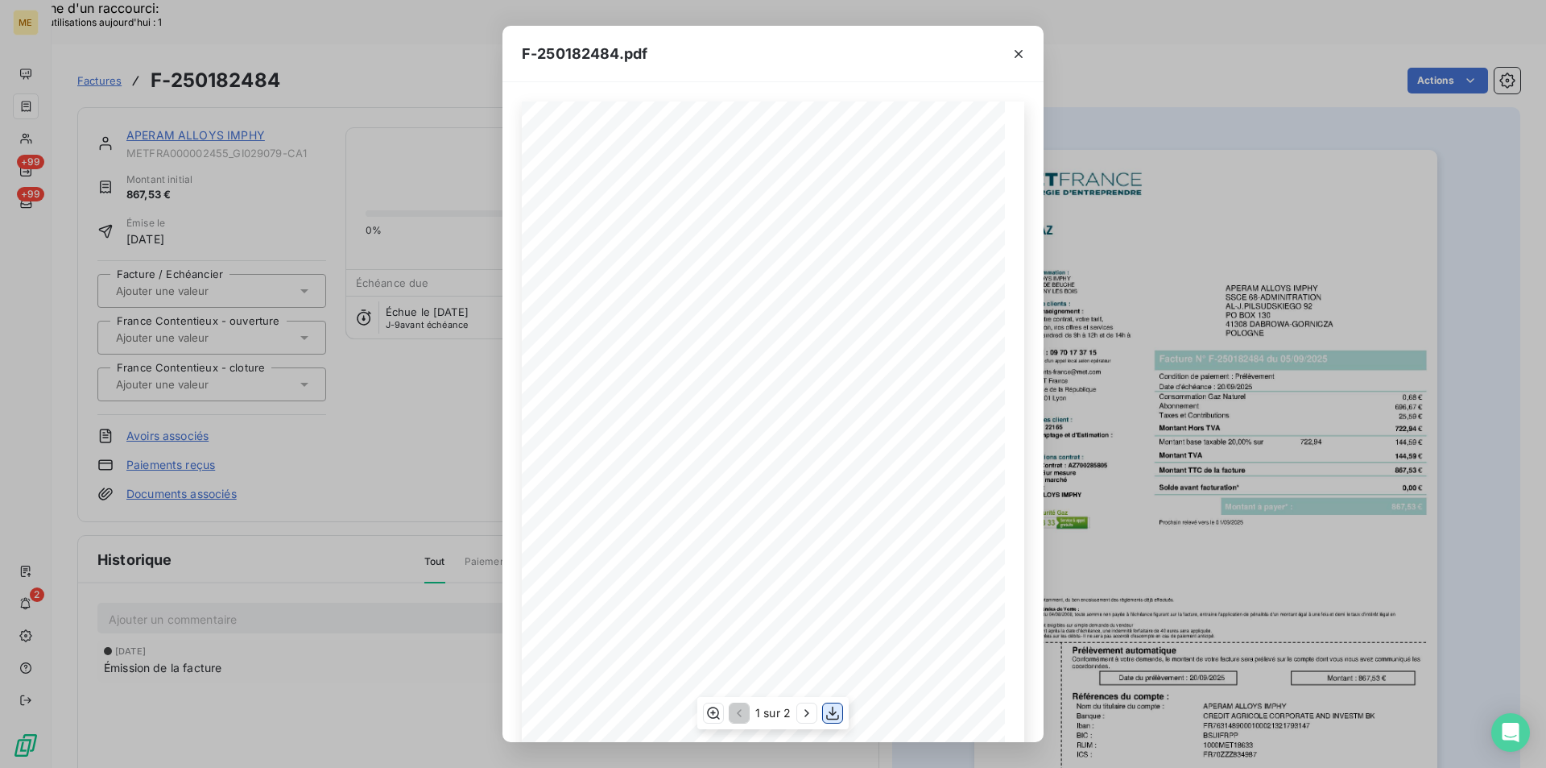
click at [835, 712] on icon "button" at bounding box center [832, 713] width 13 height 14
click at [369, 468] on div "F-250182484.pdf *Sous réserve, notamment, du bon encaissement des règlements dé…" at bounding box center [773, 384] width 1546 height 768
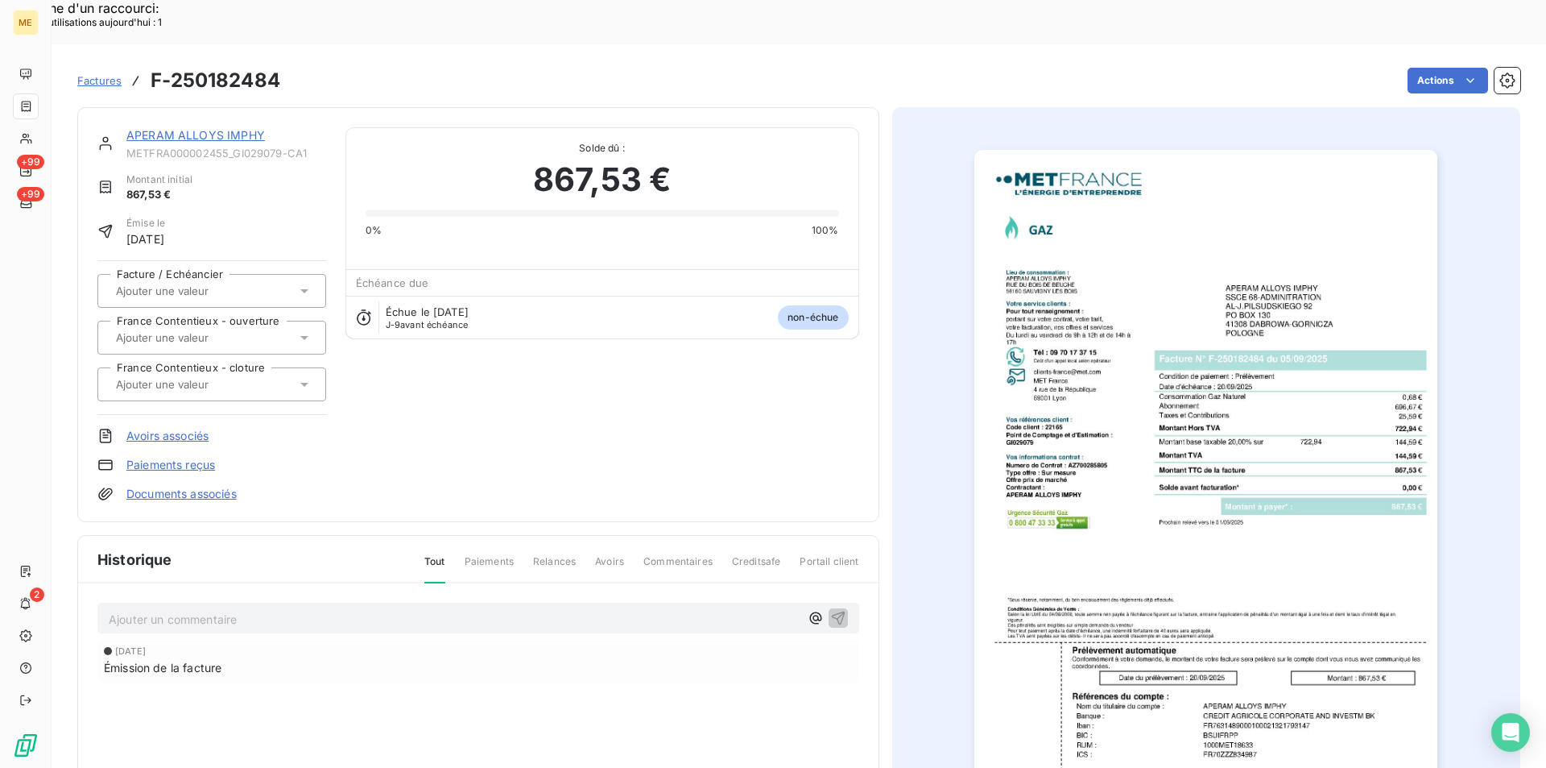
click at [96, 74] on span "Factures" at bounding box center [99, 80] width 44 height 13
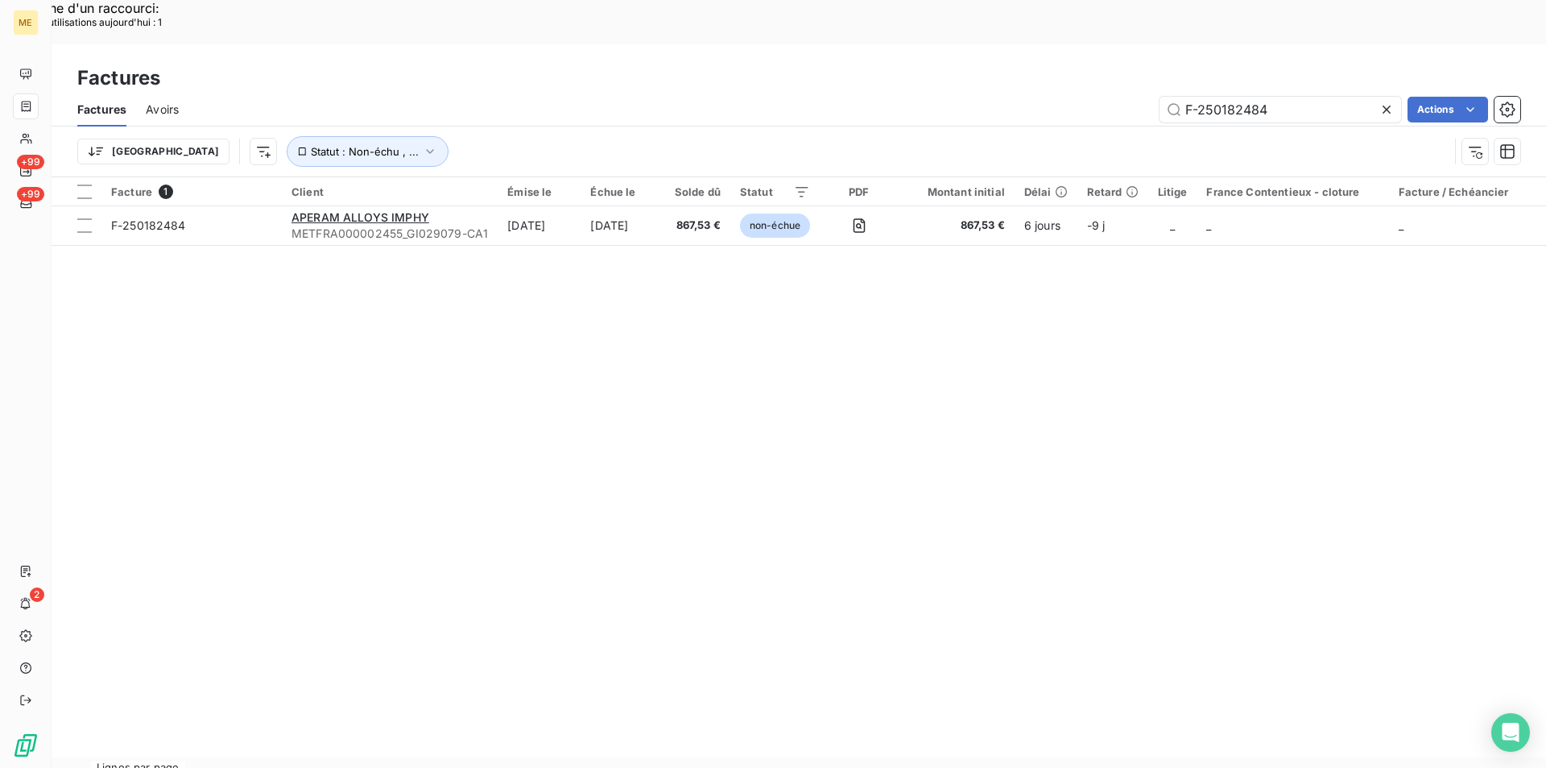
drag, startPoint x: 1282, startPoint y: 65, endPoint x: 1103, endPoint y: 64, distance: 178.8
click at [1103, 97] on div "F-250182484 Actions" at bounding box center [859, 110] width 1323 height 26
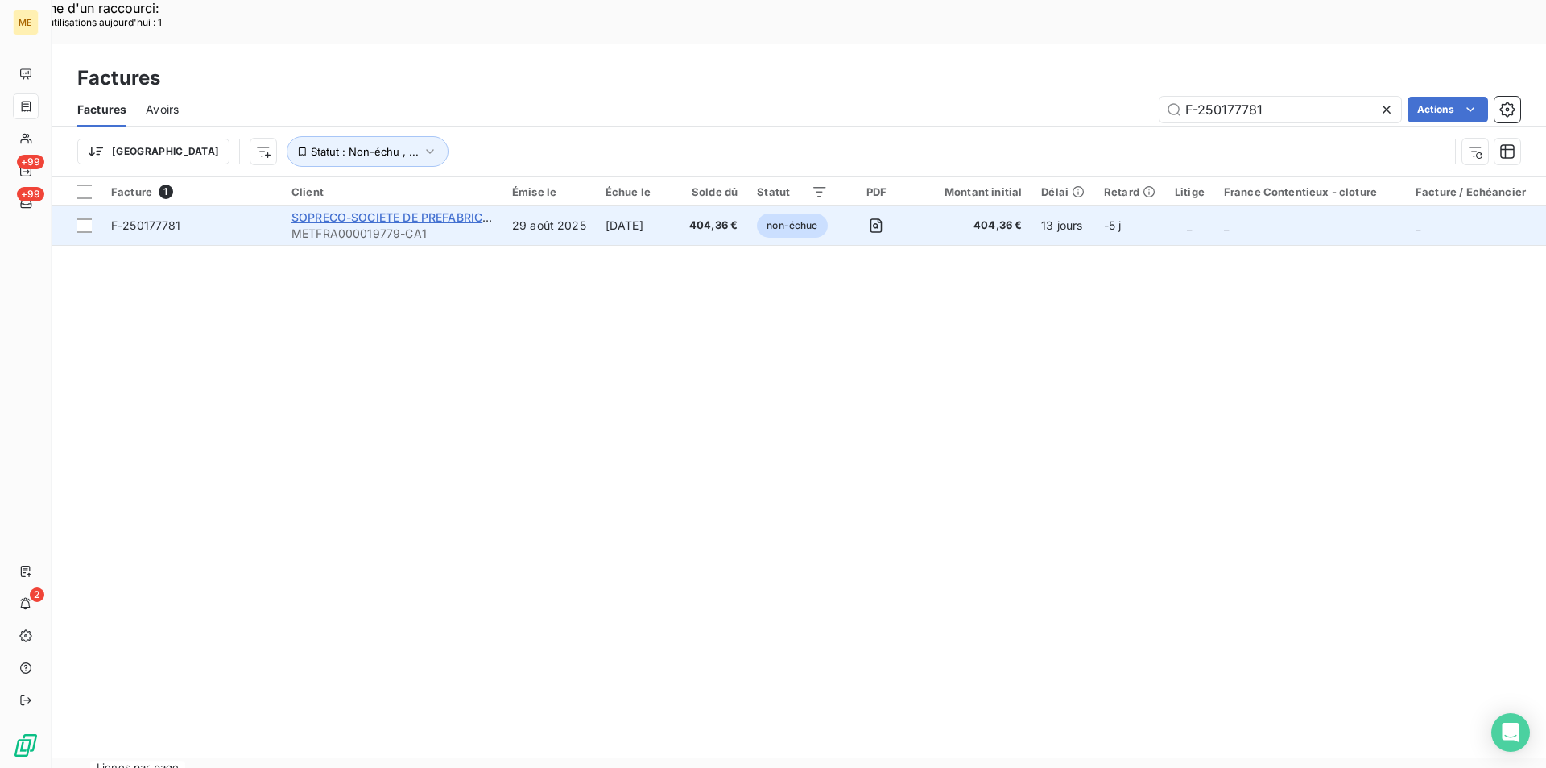
type input "F-250177781"
click at [299, 210] on span "SOPRECO-SOCIETE DE PREFABRICATION ET DE CONSTRUCTI" at bounding box center [463, 217] width 342 height 14
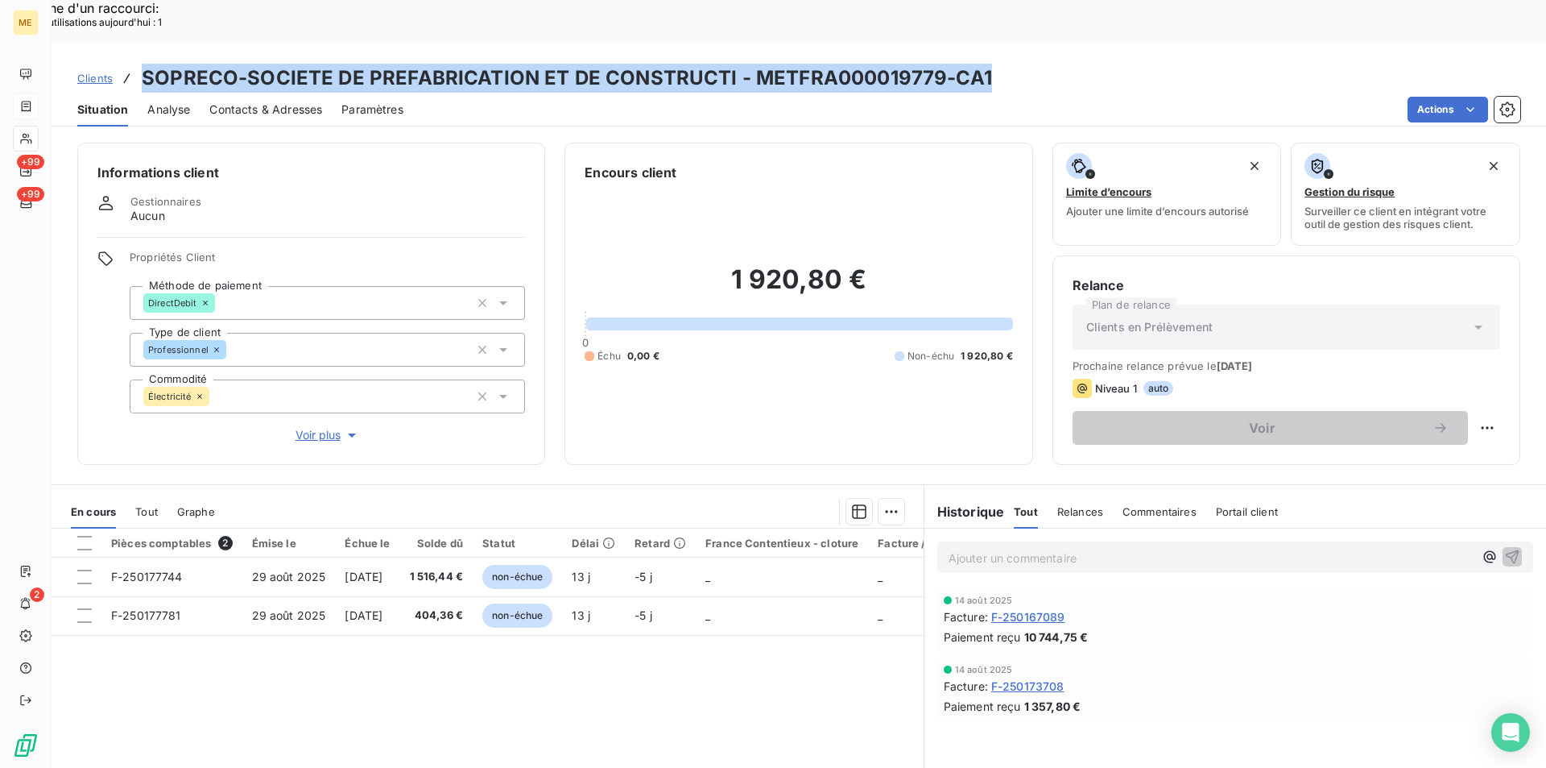
drag, startPoint x: 142, startPoint y: 37, endPoint x: 995, endPoint y: 31, distance: 853.0
click at [995, 64] on div "Clients SOPRECO-SOCIETE DE PREFABRICATION ET DE CONSTRUCTI - METFRA000019779-CA1" at bounding box center [799, 78] width 1495 height 29
copy h3 "SOPRECO-SOCIETE DE PREFABRICATION ET DE CONSTRUCTI - METFRA000019779-CA1"
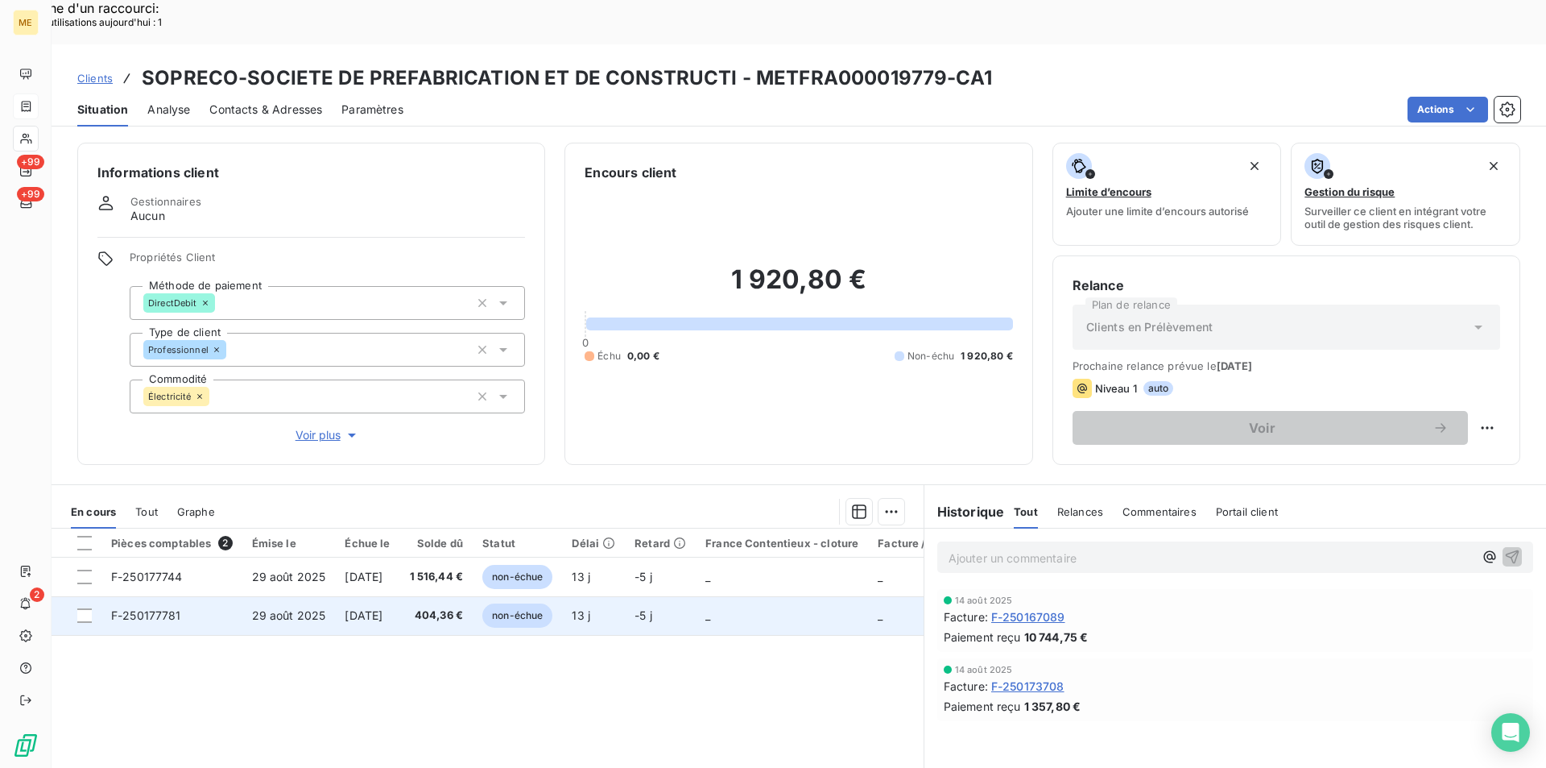
click at [163, 608] on span "F-250177781" at bounding box center [146, 615] width 70 height 14
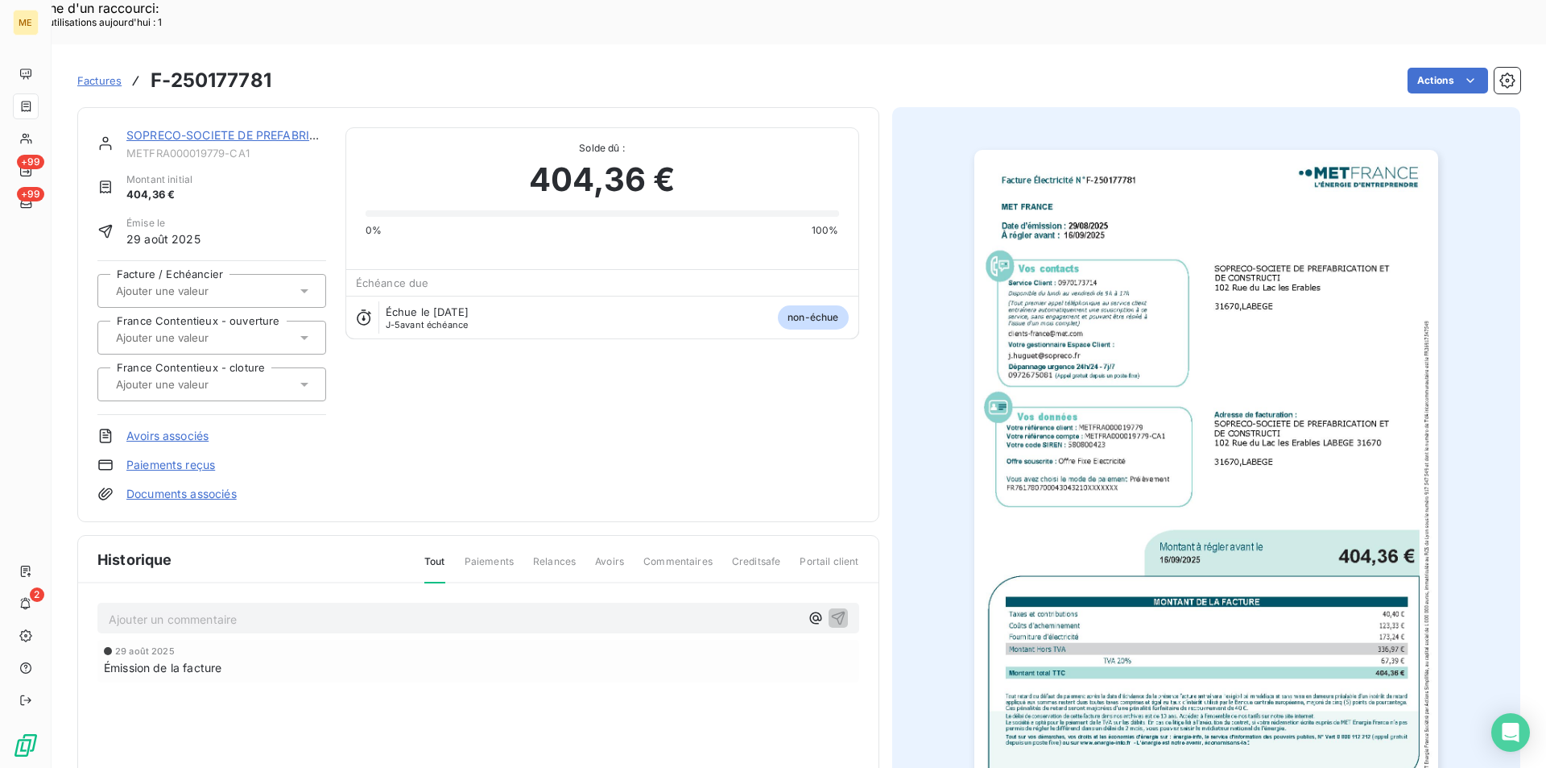
click at [1148, 356] on img "button" at bounding box center [1207, 478] width 464 height 656
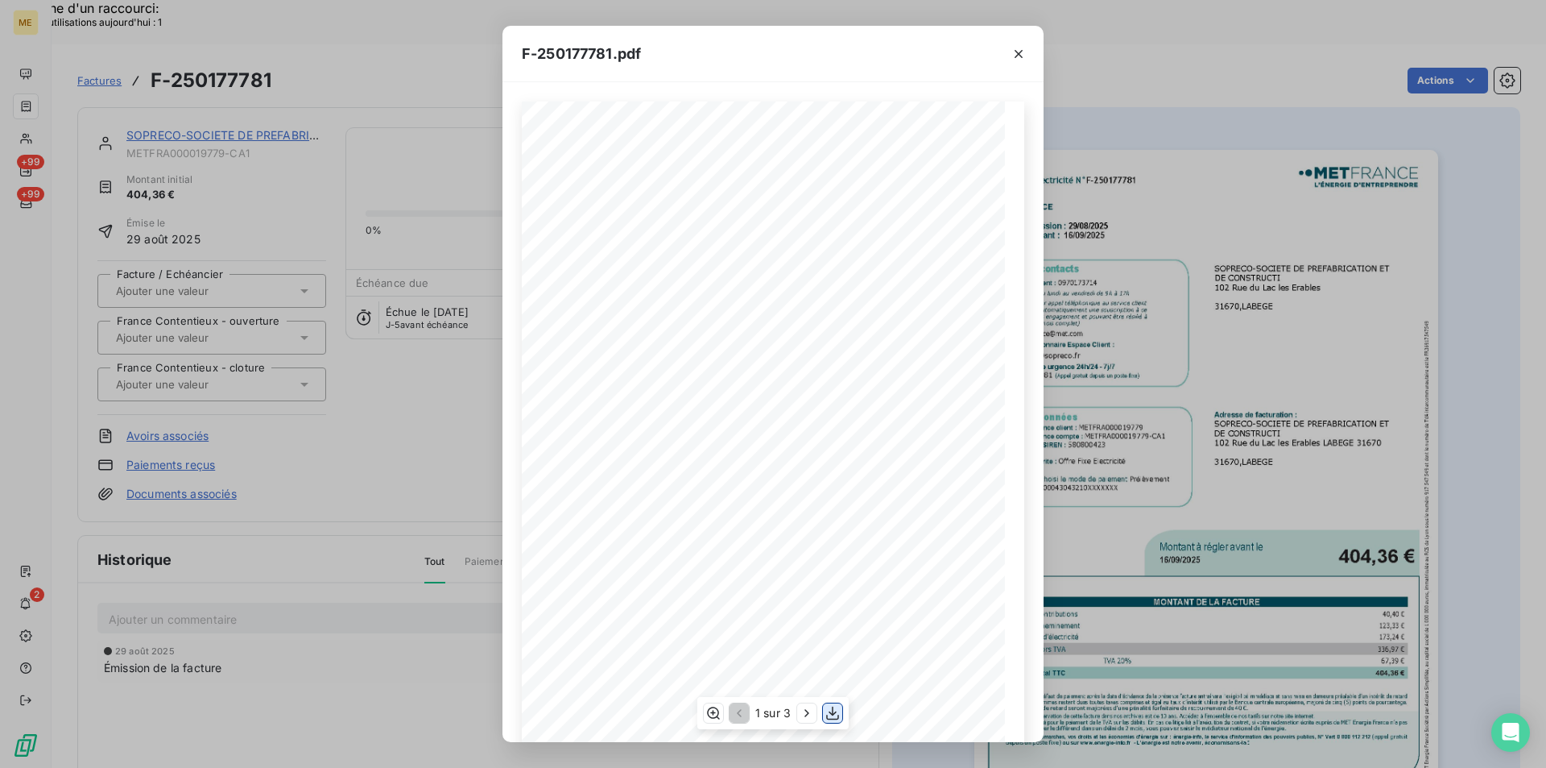
click at [840, 714] on icon "button" at bounding box center [833, 713] width 16 height 16
click at [412, 636] on div "F-250177781.pdf Facture Électricité N° F-250177781 MET Energie France [STREET_A…" at bounding box center [773, 384] width 1546 height 768
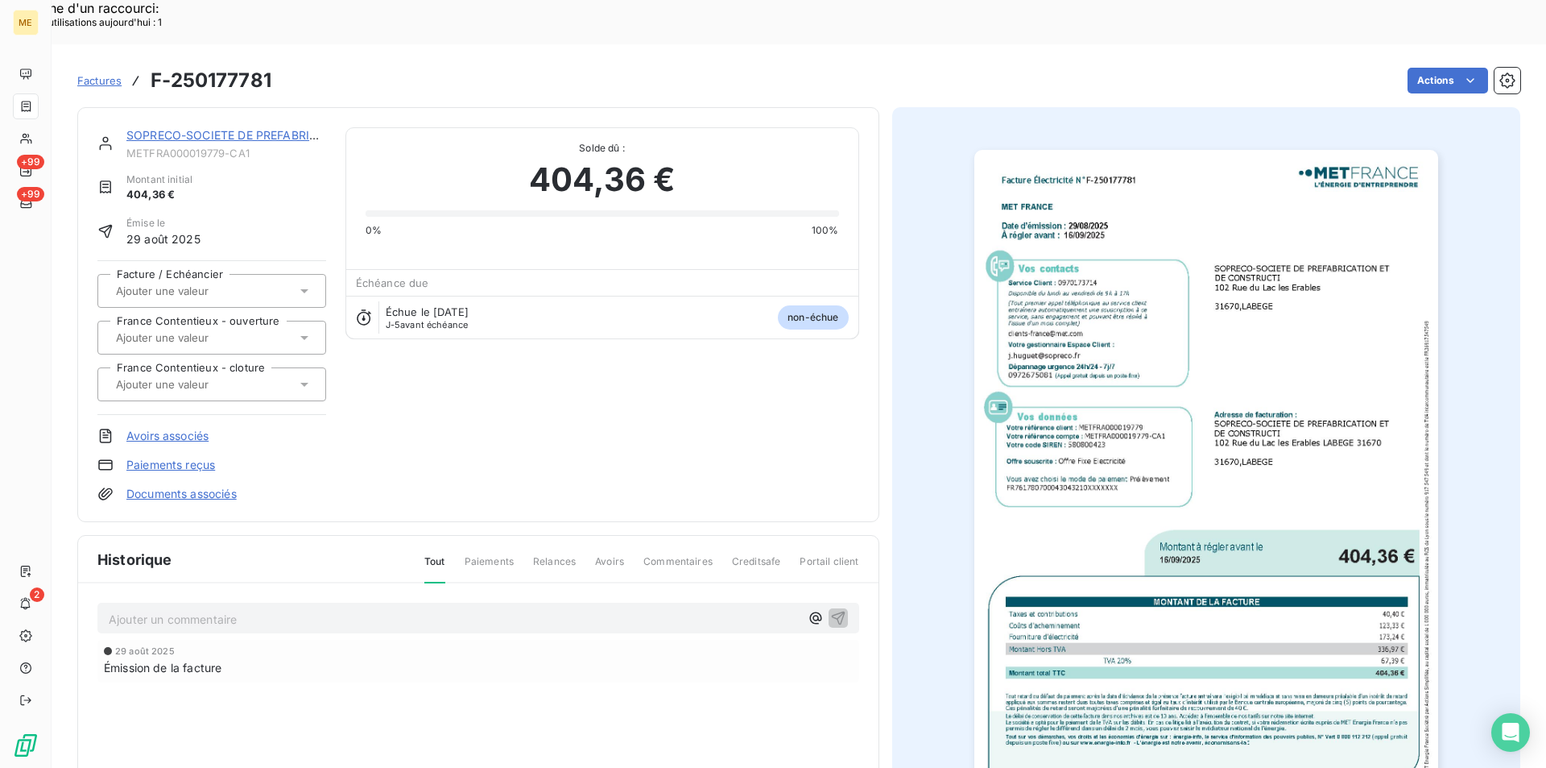
click at [117, 74] on span "Factures" at bounding box center [99, 80] width 44 height 13
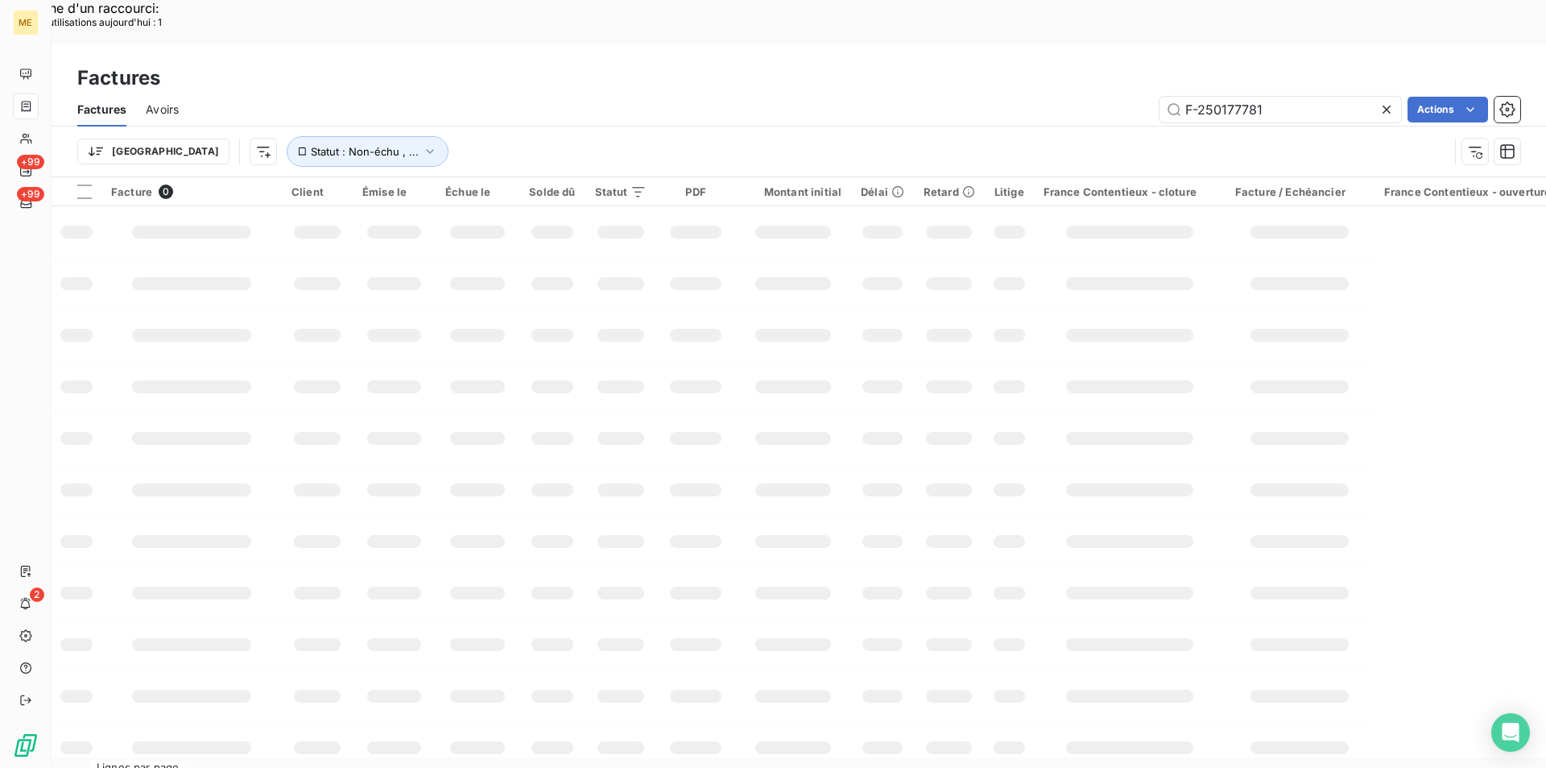
drag, startPoint x: 1300, startPoint y: 62, endPoint x: 1059, endPoint y: 62, distance: 240.8
click at [1060, 97] on div "F-250177781 Actions" at bounding box center [859, 110] width 1323 height 26
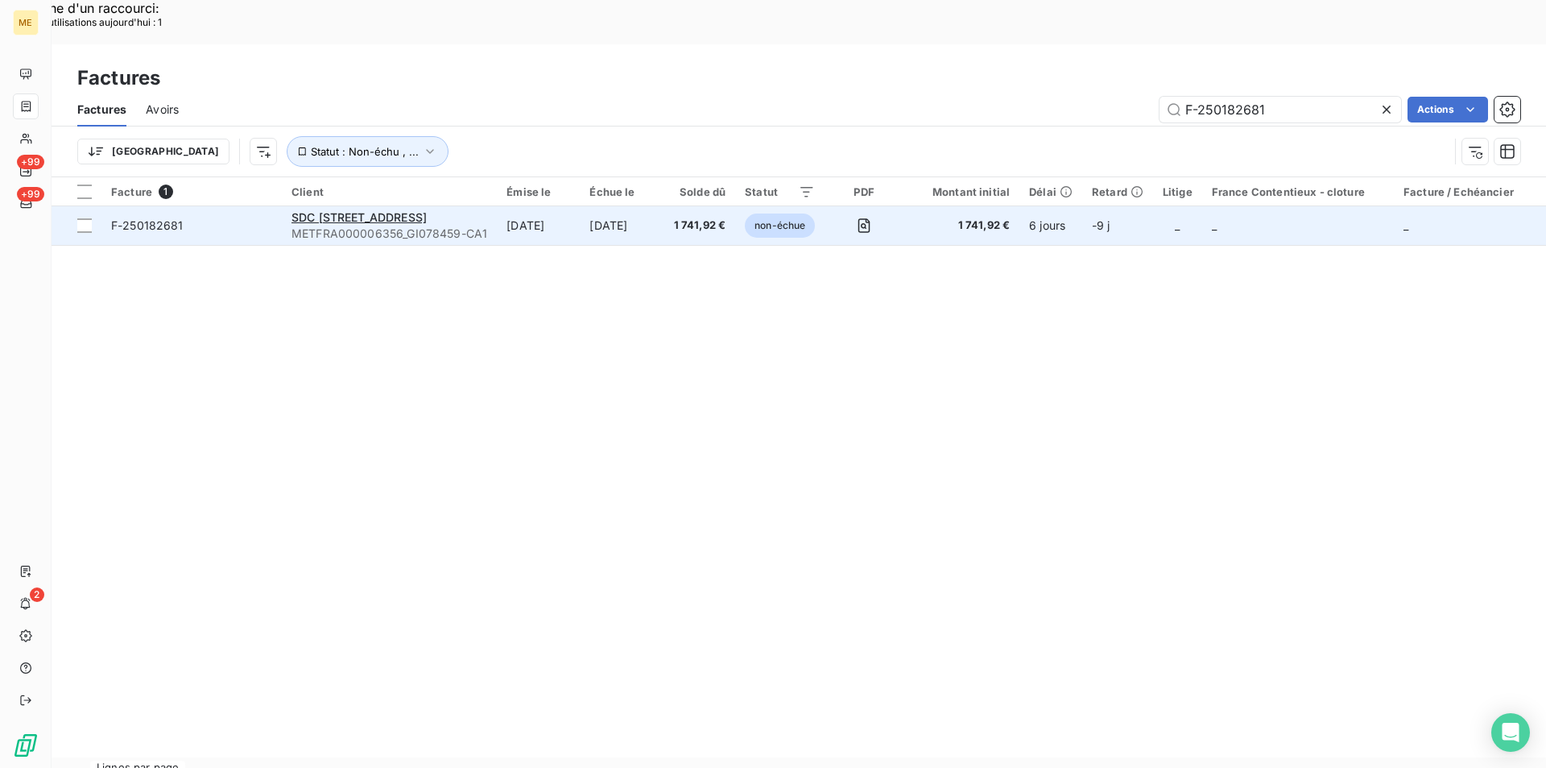
type input "F-250182681"
click at [205, 217] on span "F-250182681" at bounding box center [191, 225] width 161 height 16
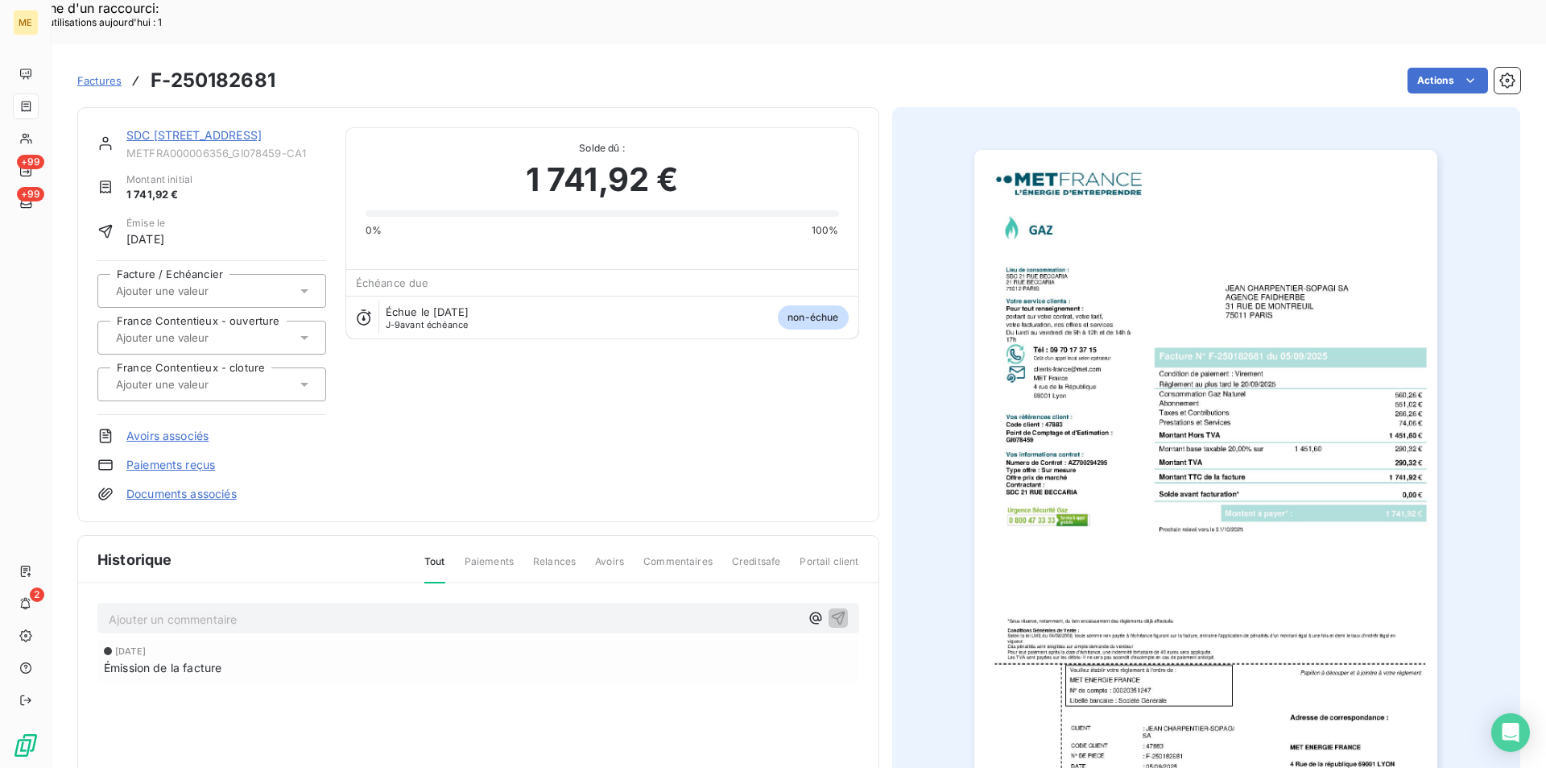
click at [296, 609] on p "Ajouter un commentaire ﻿" at bounding box center [454, 619] width 691 height 20
click at [524, 609] on p "[PERSON_NAME] de virement de 1741,92 € sur l'interaction suivante :" at bounding box center [454, 618] width 691 height 19
click at [830, 609] on icon "button" at bounding box center [838, 617] width 16 height 16
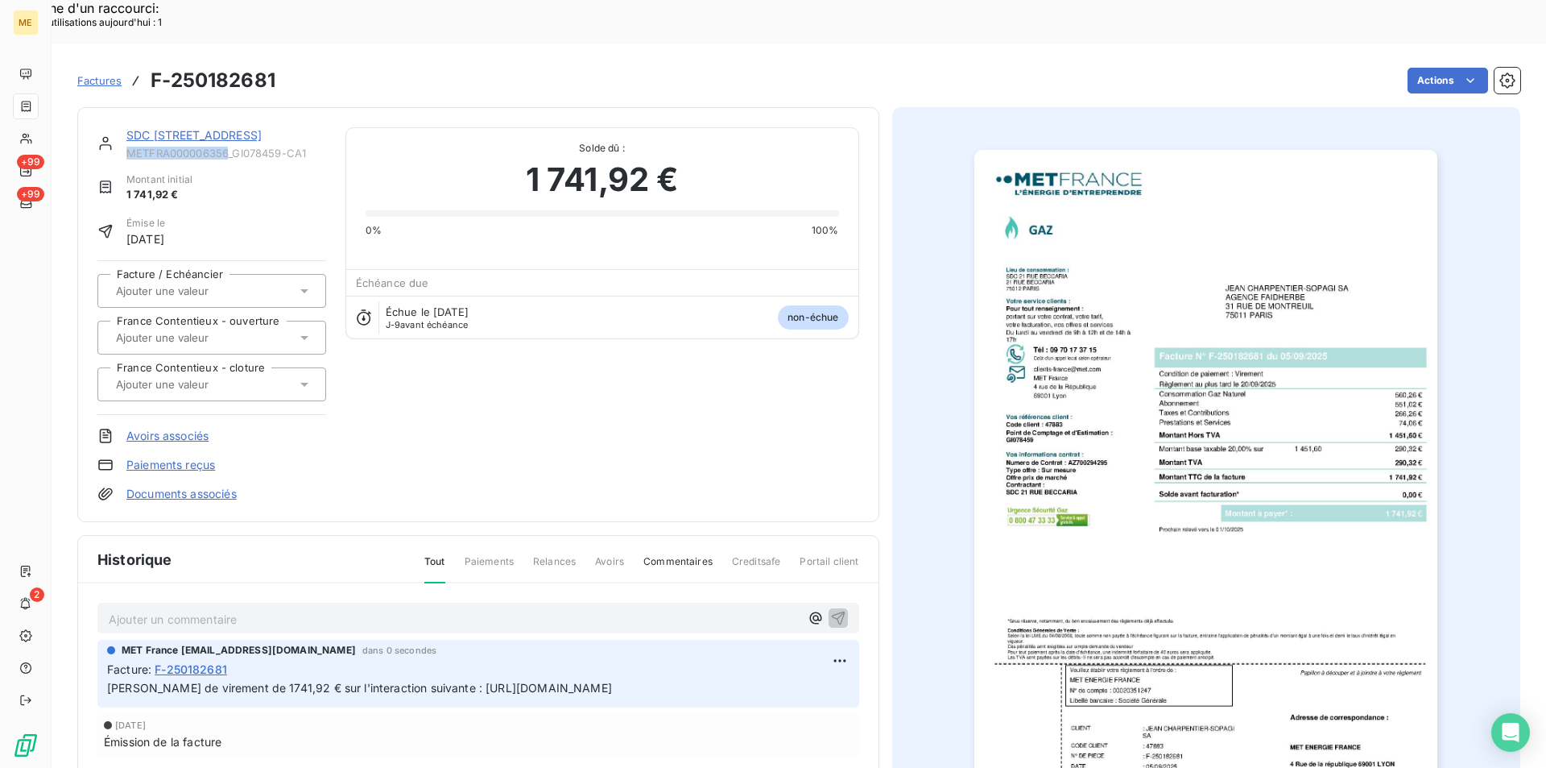
drag, startPoint x: 126, startPoint y: 111, endPoint x: 227, endPoint y: 111, distance: 100.7
click at [227, 147] on span "METFRA000006356_GI078459-CA1" at bounding box center [226, 153] width 200 height 13
copy span "METFRA000006356"
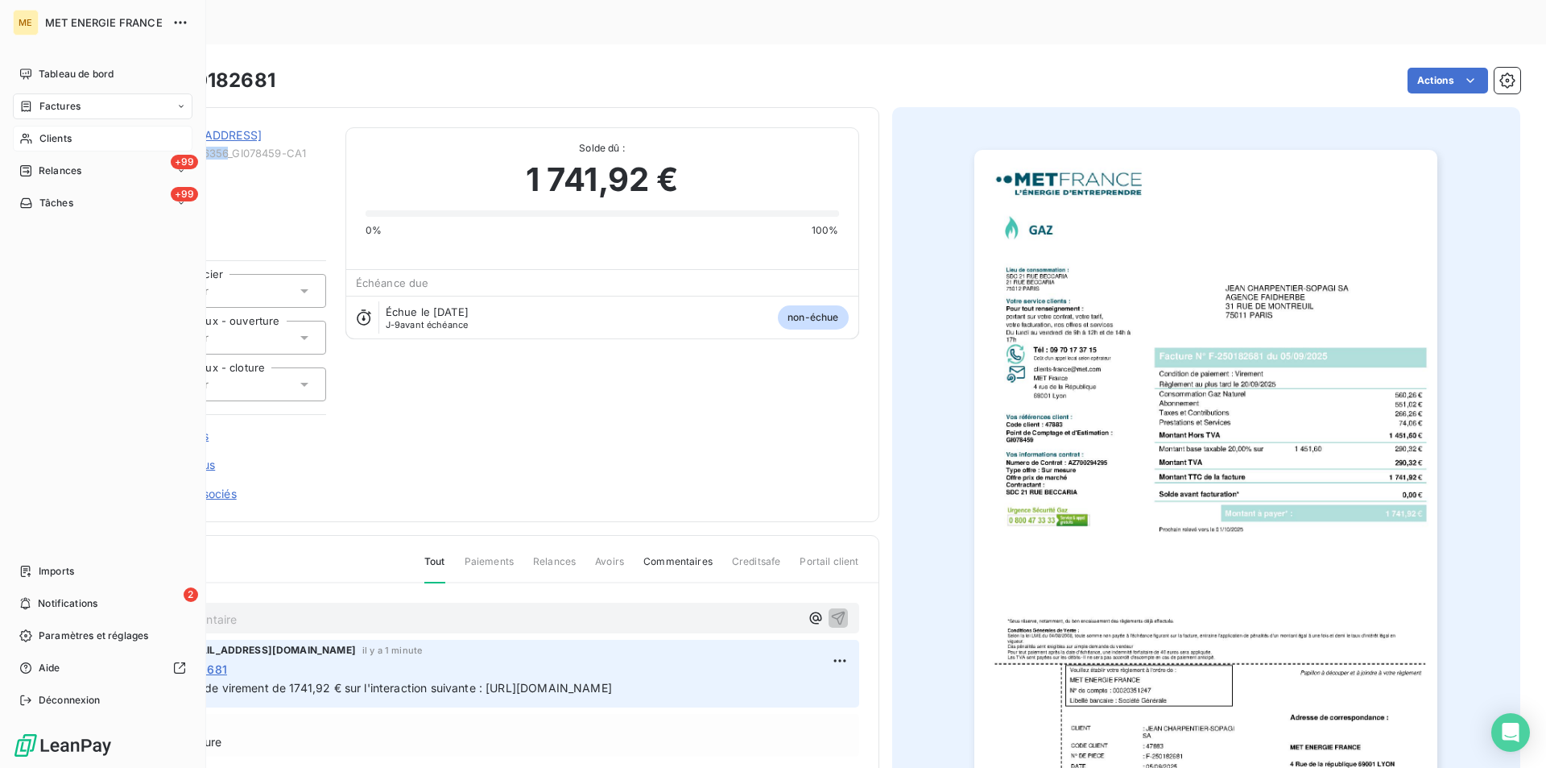
click at [50, 138] on span "Clients" at bounding box center [55, 138] width 32 height 14
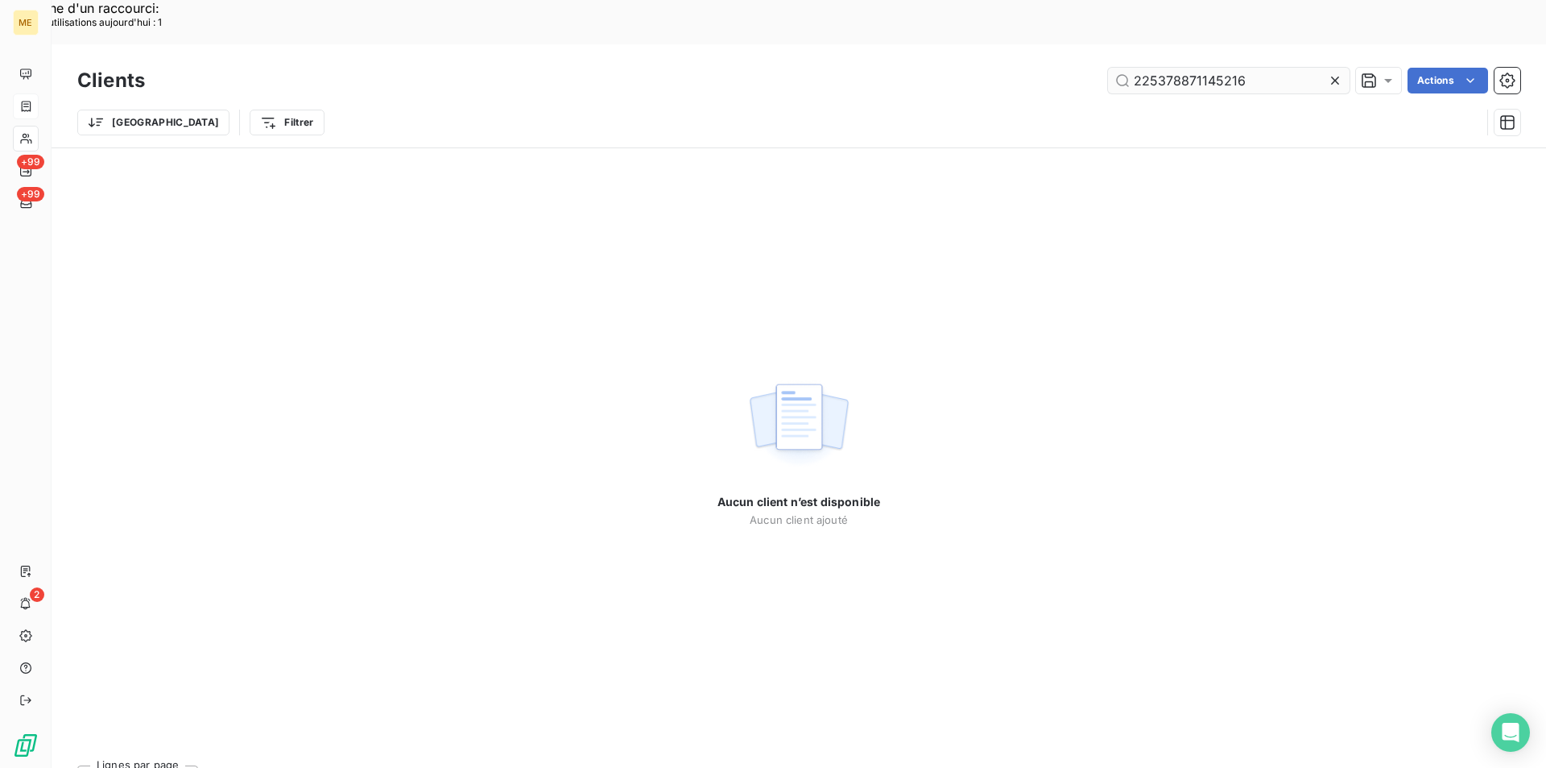
drag, startPoint x: 1264, startPoint y: 42, endPoint x: 1132, endPoint y: 35, distance: 131.5
click at [1135, 68] on input "225378871145216" at bounding box center [1229, 81] width 242 height 26
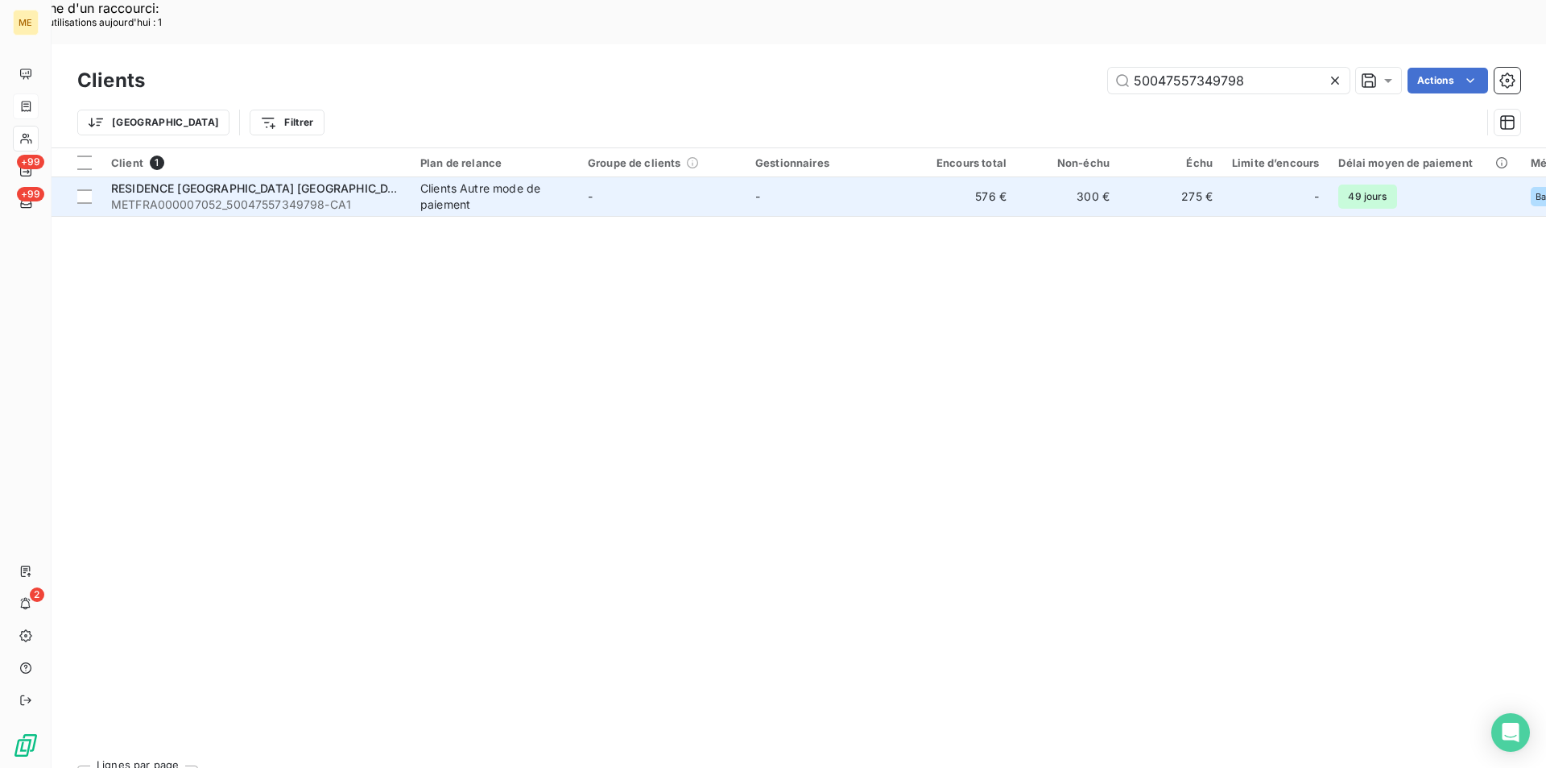
type input "50047557349798"
click at [259, 197] on span "METFRA000007052_50047557349798-CA1" at bounding box center [256, 205] width 290 height 16
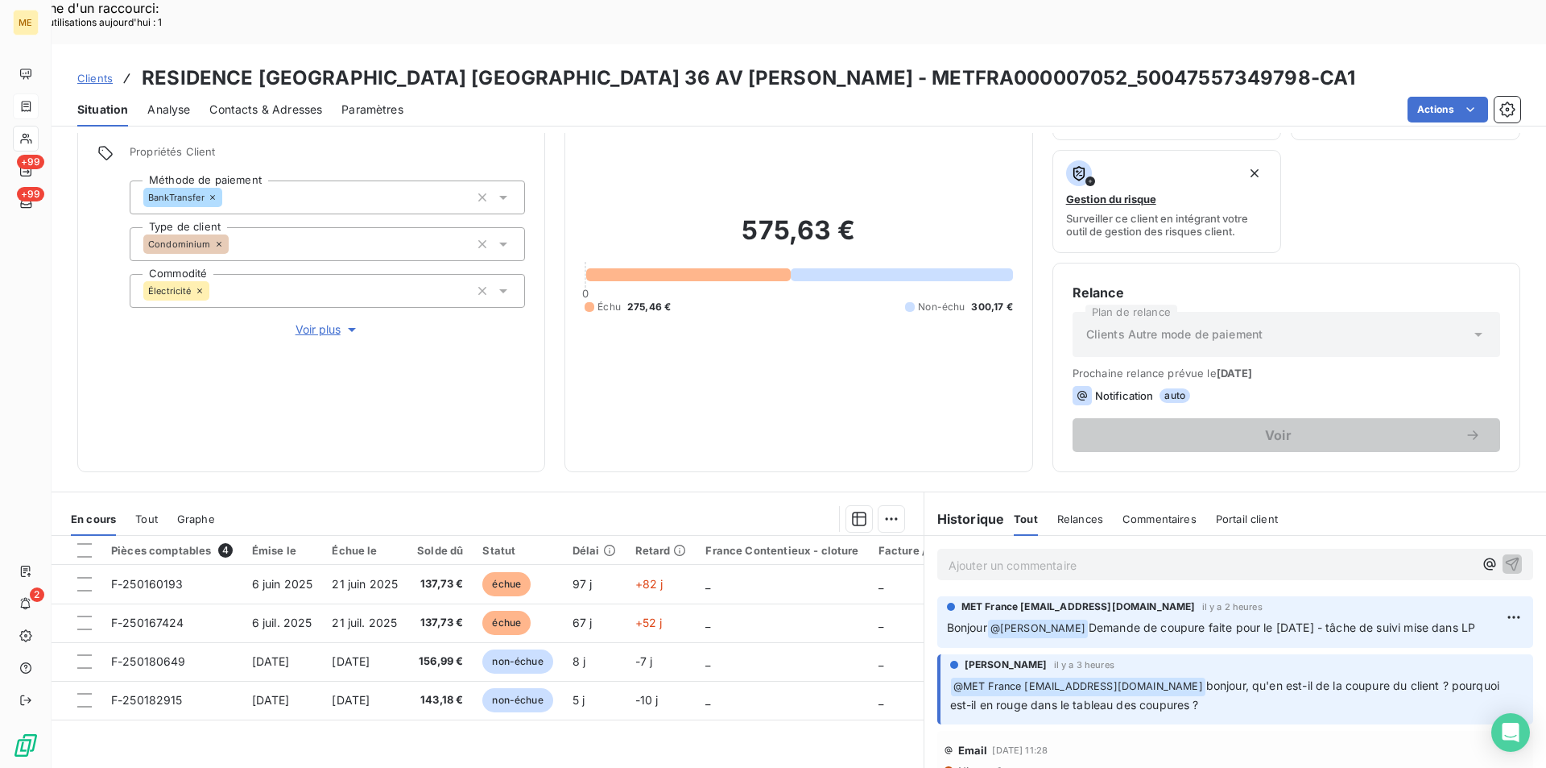
scroll to position [188, 0]
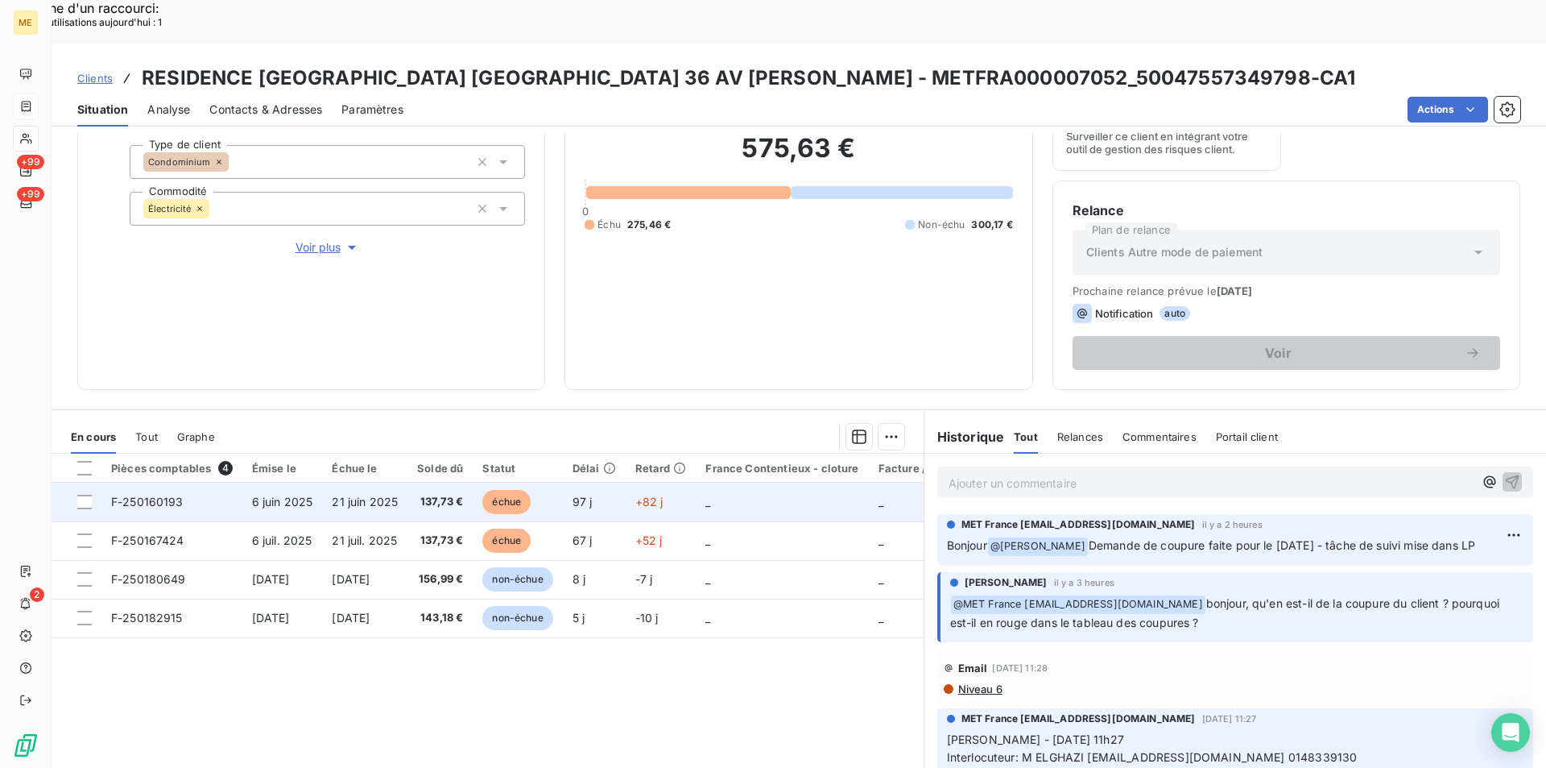
click at [192, 482] on td "F-250160193" at bounding box center [171, 501] width 141 height 39
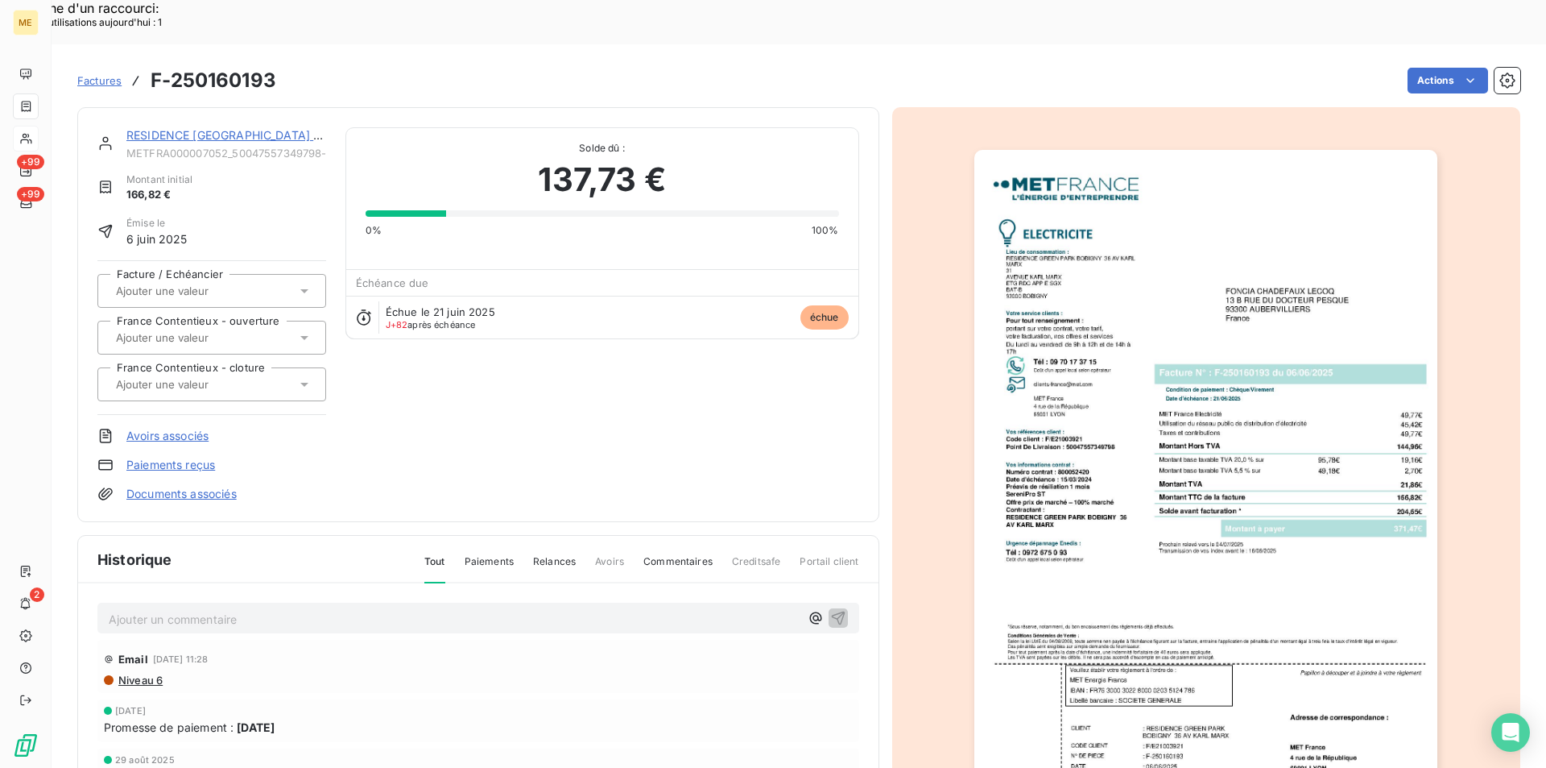
click at [1193, 382] on img "button" at bounding box center [1206, 478] width 463 height 656
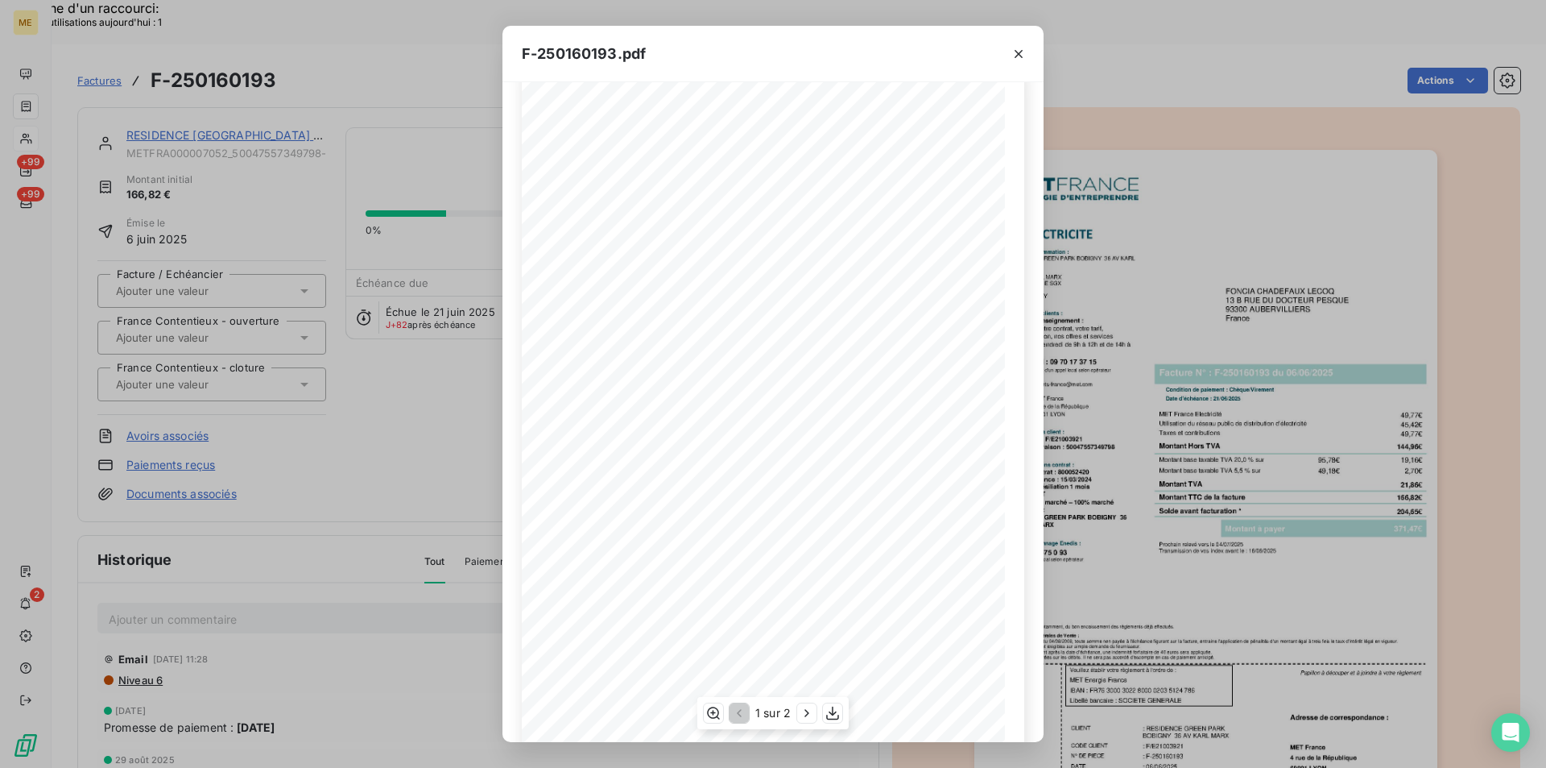
scroll to position [62, 0]
click at [834, 714] on icon "button" at bounding box center [832, 713] width 13 height 14
click at [1119, 304] on div "F-250160193.pdf *Sous réserve, notamment, du bon encaissement des règlements dé…" at bounding box center [773, 384] width 1546 height 768
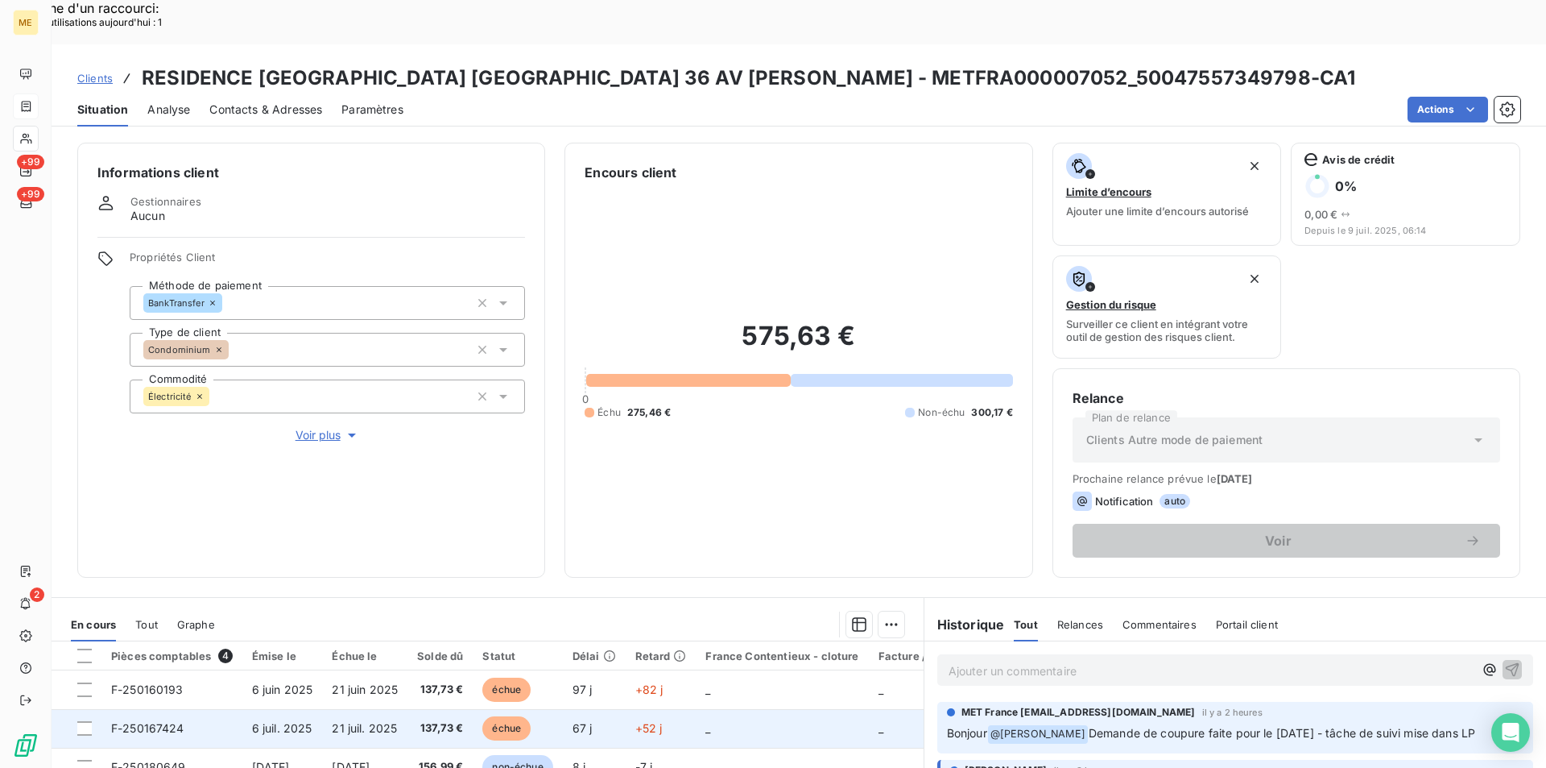
click at [159, 709] on td "F-250167424" at bounding box center [171, 728] width 141 height 39
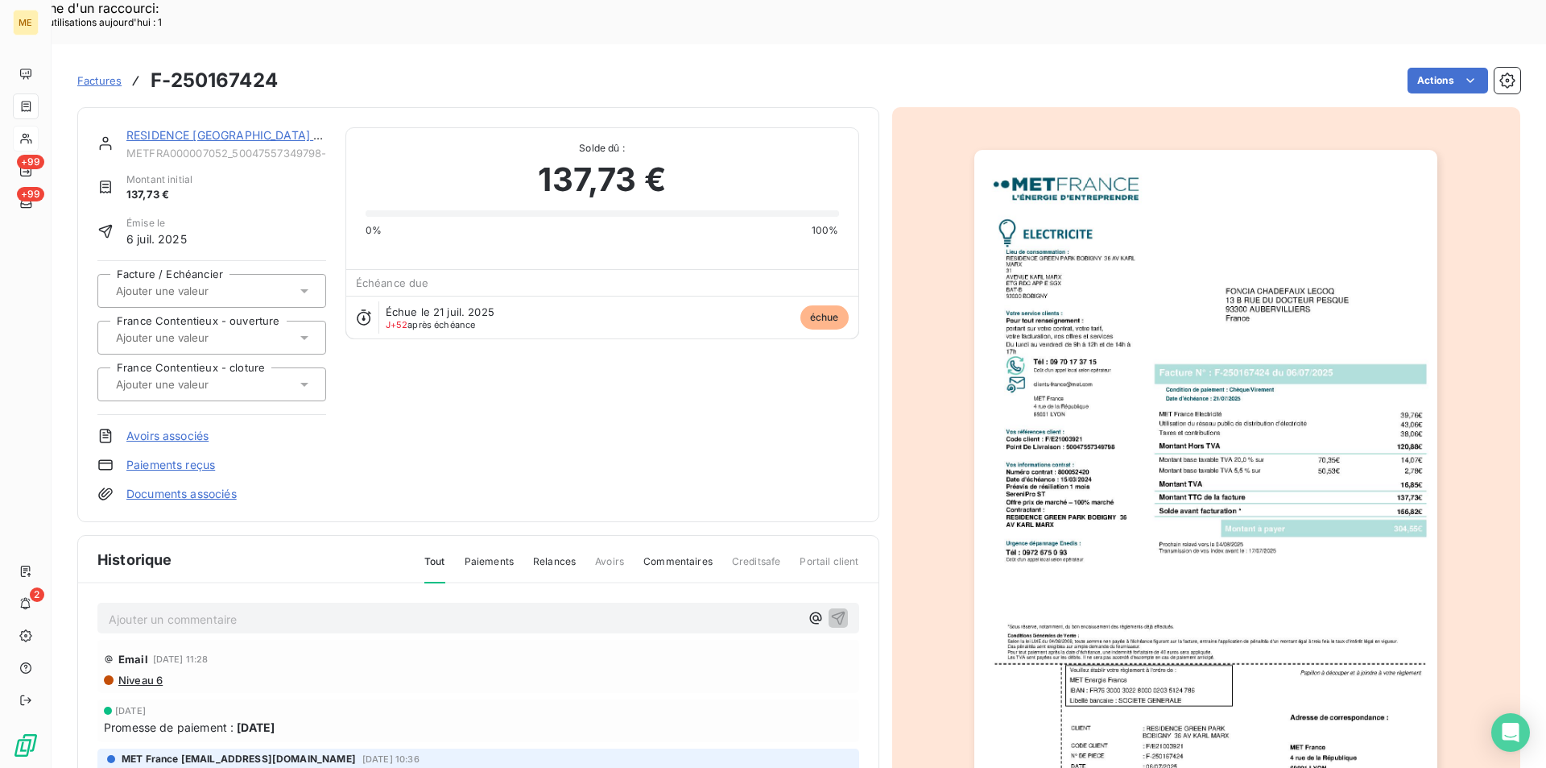
click at [1059, 202] on img "button" at bounding box center [1206, 478] width 463 height 656
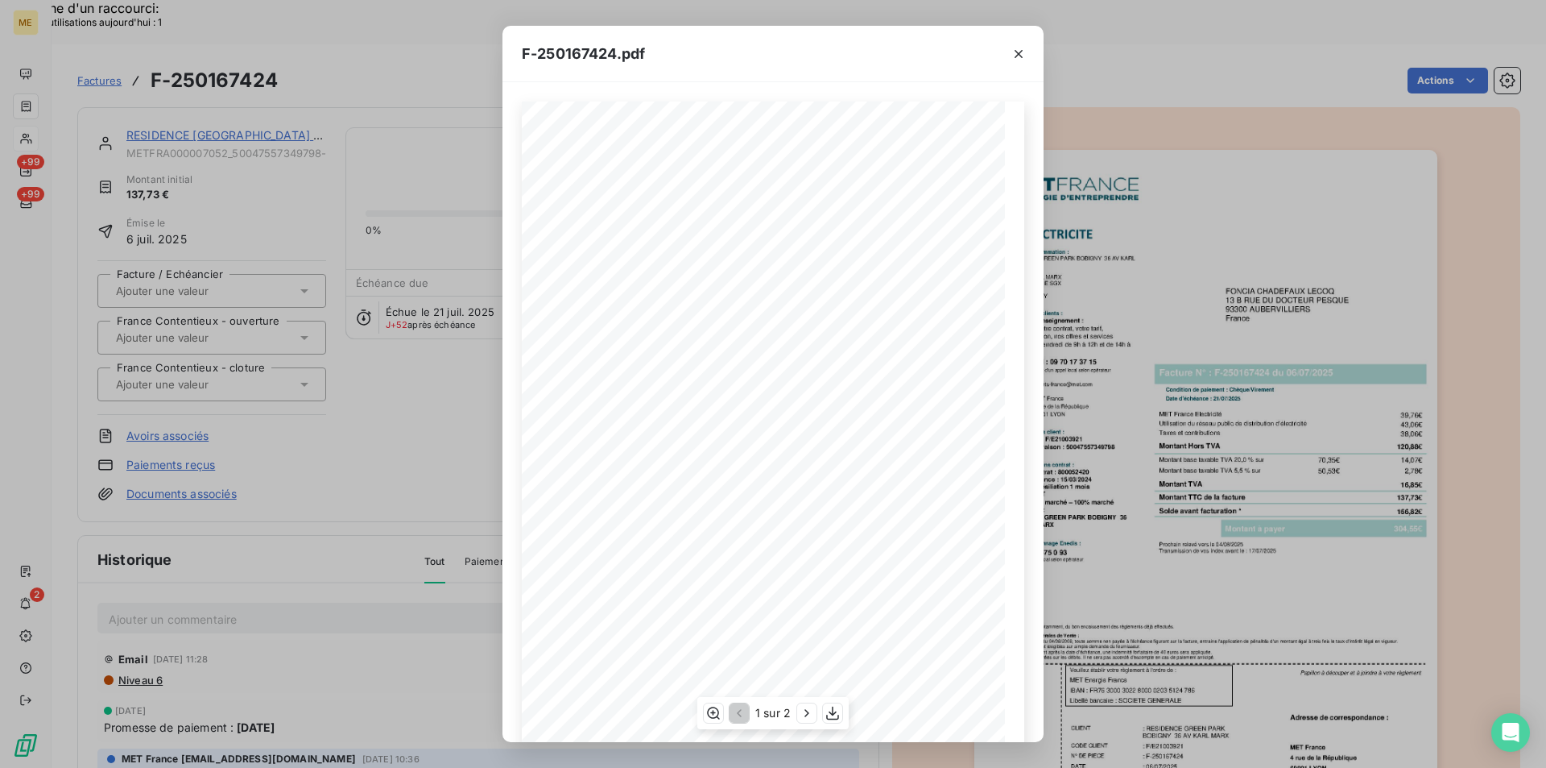
scroll to position [62, 0]
click at [836, 703] on button "button" at bounding box center [832, 712] width 19 height 19
click at [1250, 269] on div "F-250167424.pdf *Sous réserve, notamment, du bon encaissement des règlements dé…" at bounding box center [773, 384] width 1546 height 768
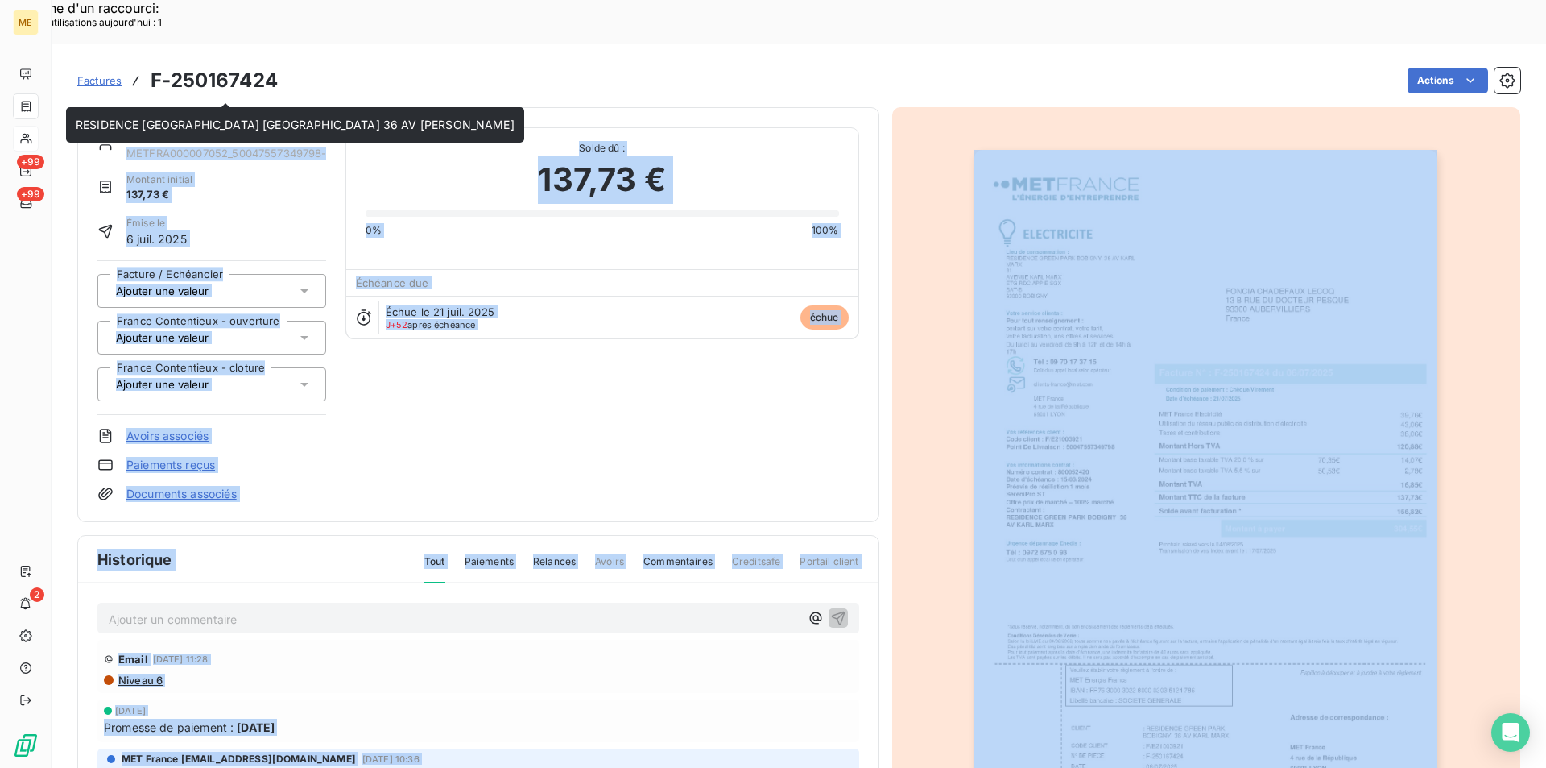
drag, startPoint x: 126, startPoint y: 110, endPoint x: 217, endPoint y: 113, distance: 91.9
click at [217, 113] on body "ME +99 +99 2 Factures F-250167424 Actions RESIDENCE [GEOGRAPHIC_DATA] [GEOGRAPH…" at bounding box center [773, 428] width 1546 height 768
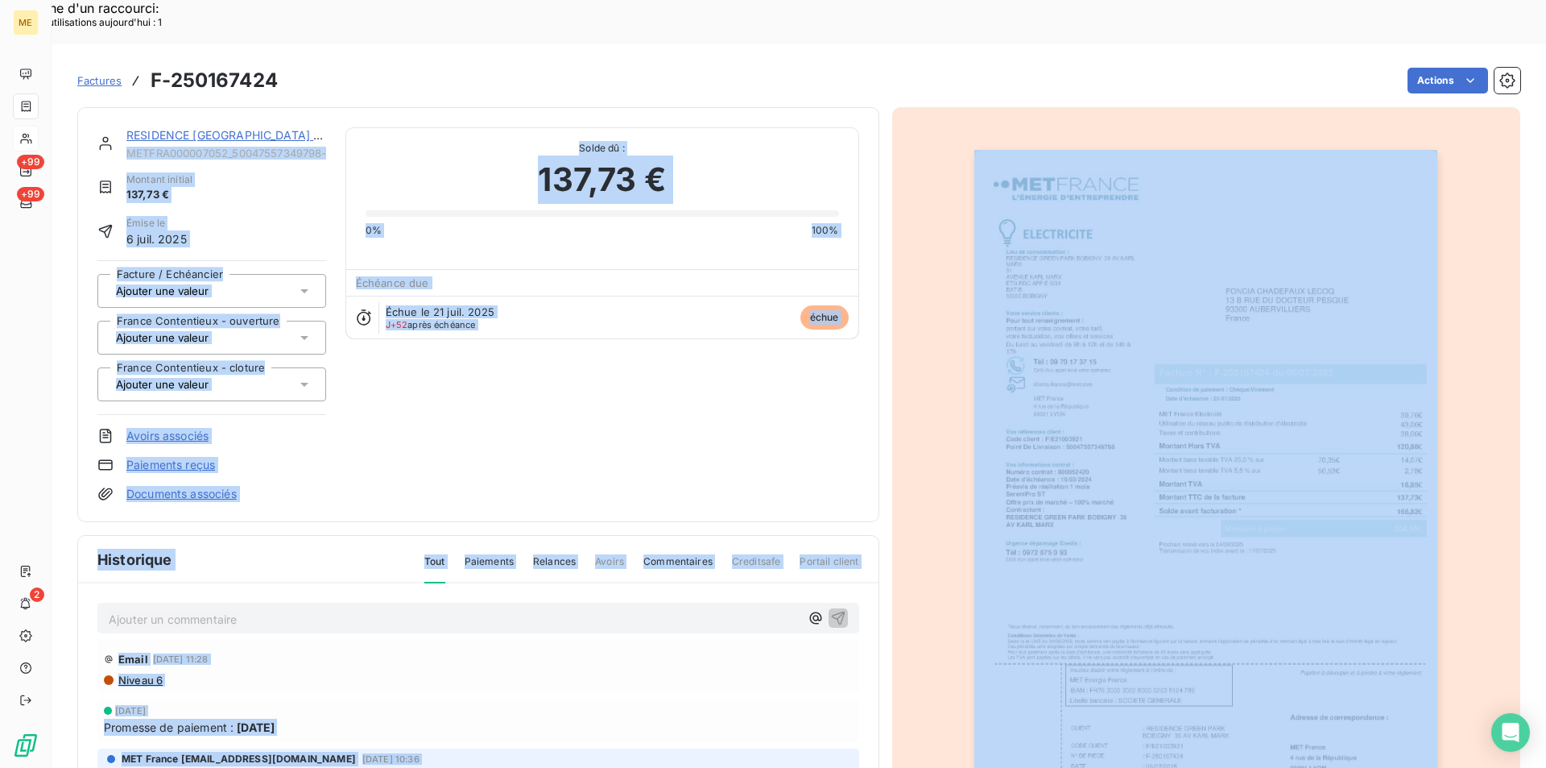
click at [416, 107] on div "RESIDENCE [GEOGRAPHIC_DATA] [GEOGRAPHIC_DATA] 36 AV [PERSON_NAME] METFRA0000070…" at bounding box center [478, 314] width 802 height 415
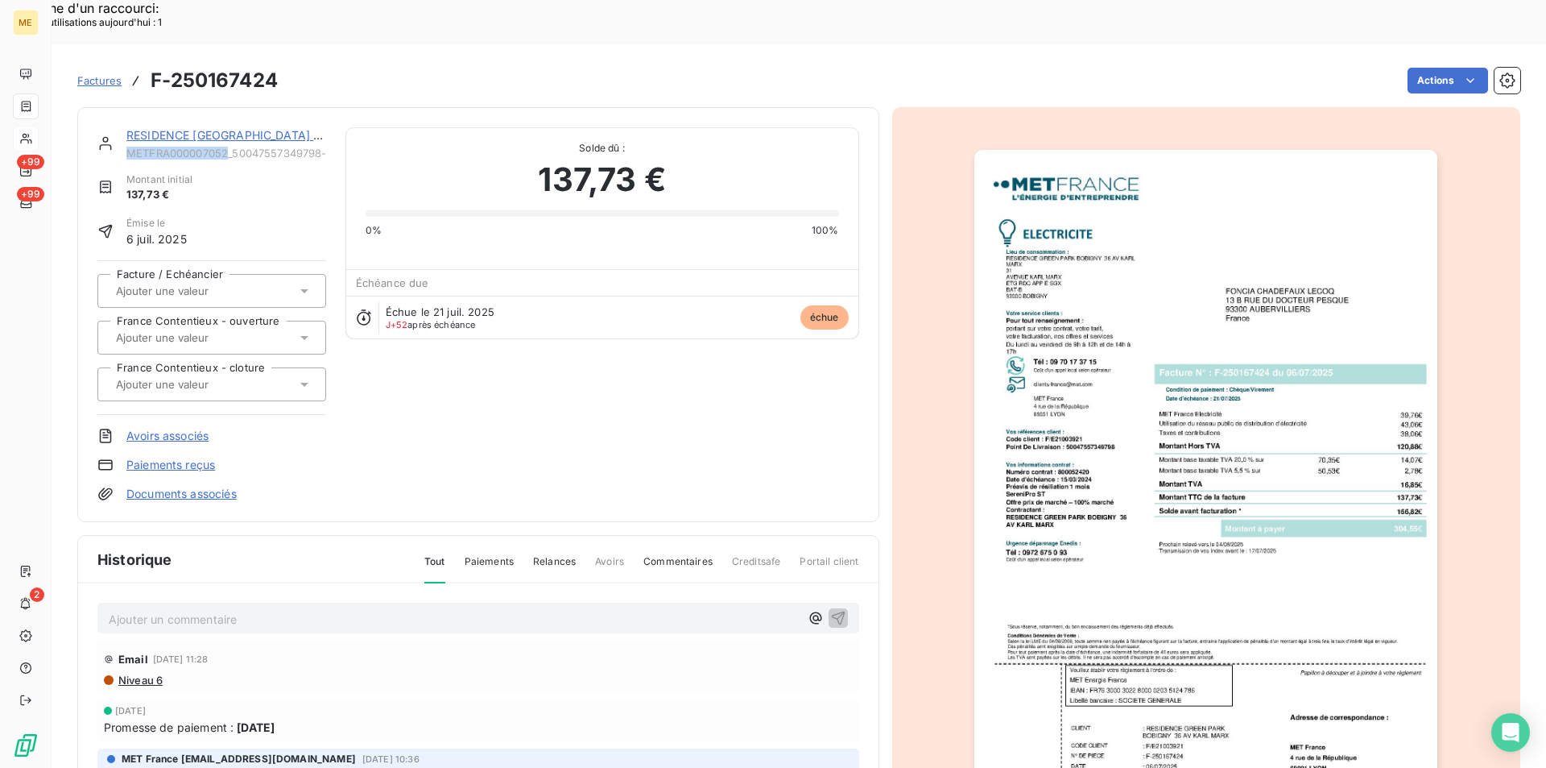
drag, startPoint x: 128, startPoint y: 110, endPoint x: 228, endPoint y: 110, distance: 99.9
click at [228, 147] on span "METFRA000007052_50047557349798-CA1" at bounding box center [226, 153] width 200 height 13
copy span "METFRA000007052"
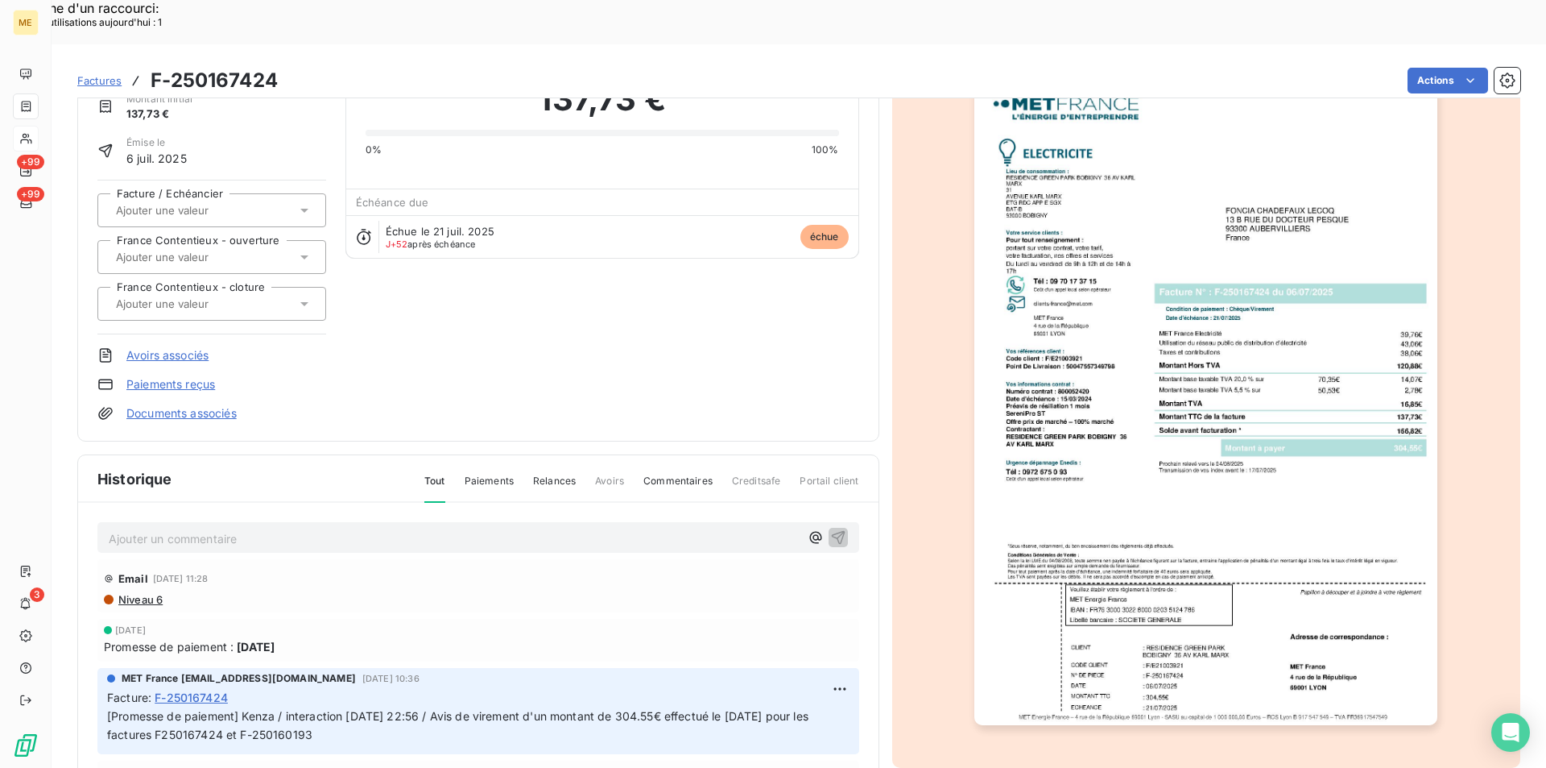
scroll to position [124, 0]
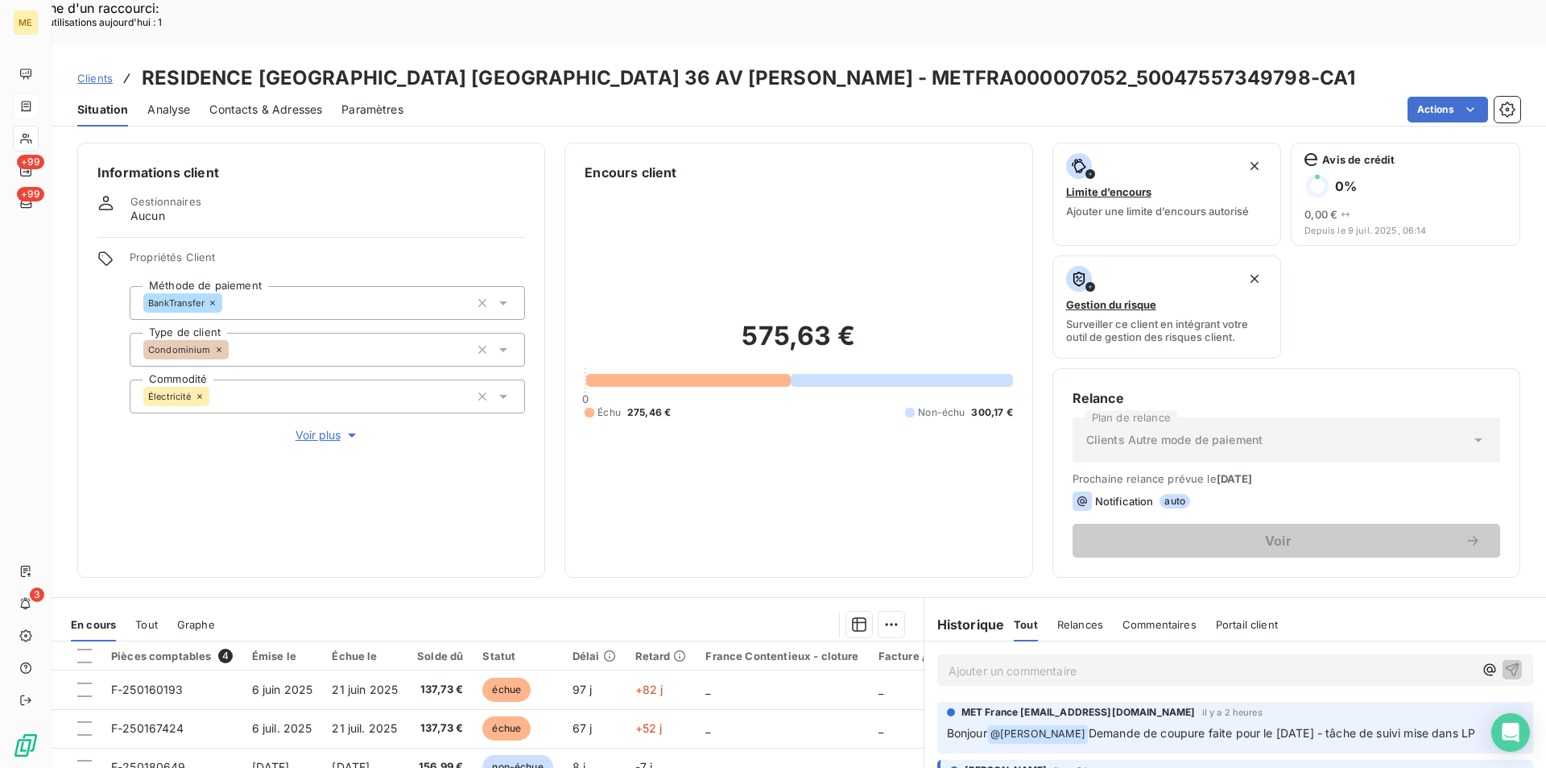
scroll to position [161, 0]
